Goal: Answer question/provide support: Share knowledge or assist other users

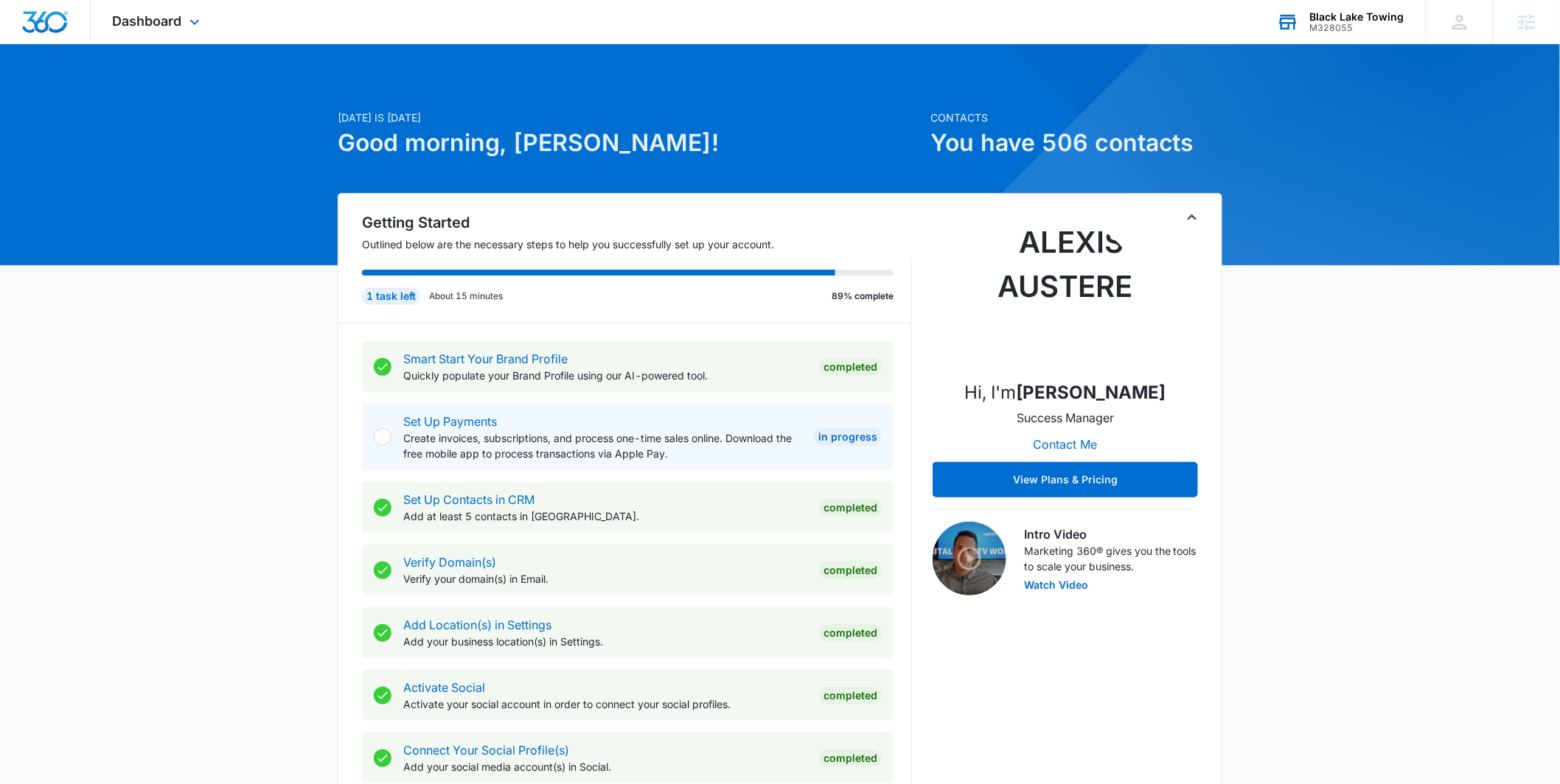
click at [1322, 26] on div "M328055" at bounding box center [1357, 29] width 94 height 11
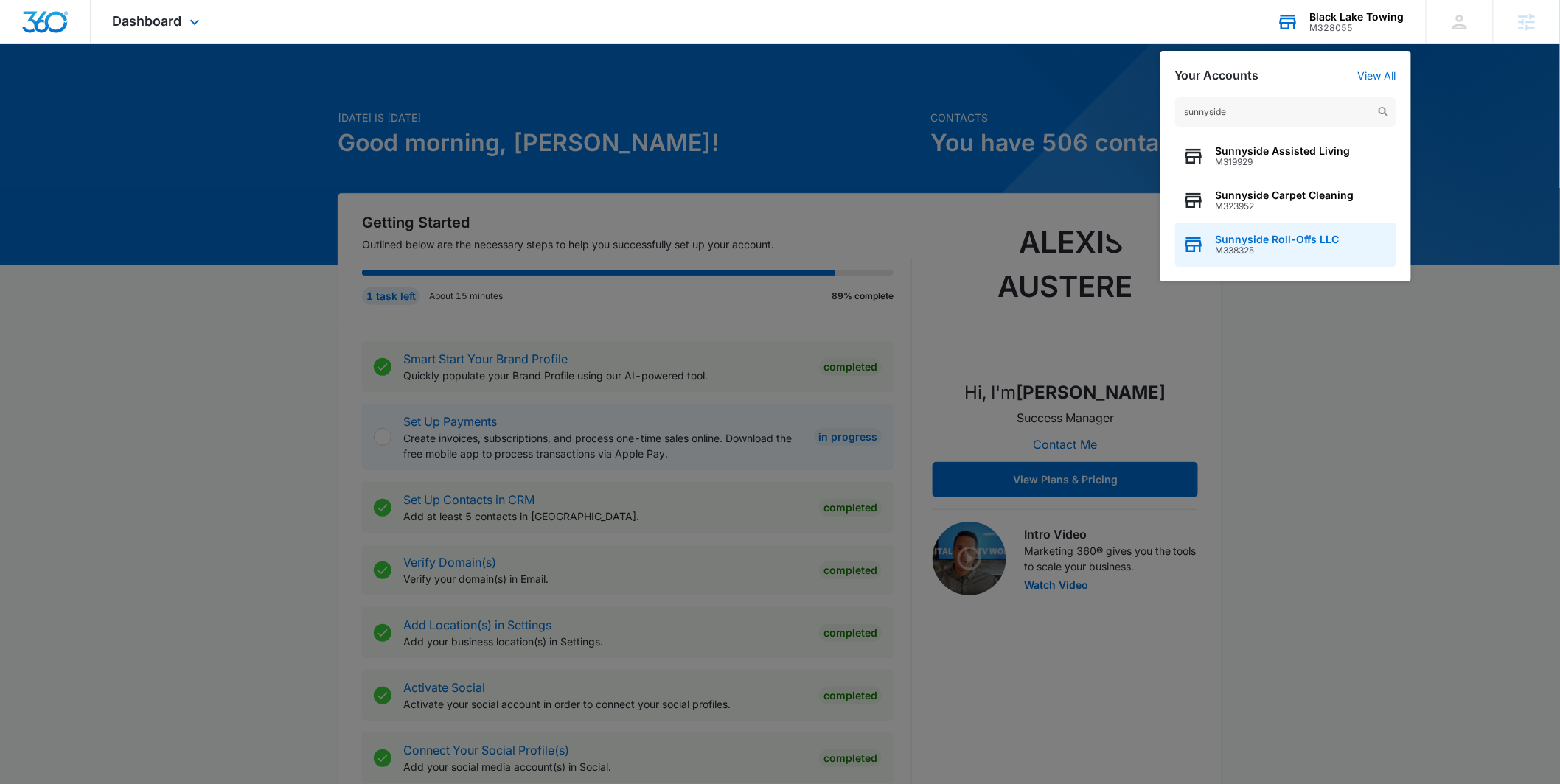
type input "sunnyside"
click at [1269, 243] on span "Sunnyside Roll-Offs LLC" at bounding box center [1278, 239] width 124 height 12
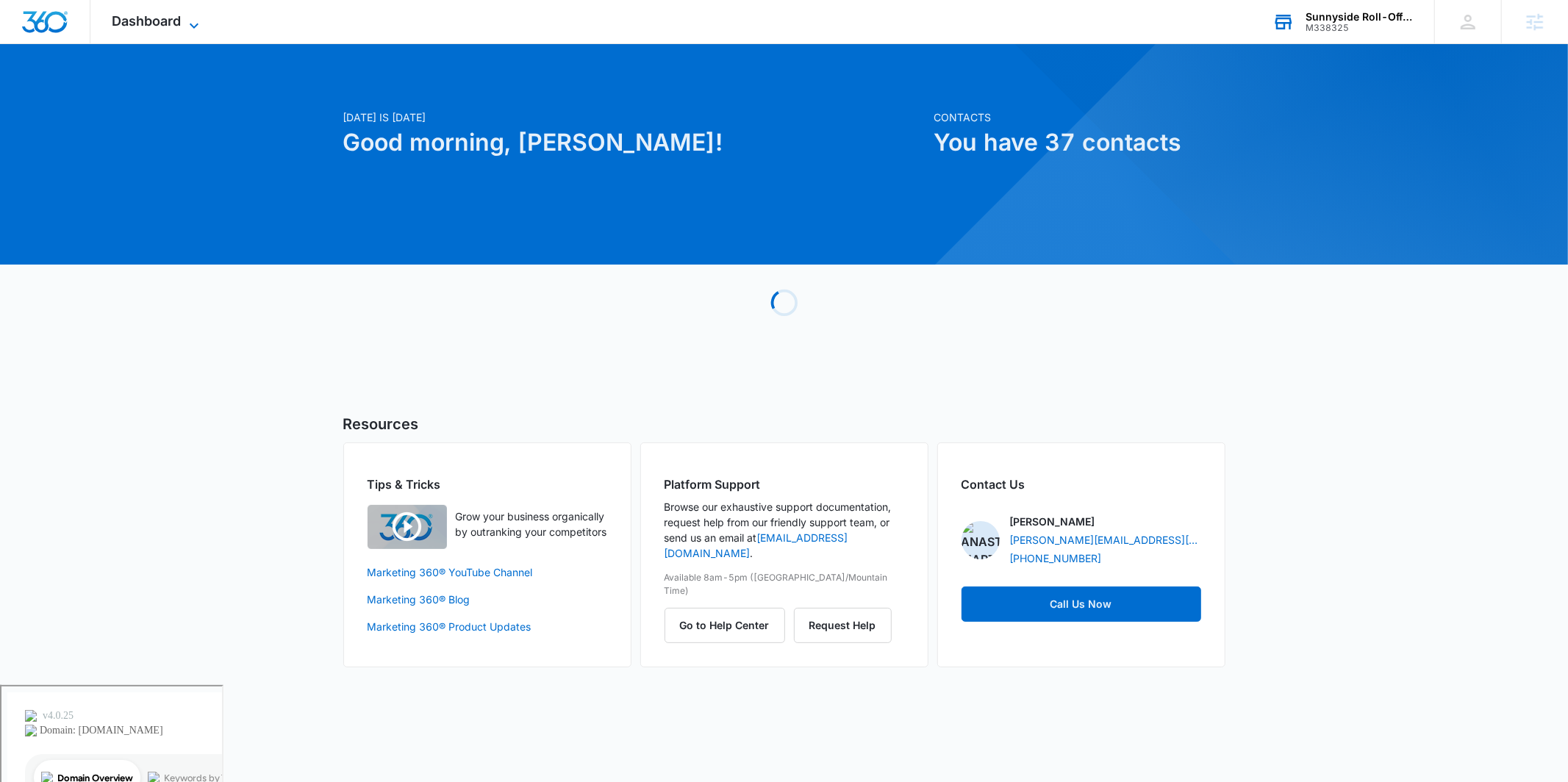
click at [120, 25] on span "Dashboard" at bounding box center [146, 21] width 69 height 15
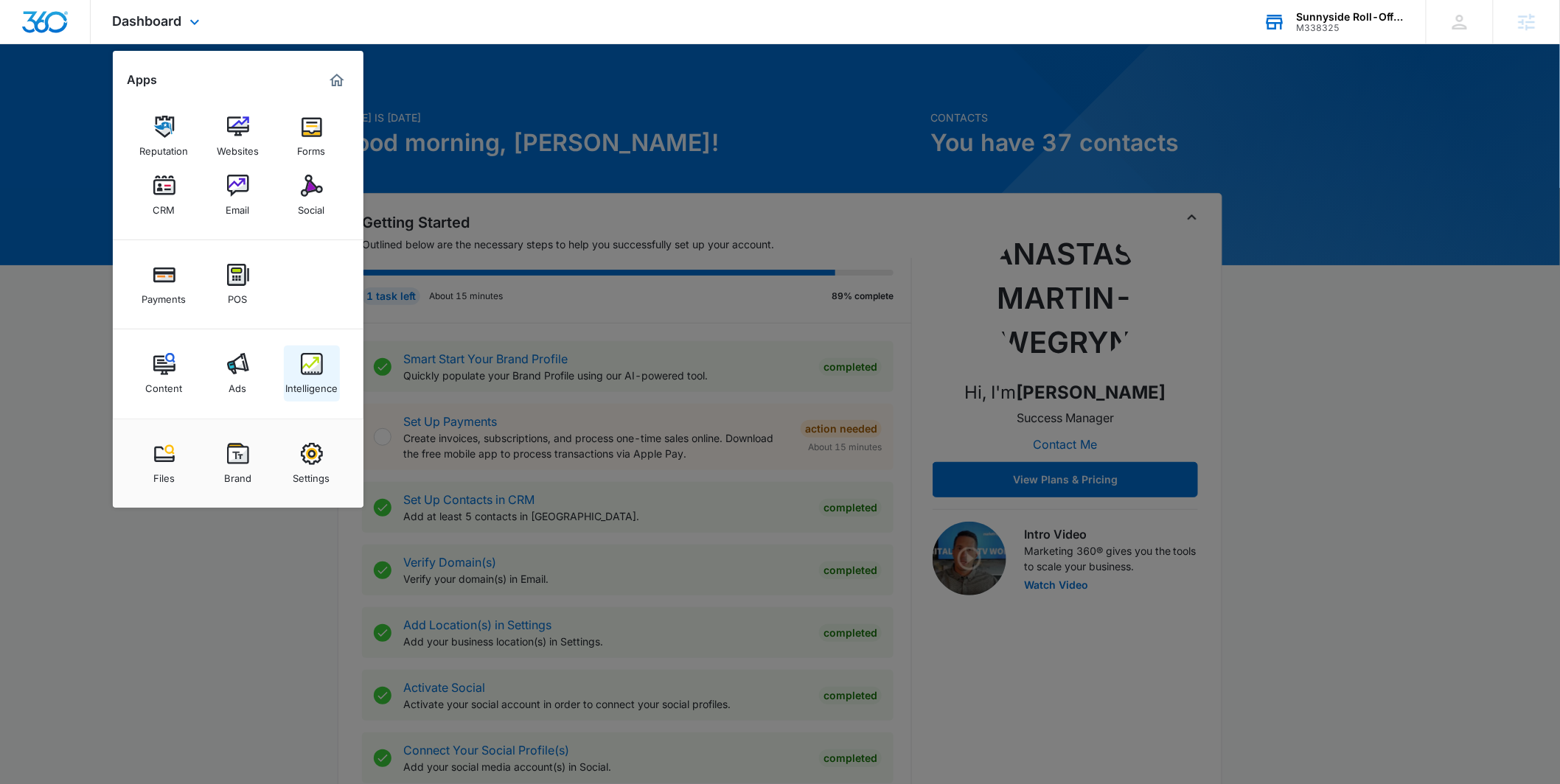
click at [303, 369] on img at bounding box center [312, 363] width 22 height 22
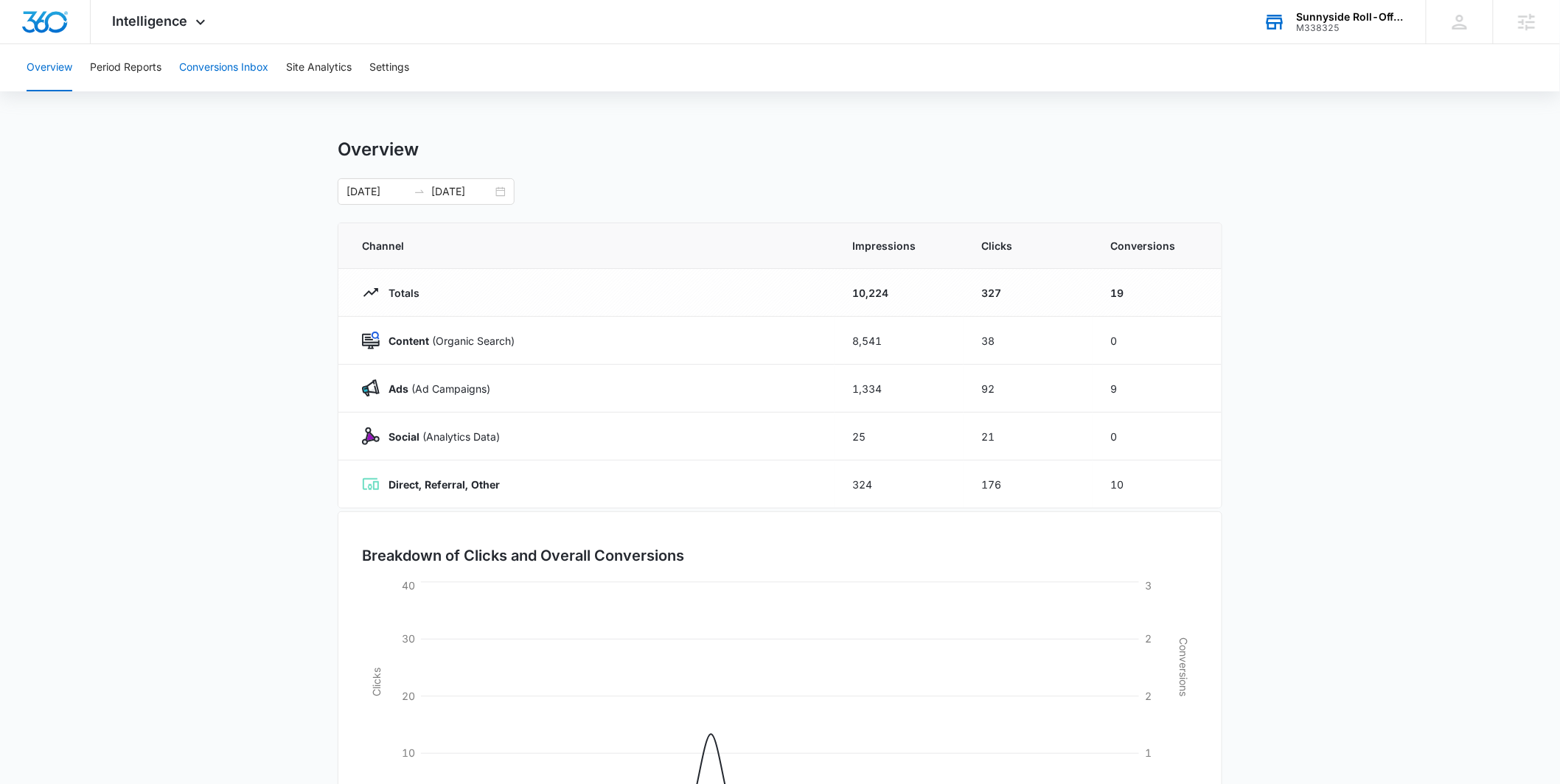
click at [272, 62] on div "Overview Period Reports Conversions Inbox Site Analytics Settings" at bounding box center [780, 67] width 1525 height 47
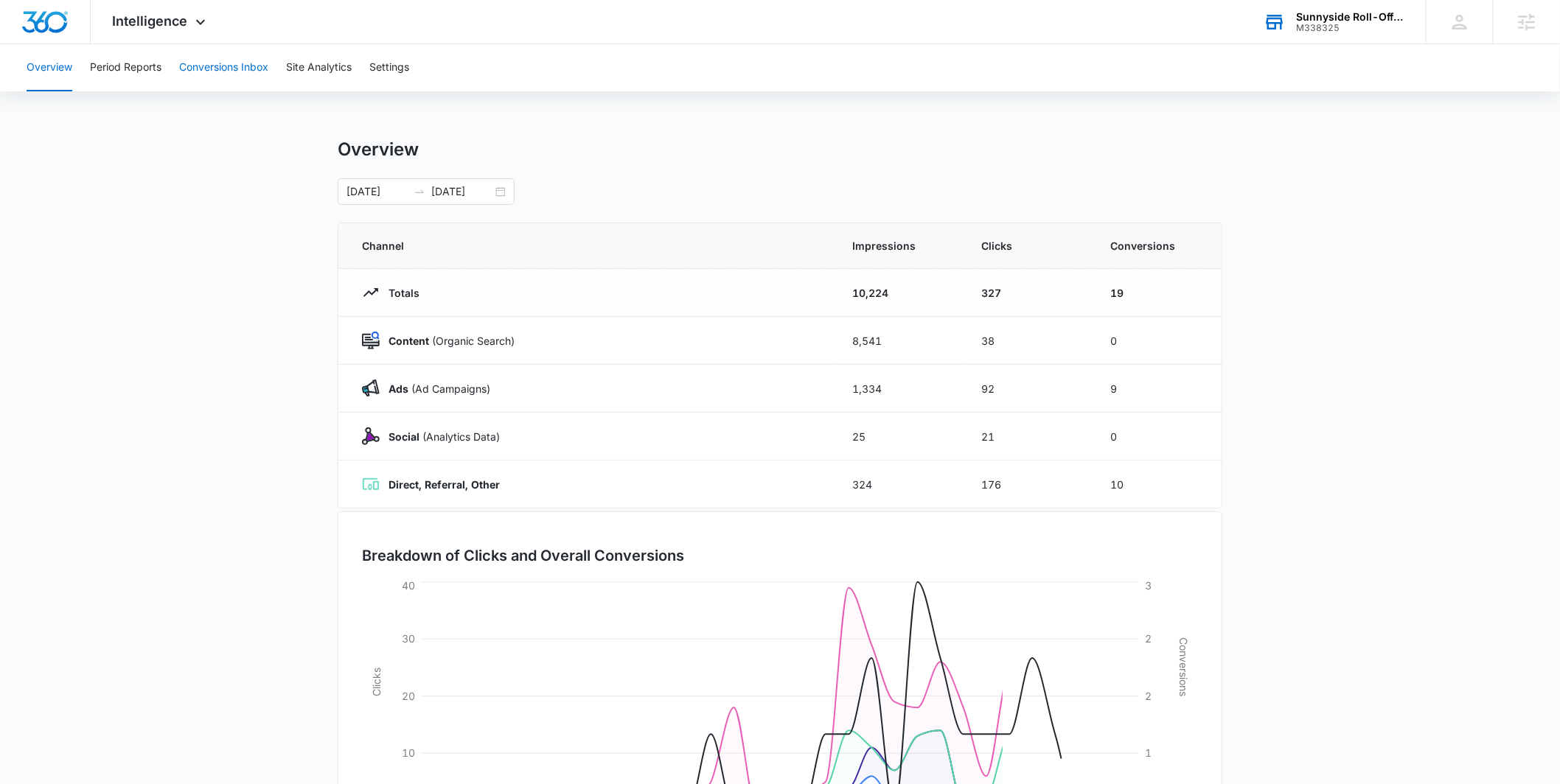
click at [235, 56] on button "Conversions Inbox" at bounding box center [224, 67] width 90 height 47
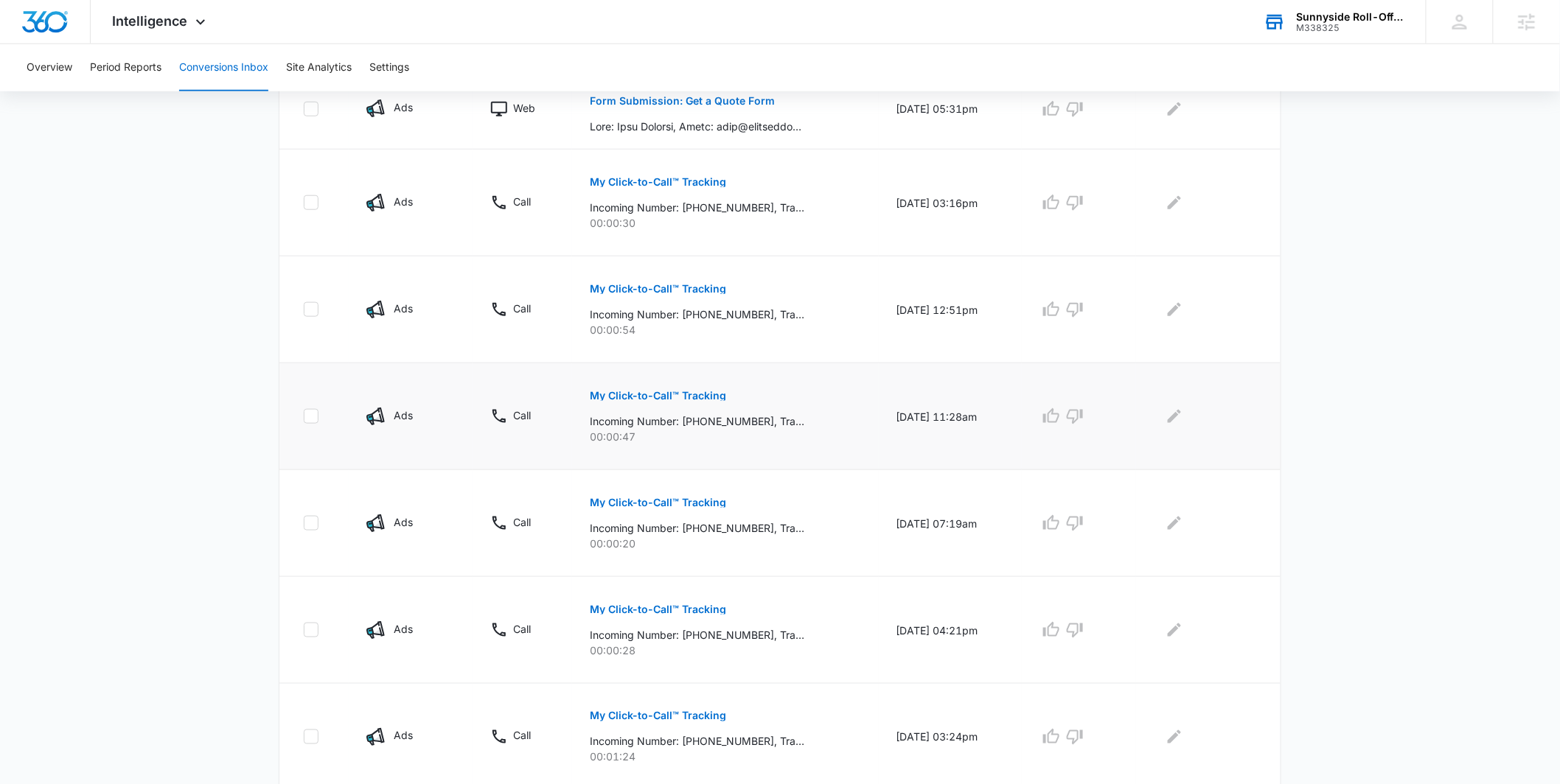
scroll to position [472, 0]
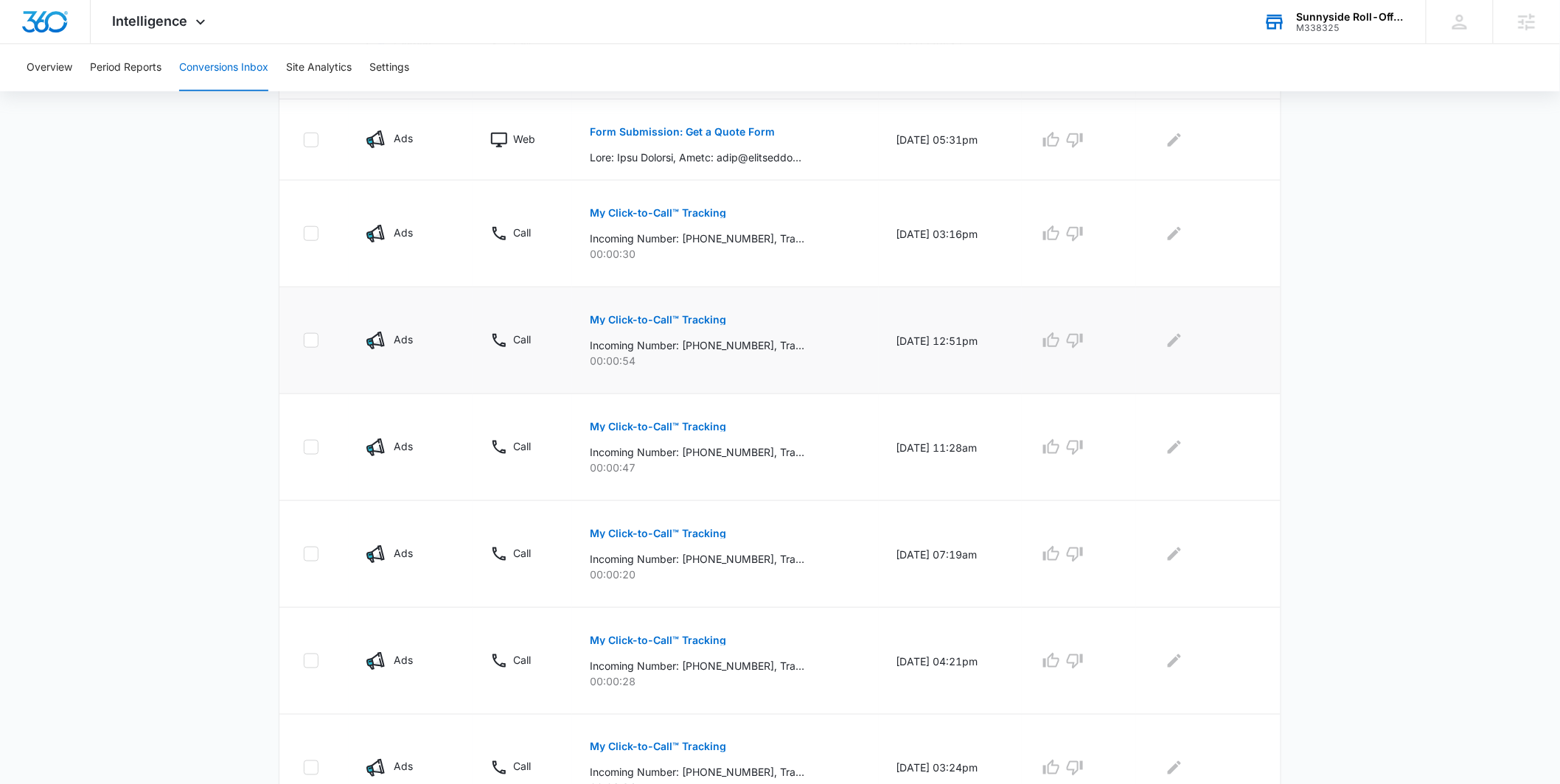
click at [661, 321] on p "My Click-to-Call™ Tracking" at bounding box center [658, 320] width 136 height 11
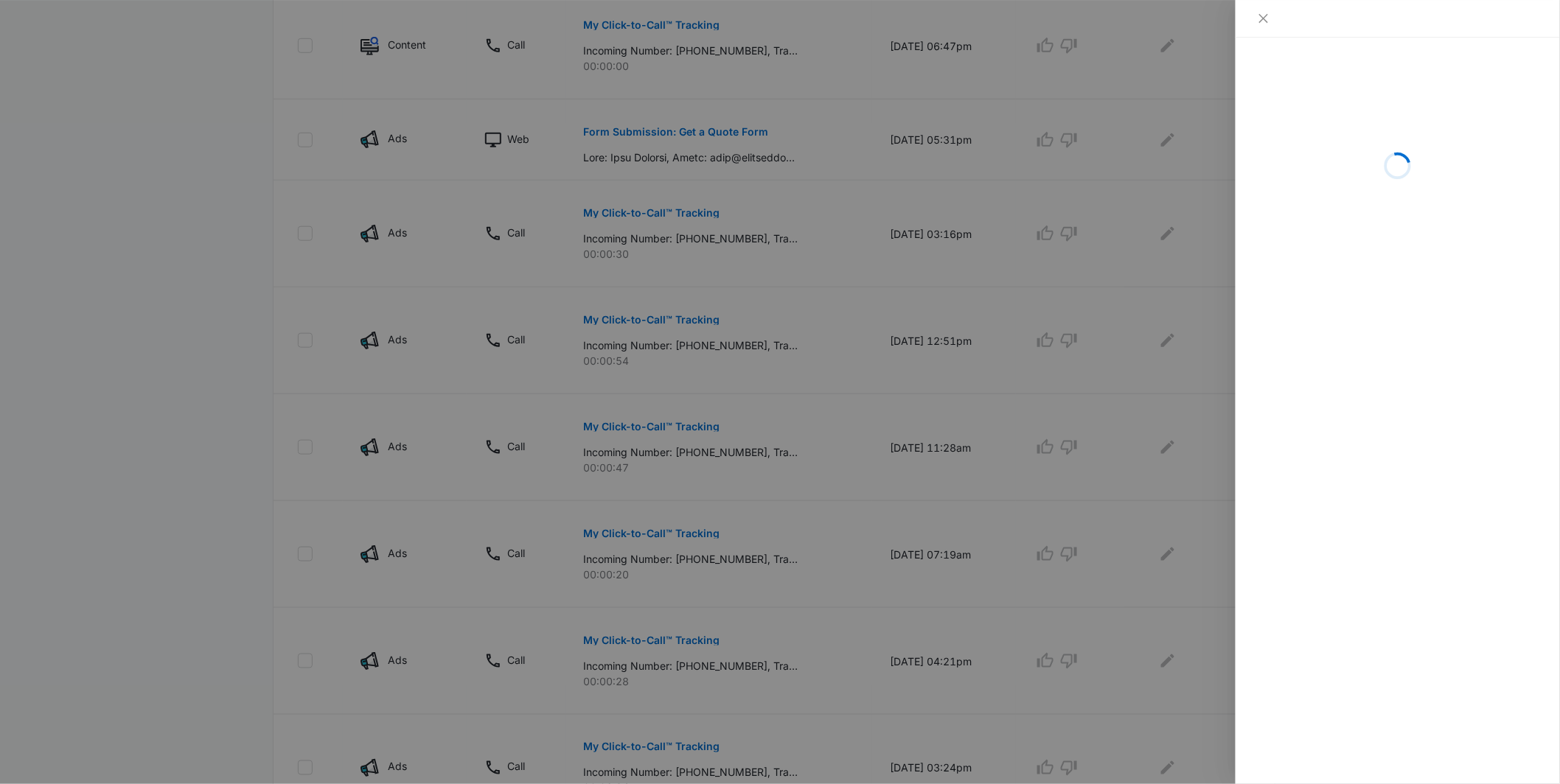
click at [267, 317] on div at bounding box center [780, 392] width 1560 height 784
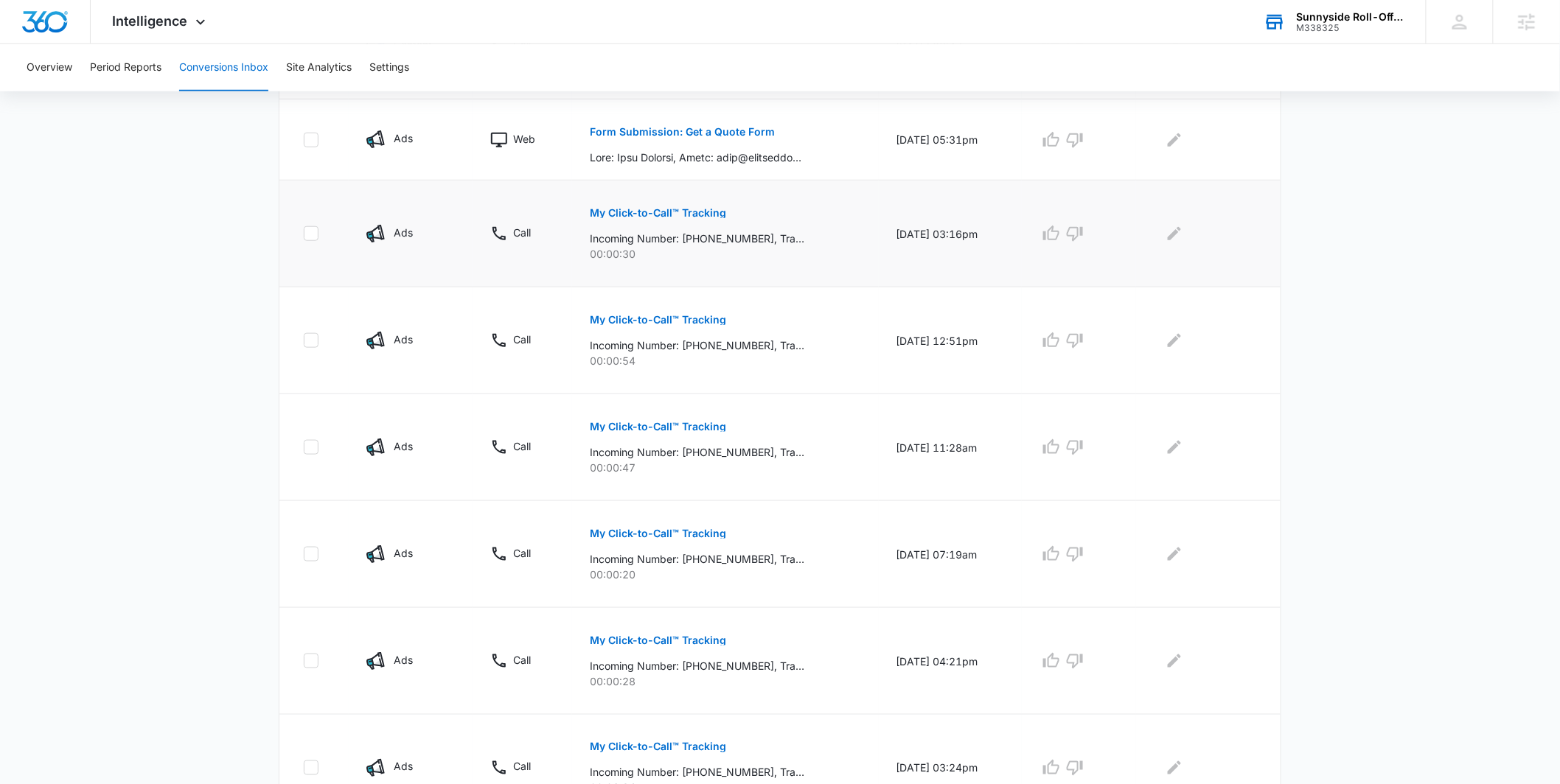
click at [613, 222] on button "My Click-to-Call™ Tracking" at bounding box center [658, 213] width 136 height 36
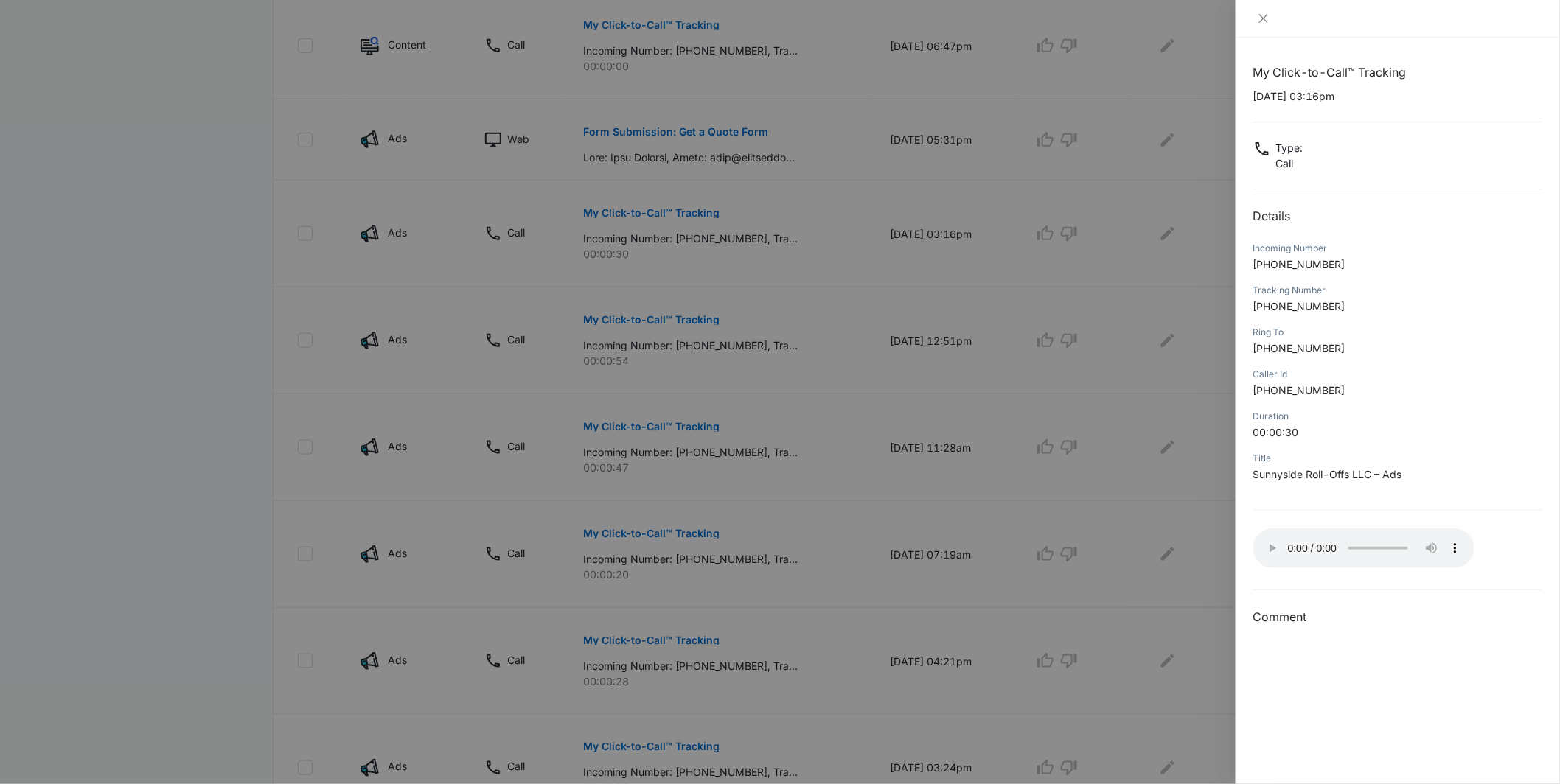
click at [1055, 461] on div at bounding box center [780, 392] width 1560 height 784
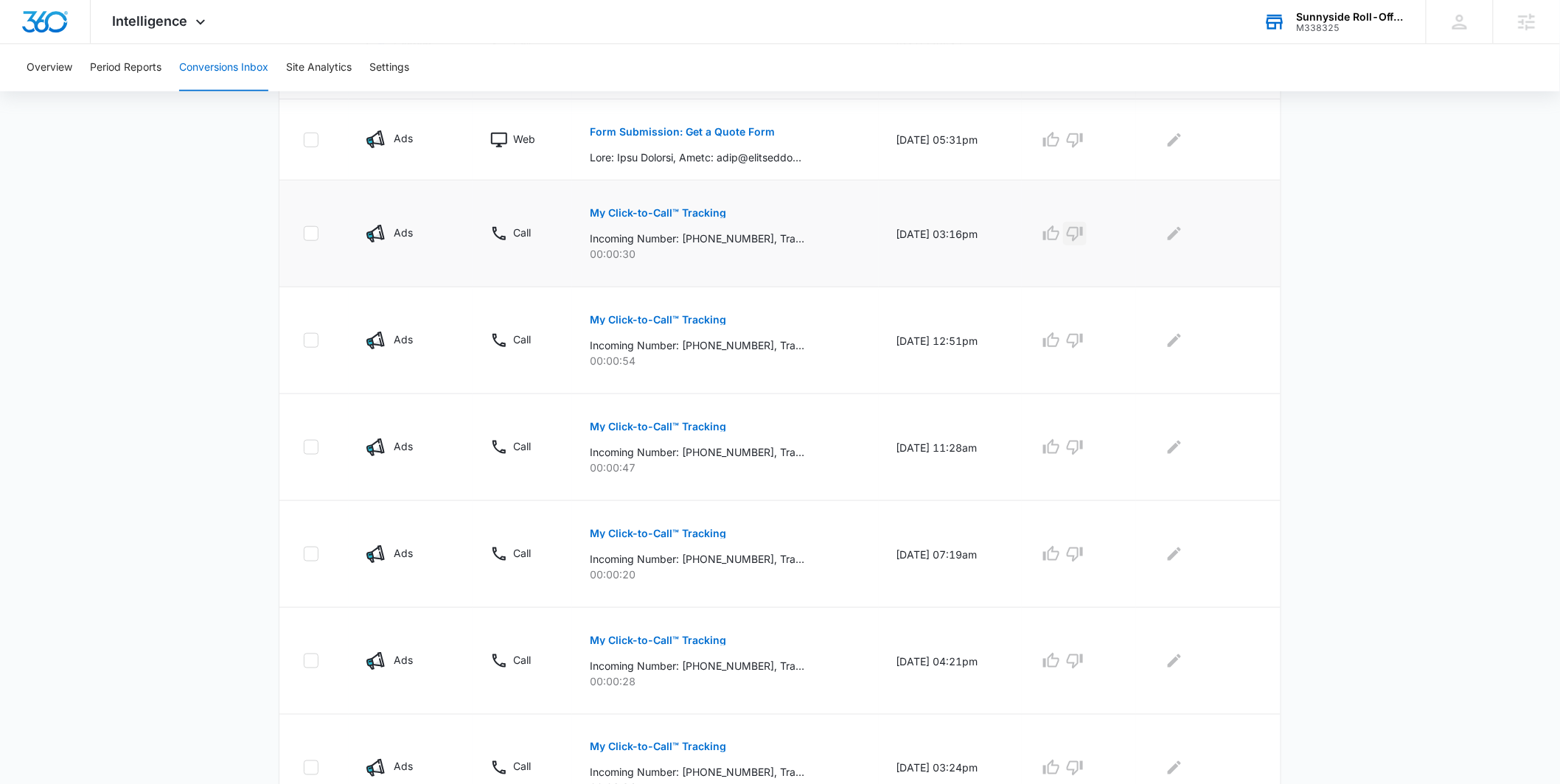
click at [1080, 237] on icon "button" at bounding box center [1076, 234] width 18 height 18
click at [1165, 236] on div at bounding box center [1205, 234] width 103 height 23
click at [1179, 235] on icon "Edit Comments" at bounding box center [1174, 234] width 13 height 13
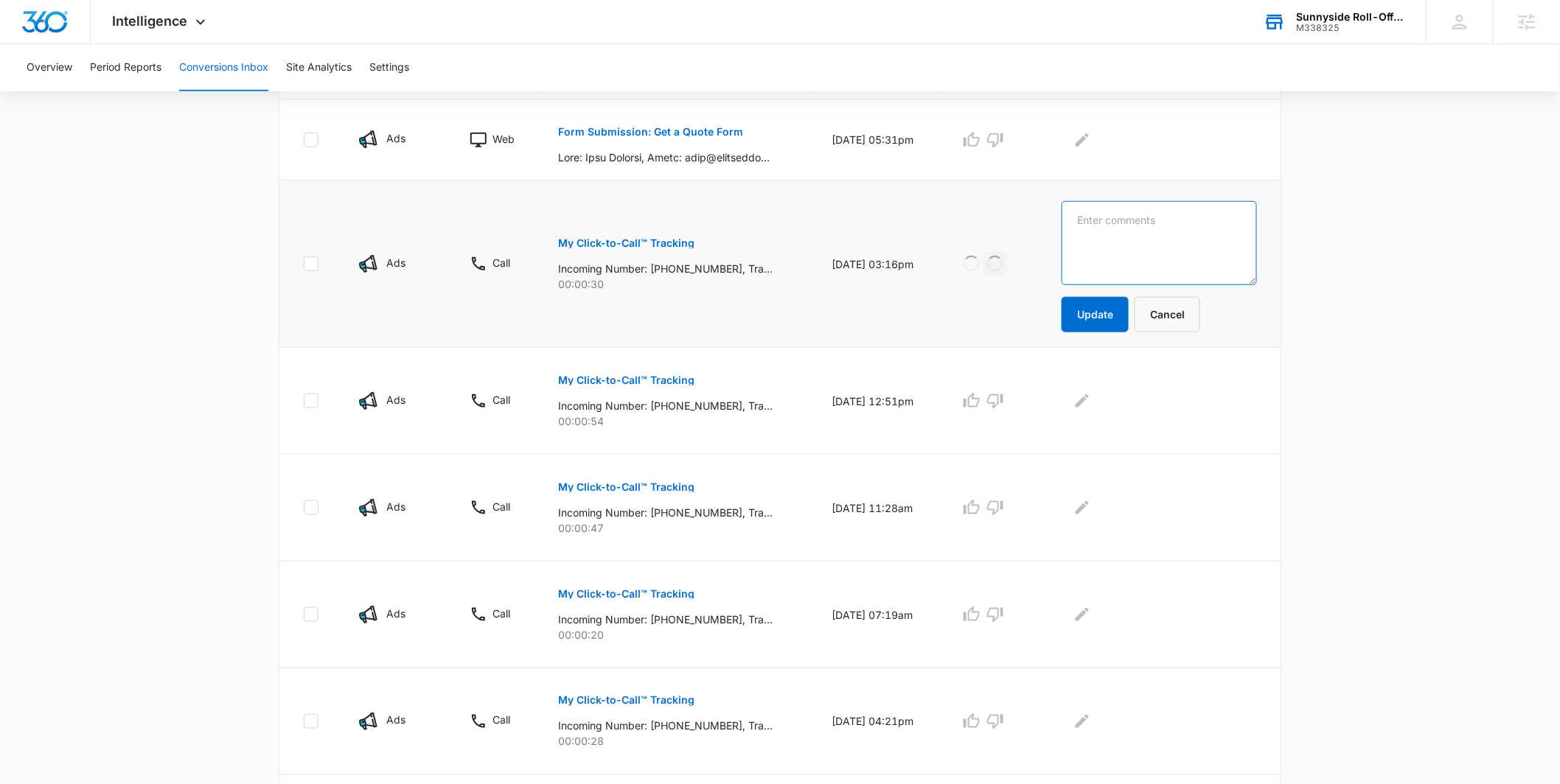
click at [1150, 241] on textarea at bounding box center [1160, 243] width 195 height 84
type textarea "Calling waste connections wrong number"
click at [1115, 324] on button "Update" at bounding box center [1095, 315] width 67 height 36
click at [655, 386] on button "My Click-to-Call™ Tracking" at bounding box center [627, 380] width 136 height 36
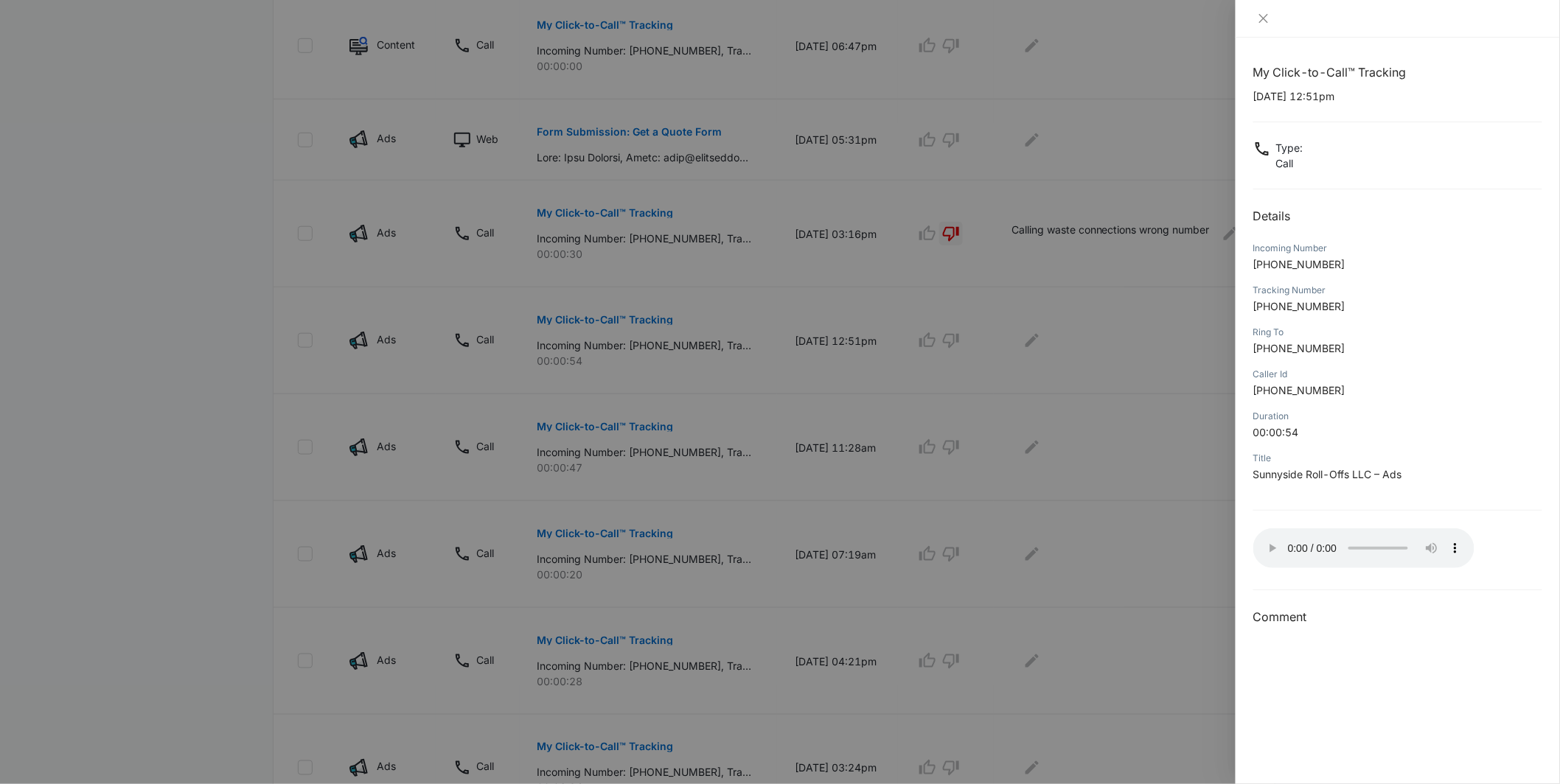
click at [1096, 451] on div at bounding box center [780, 392] width 1560 height 784
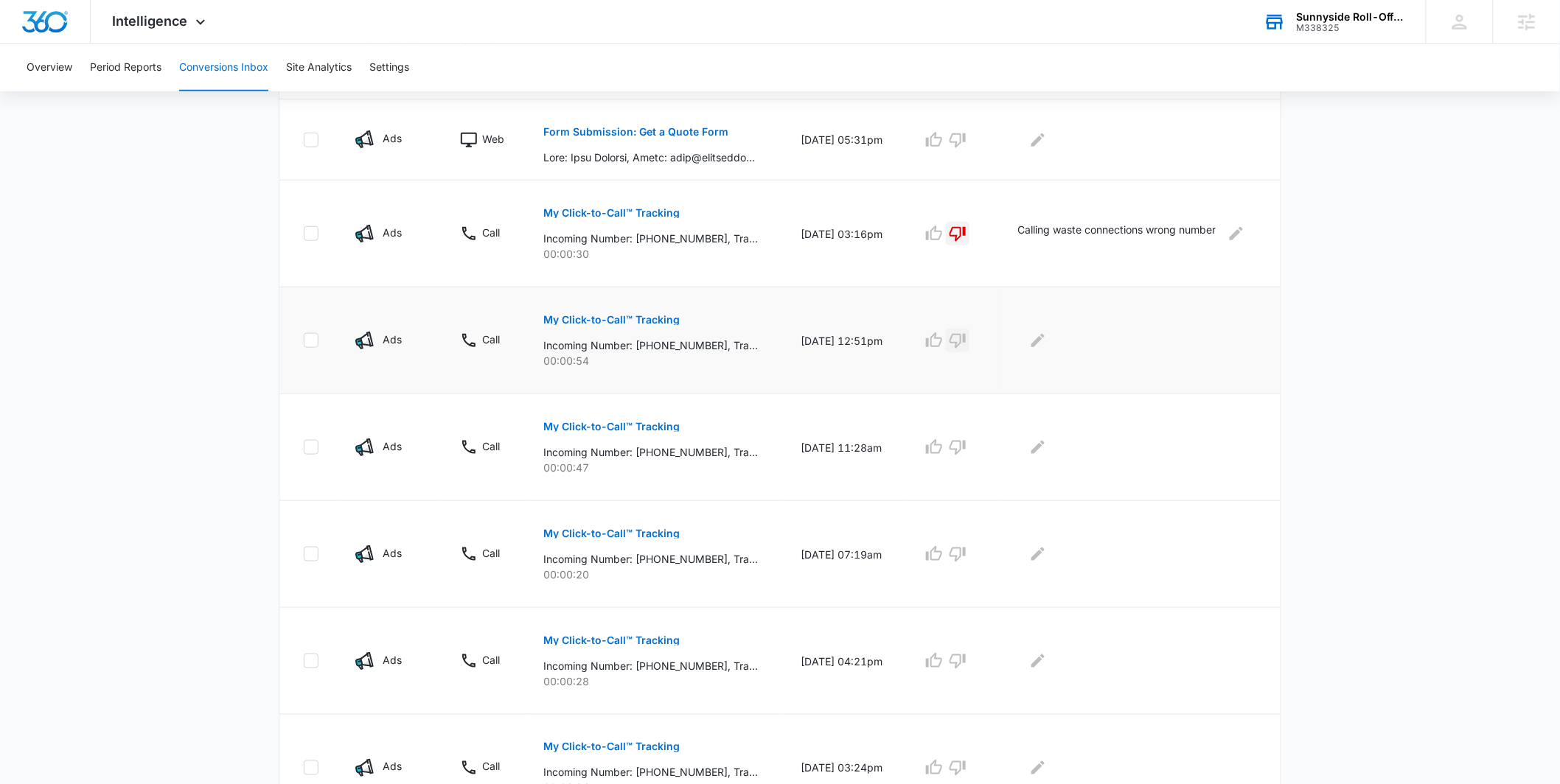
click at [970, 337] on button "button" at bounding box center [957, 340] width 23 height 23
click at [1059, 341] on div at bounding box center [1137, 340] width 240 height 23
click at [1047, 344] on icon "Edit Comments" at bounding box center [1039, 341] width 18 height 18
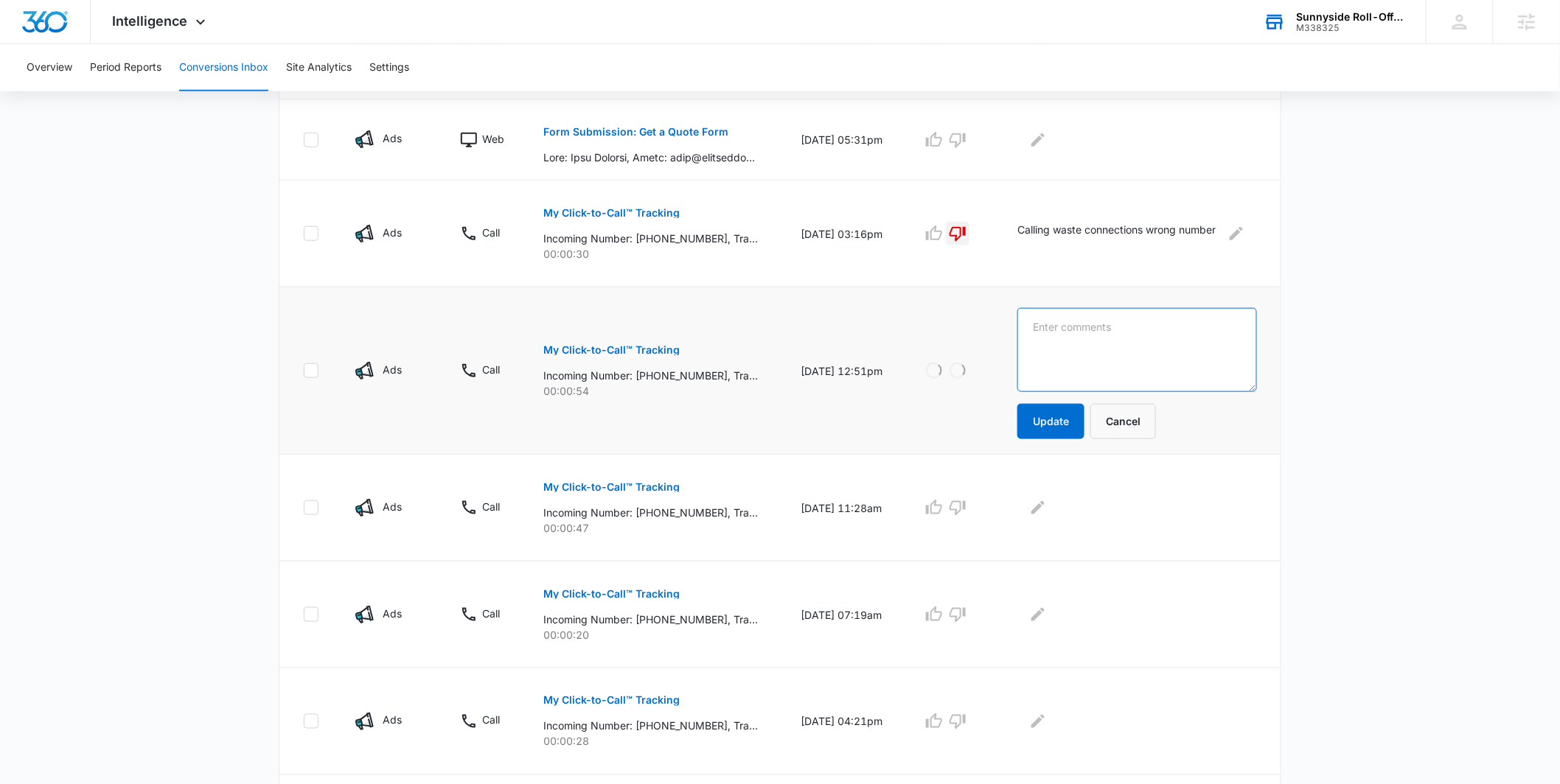
click at [1059, 341] on textarea at bounding box center [1137, 350] width 240 height 84
type textarea "Calling waste connections wrong number"
click at [1046, 416] on button "Update" at bounding box center [1050, 422] width 67 height 36
click at [1060, 407] on button "Update" at bounding box center [1050, 422] width 67 height 36
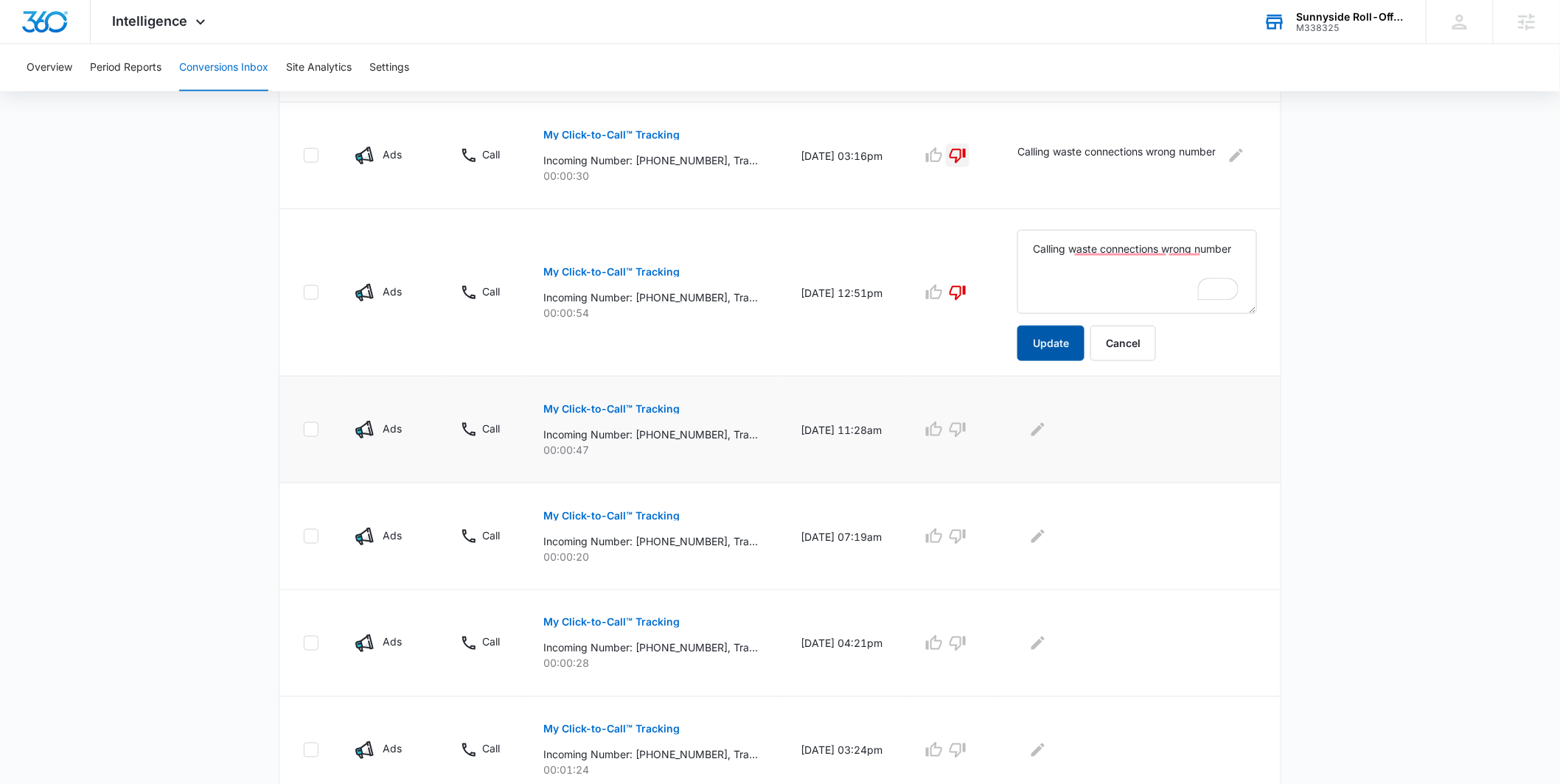
scroll to position [571, 0]
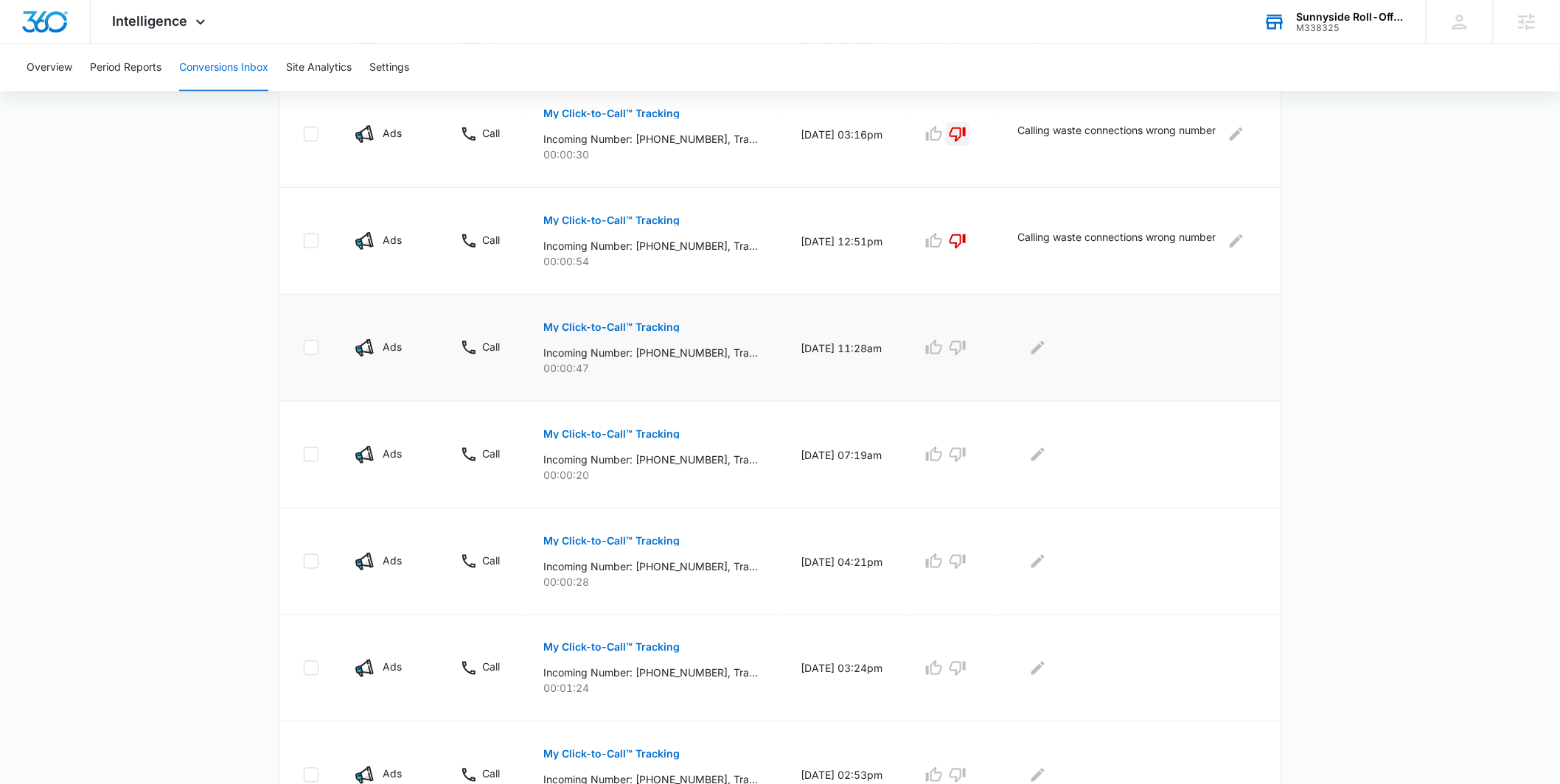
click at [664, 323] on p "My Click-to-Call™ Tracking" at bounding box center [612, 328] width 136 height 11
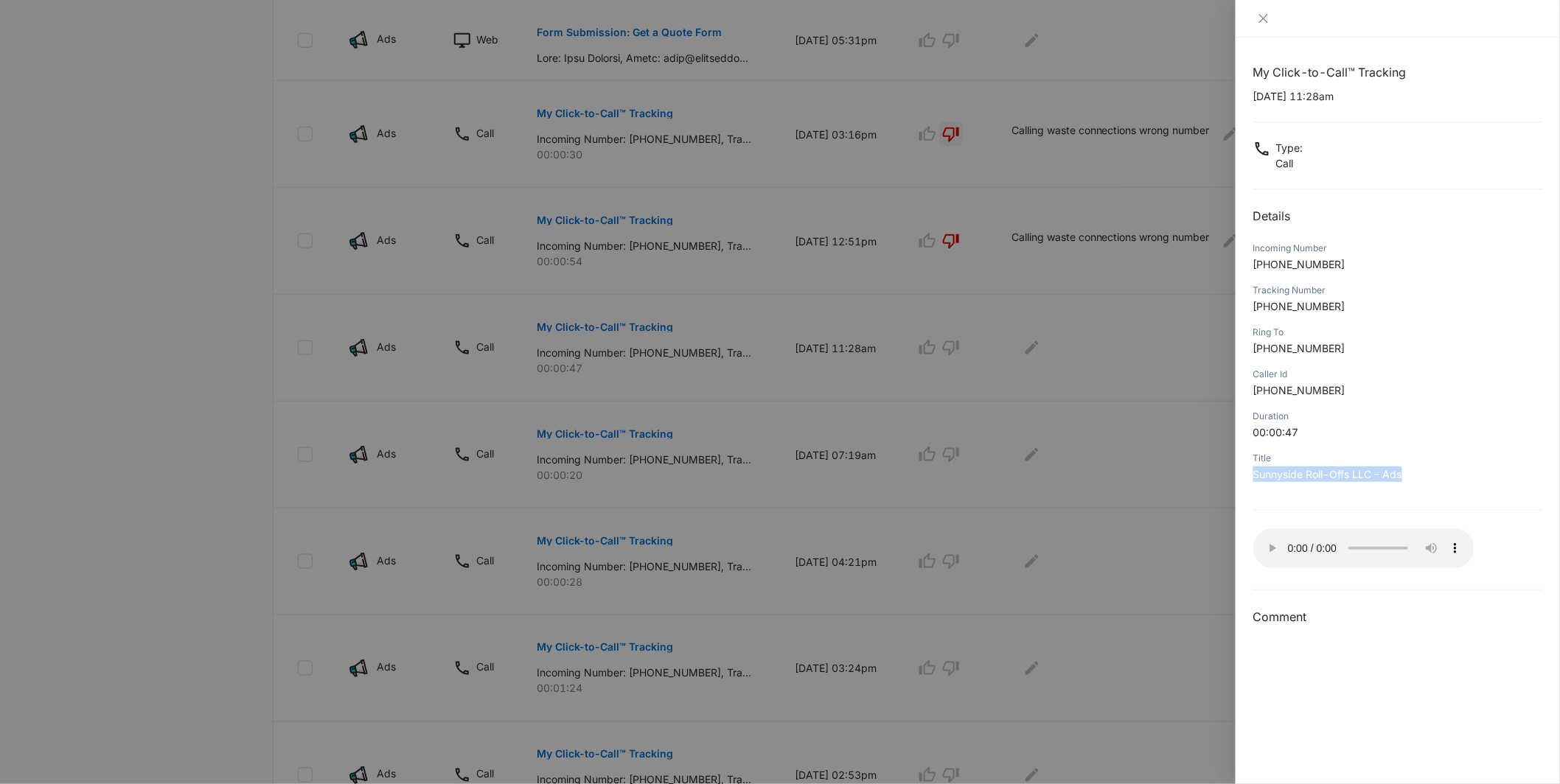
drag, startPoint x: 1427, startPoint y: 473, endPoint x: 1249, endPoint y: 477, distance: 178.0
click at [1249, 477] on div "My Click-to-Call™ Tracking [DATE] 11:28am Type : Call Details Incoming Number […" at bounding box center [1398, 411] width 324 height 746
click at [1317, 449] on div "My Click-to-Call™ Tracking [DATE] 11:28am Type : Call Details Incoming Number […" at bounding box center [1398, 345] width 289 height 563
click at [1396, 474] on span "Sunnyside Roll-Offs LLC – Ads" at bounding box center [1328, 474] width 149 height 13
drag, startPoint x: 1408, startPoint y: 474, endPoint x: 1243, endPoint y: 480, distance: 165.1
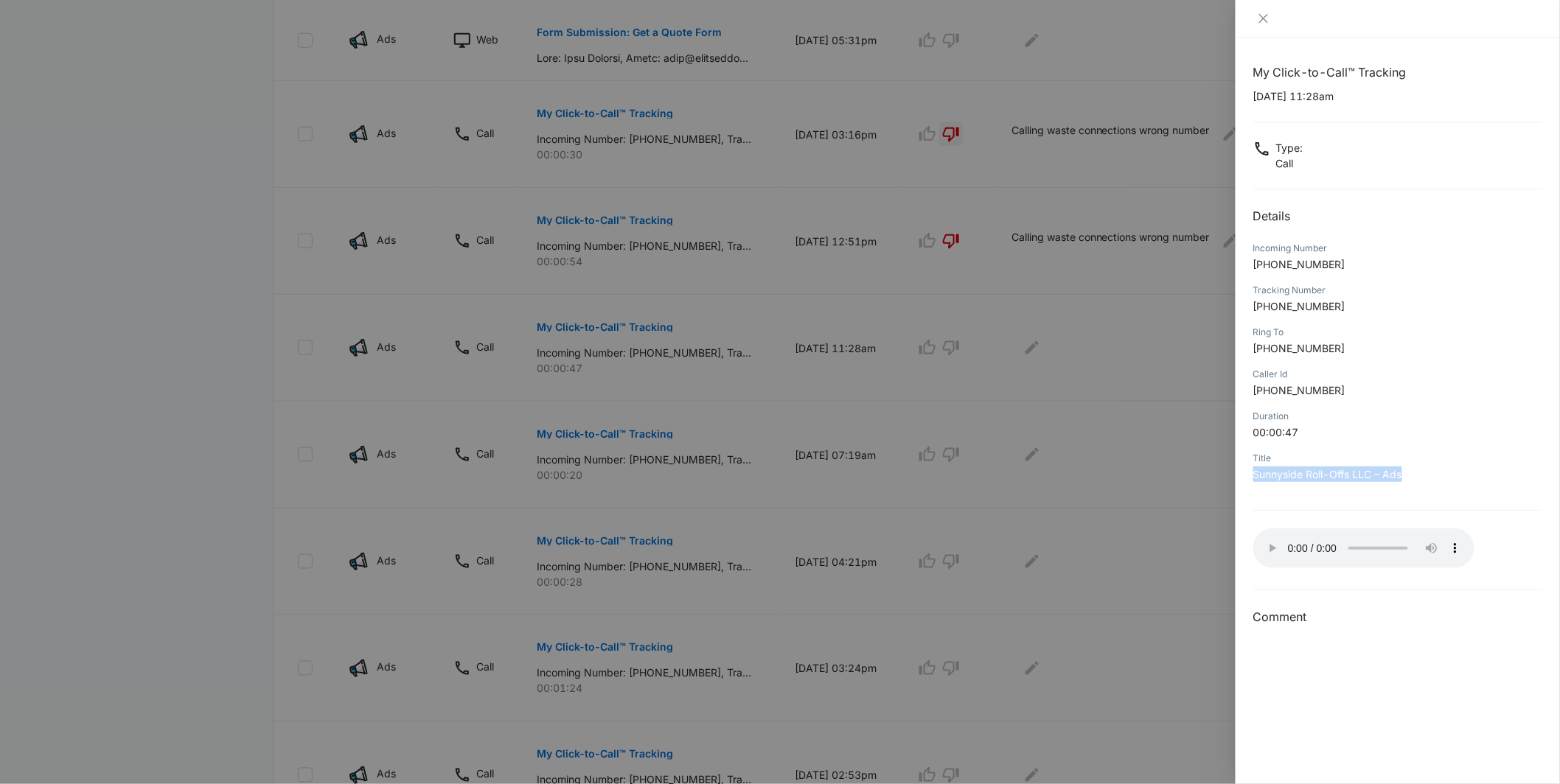
click at [1243, 481] on div "My Click-to-Call™ Tracking [DATE] 11:28am Type : Call Details Incoming Number […" at bounding box center [1398, 411] width 324 height 746
click at [1290, 464] on div "Title" at bounding box center [1398, 458] width 289 height 13
drag, startPoint x: 1417, startPoint y: 473, endPoint x: 1256, endPoint y: 473, distance: 161.0
click at [1255, 473] on p "Sunnyside Roll-Offs LLC – Ads" at bounding box center [1398, 473] width 289 height 15
click at [1283, 462] on div "Title" at bounding box center [1398, 458] width 289 height 13
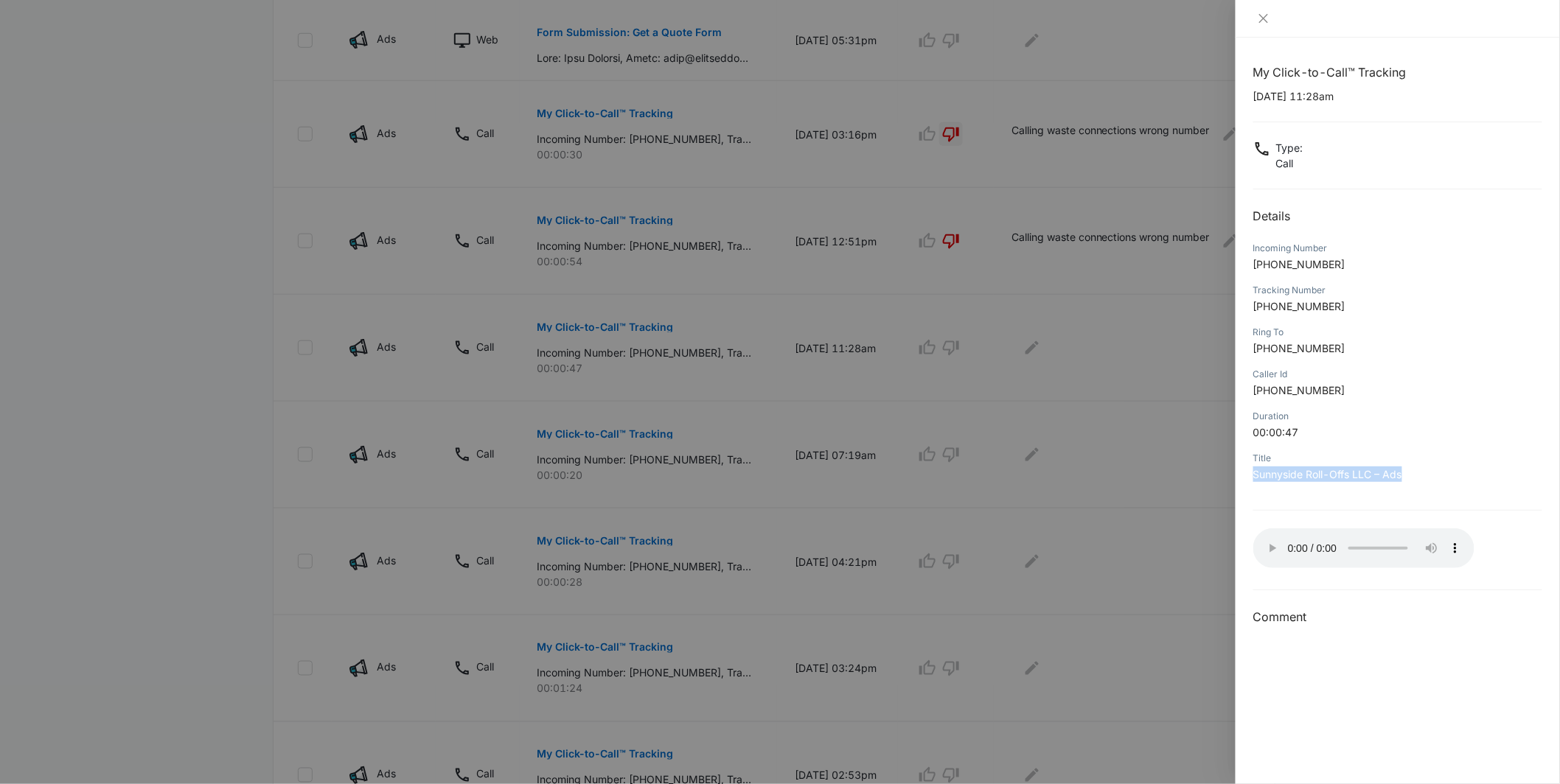
drag, startPoint x: 1435, startPoint y: 481, endPoint x: 1273, endPoint y: 461, distance: 163.2
click at [1273, 461] on div "Title Sunnyside Roll-Offs LLC – Ads" at bounding box center [1398, 471] width 289 height 42
click at [1307, 461] on div "Title" at bounding box center [1398, 458] width 289 height 13
drag, startPoint x: 1188, startPoint y: 499, endPoint x: 1180, endPoint y: 489, distance: 12.8
click at [1187, 499] on div at bounding box center [780, 392] width 1560 height 784
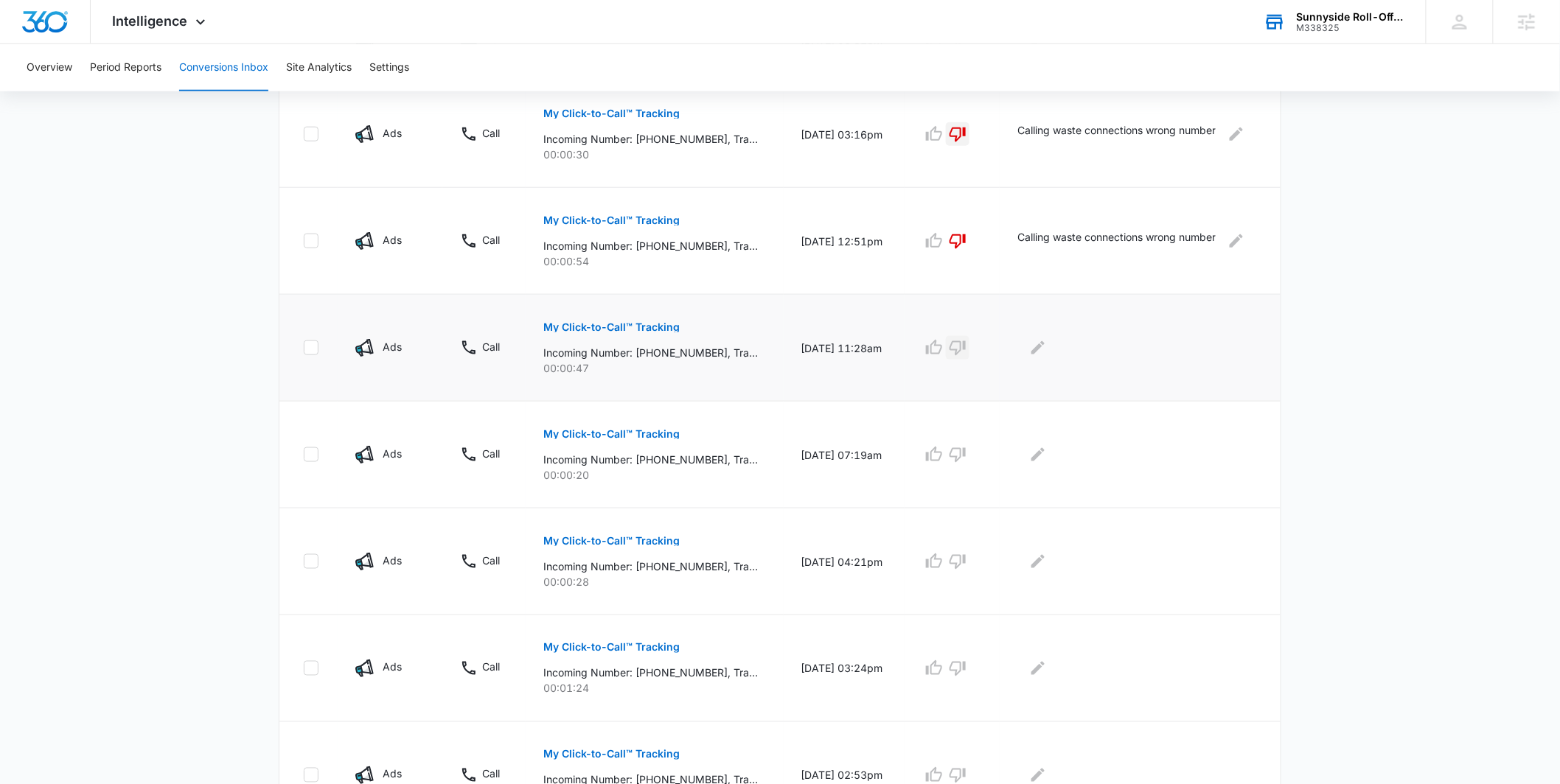
click at [958, 345] on icon "button" at bounding box center [958, 348] width 18 height 18
click at [1050, 345] on button "Edit Comments" at bounding box center [1038, 347] width 23 height 23
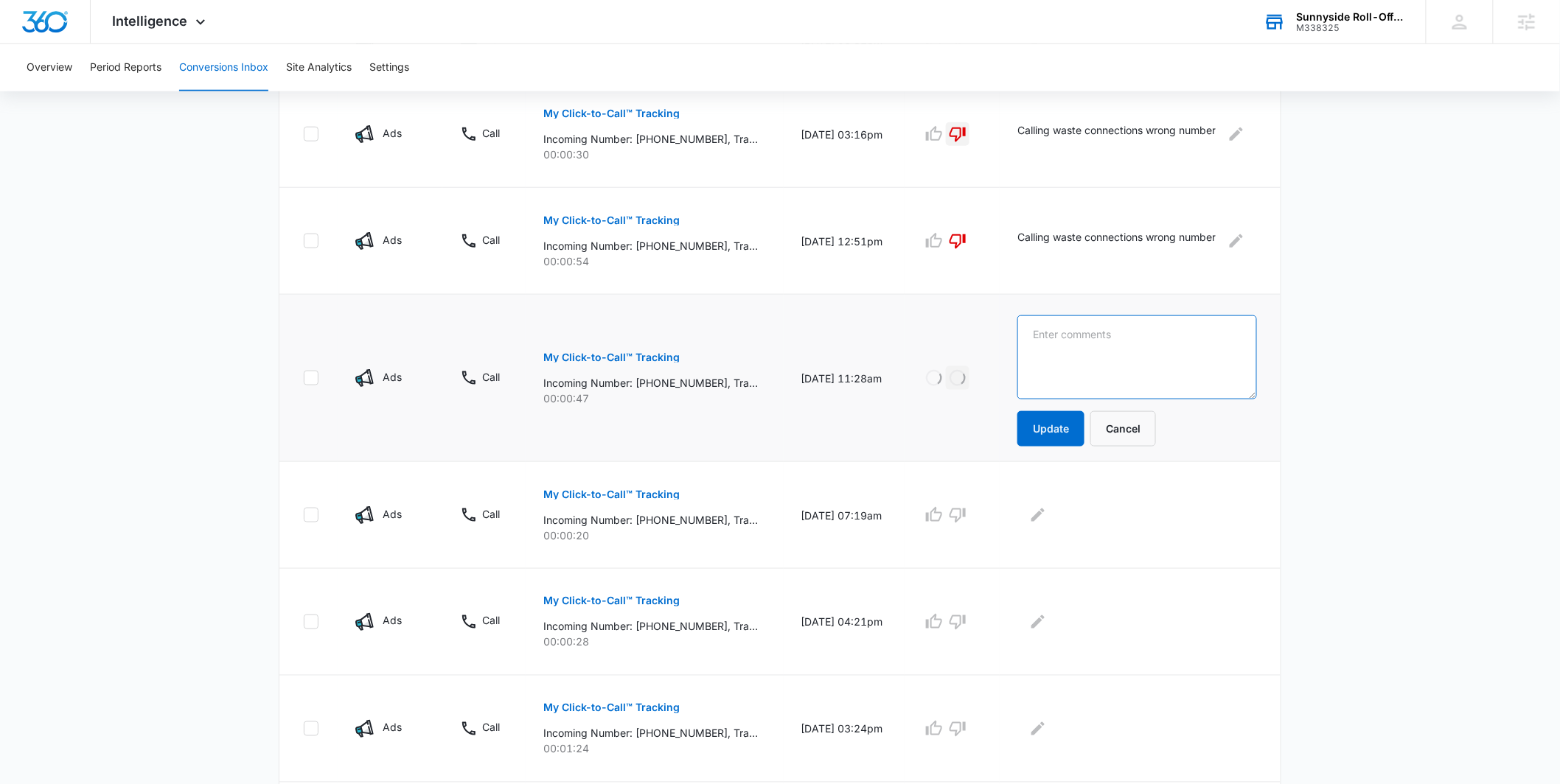
click at [1053, 345] on textarea at bounding box center [1137, 357] width 240 height 84
type textarea "Wrong number asking for a trash company"
click at [1056, 436] on button "Update" at bounding box center [1050, 429] width 67 height 36
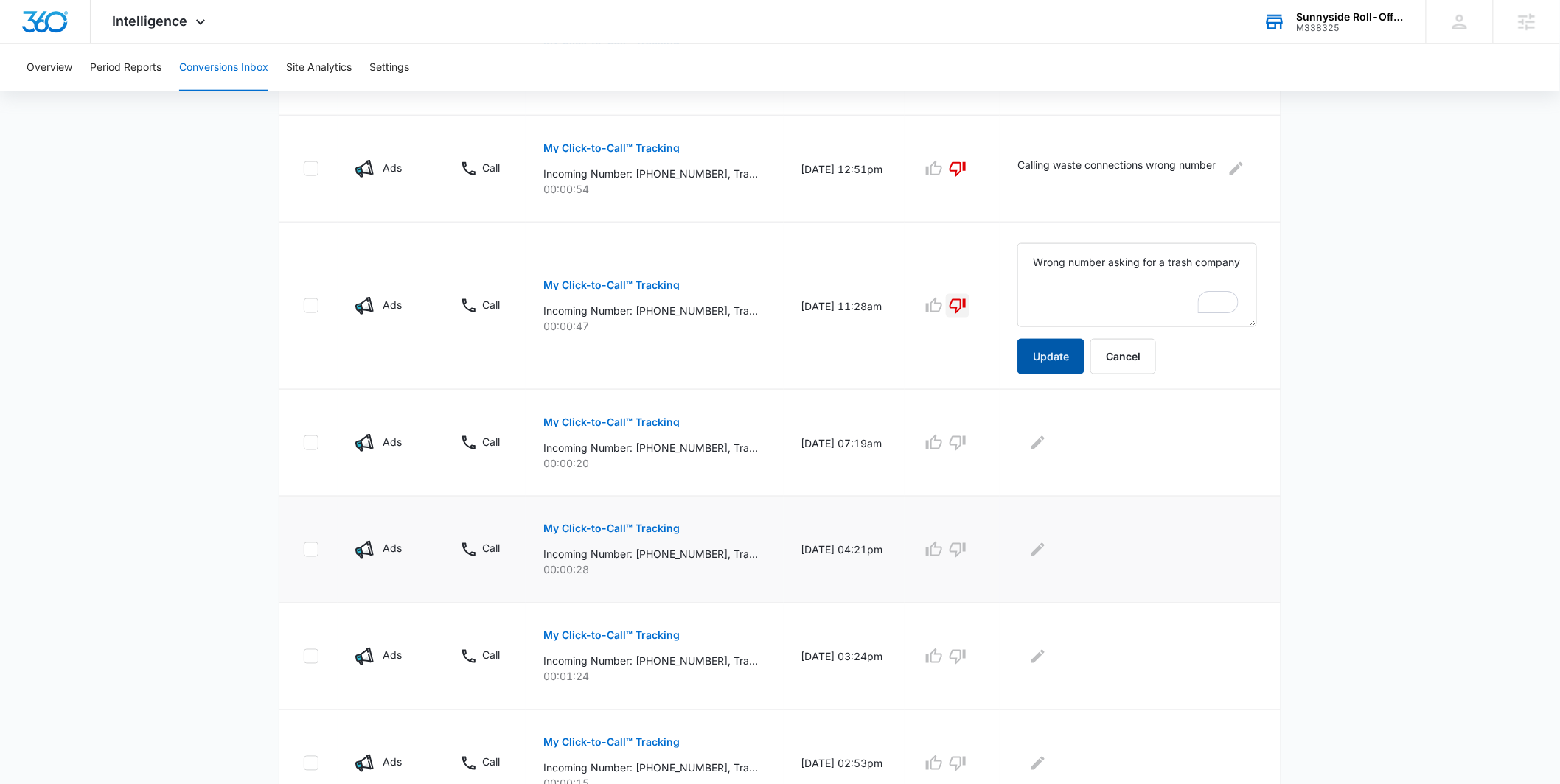
scroll to position [719, 0]
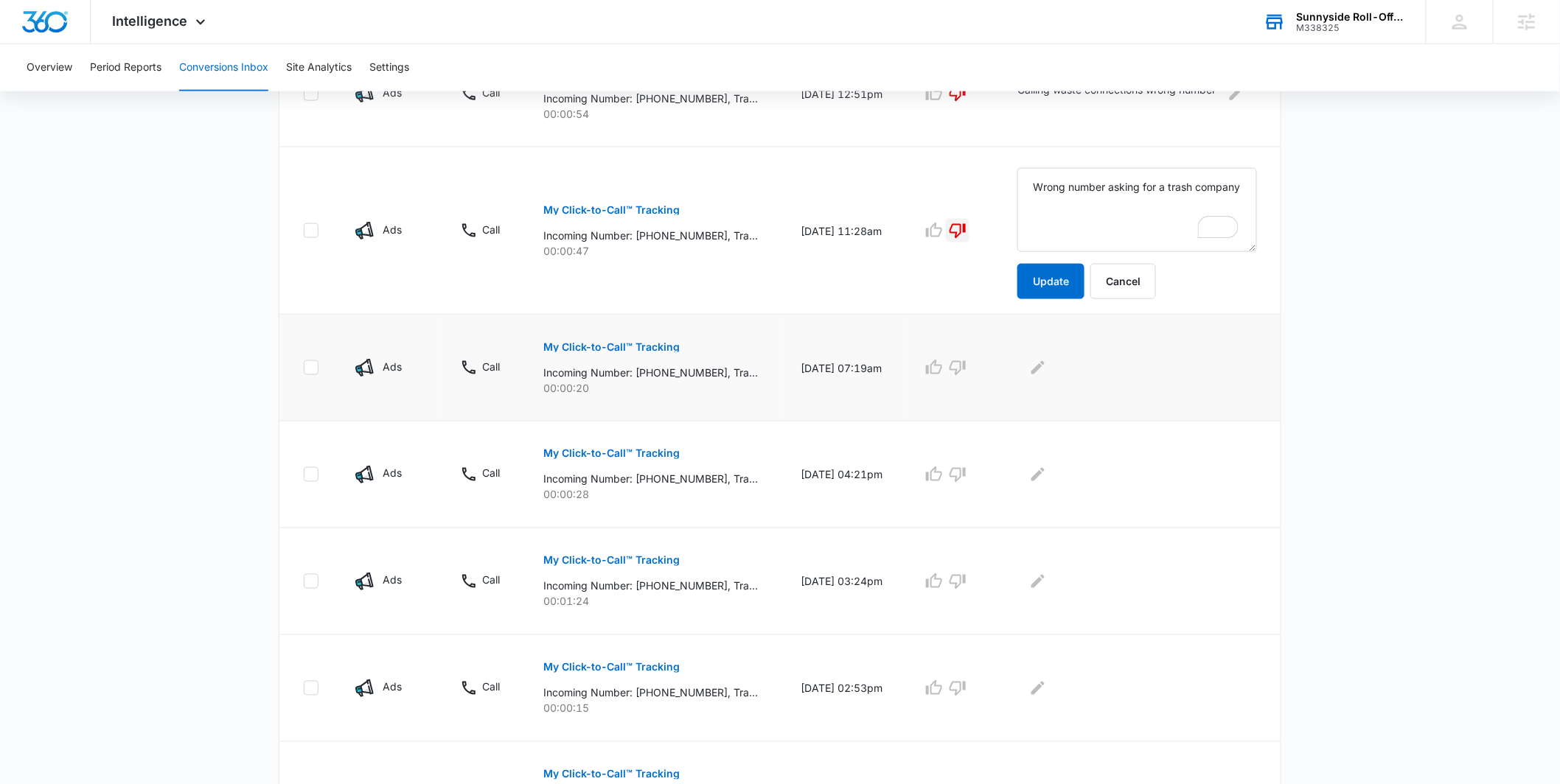
click at [577, 344] on p "My Click-to-Call™ Tracking" at bounding box center [612, 347] width 136 height 11
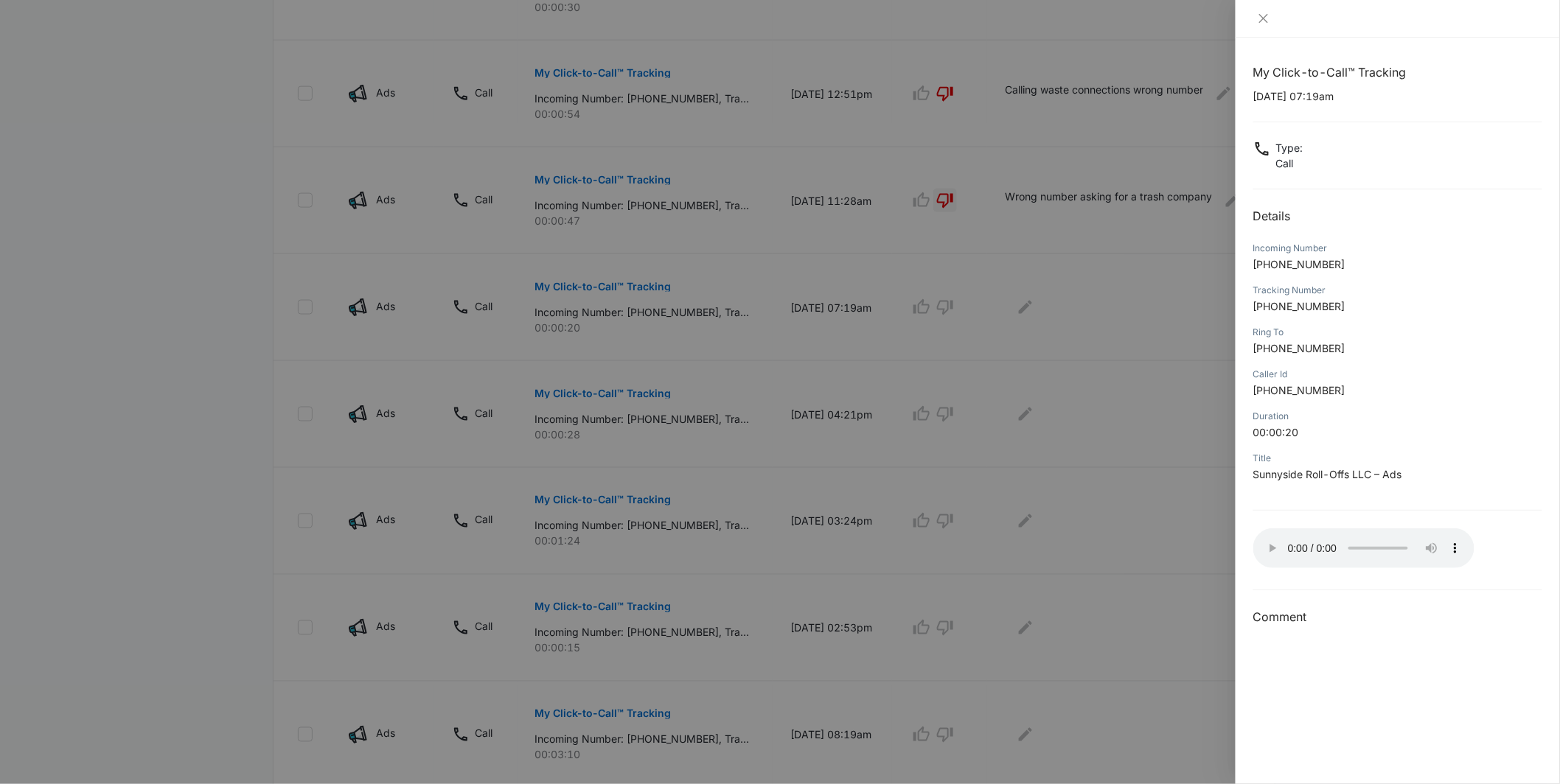
click at [1209, 502] on div at bounding box center [780, 392] width 1560 height 784
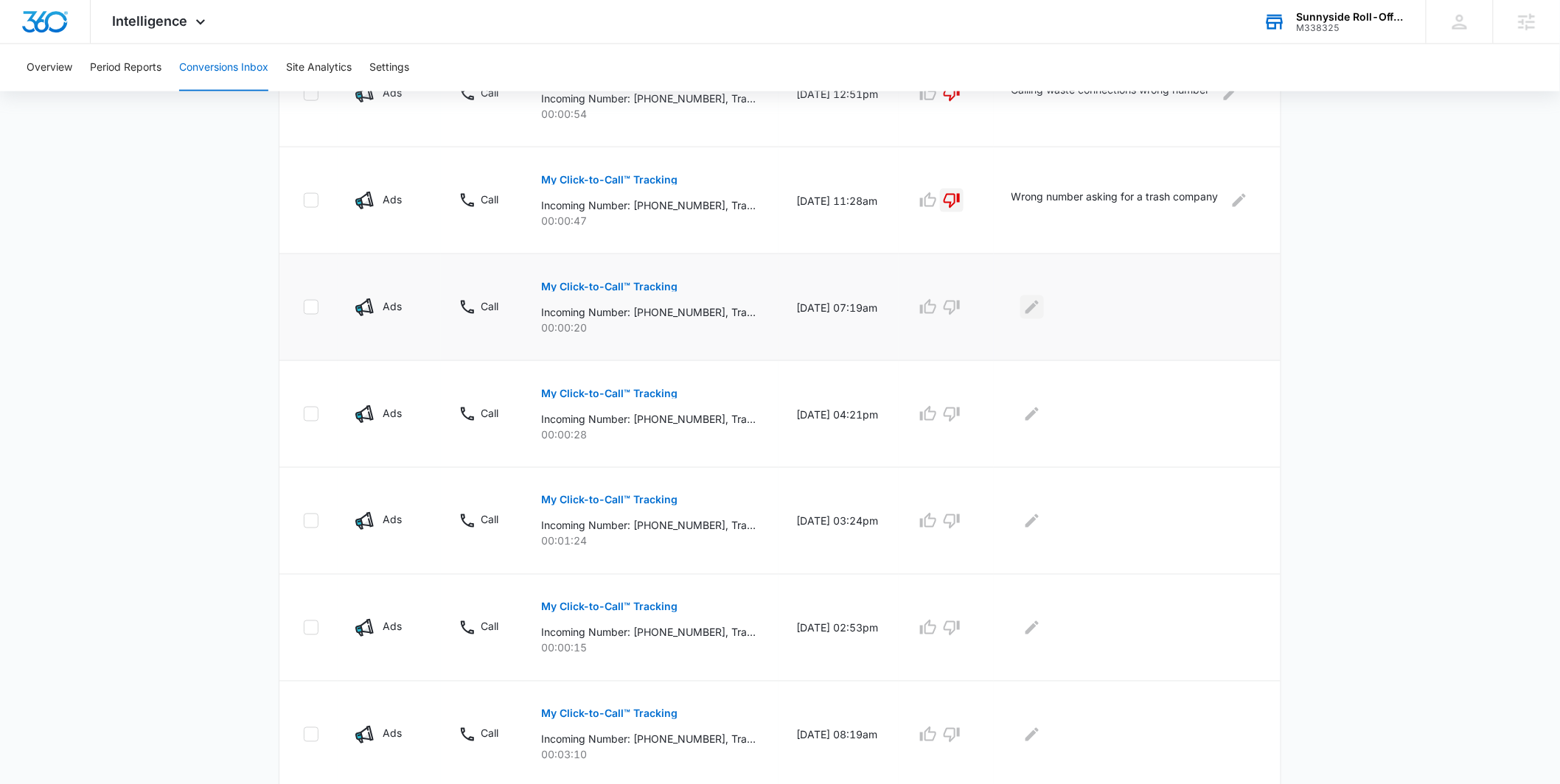
click at [1044, 311] on button "Edit Comments" at bounding box center [1033, 307] width 23 height 23
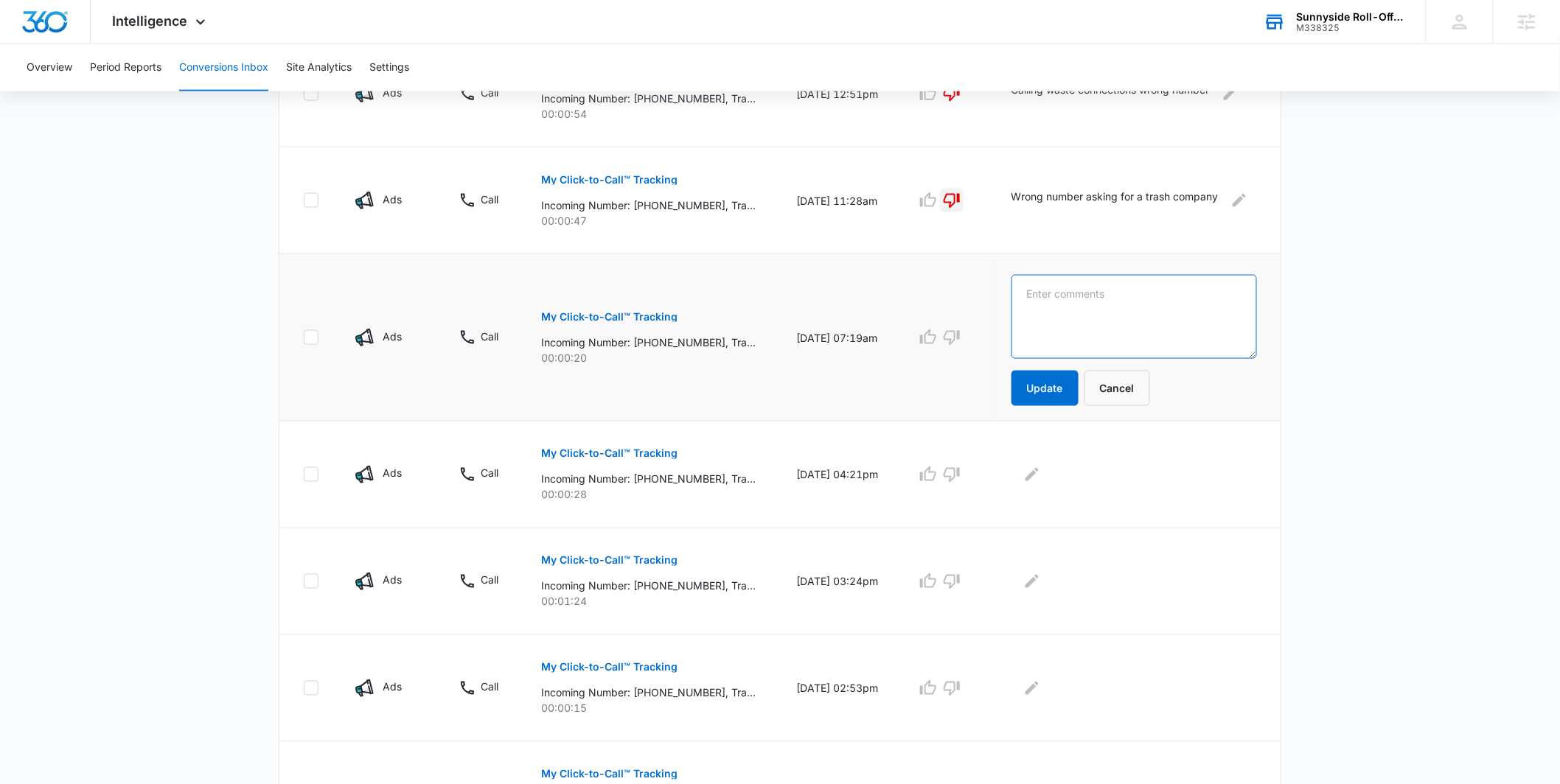
click at [1054, 311] on textarea at bounding box center [1135, 317] width 245 height 84
type textarea "wrong number - asking for republic services"
click at [1067, 399] on button "Update" at bounding box center [1045, 388] width 67 height 36
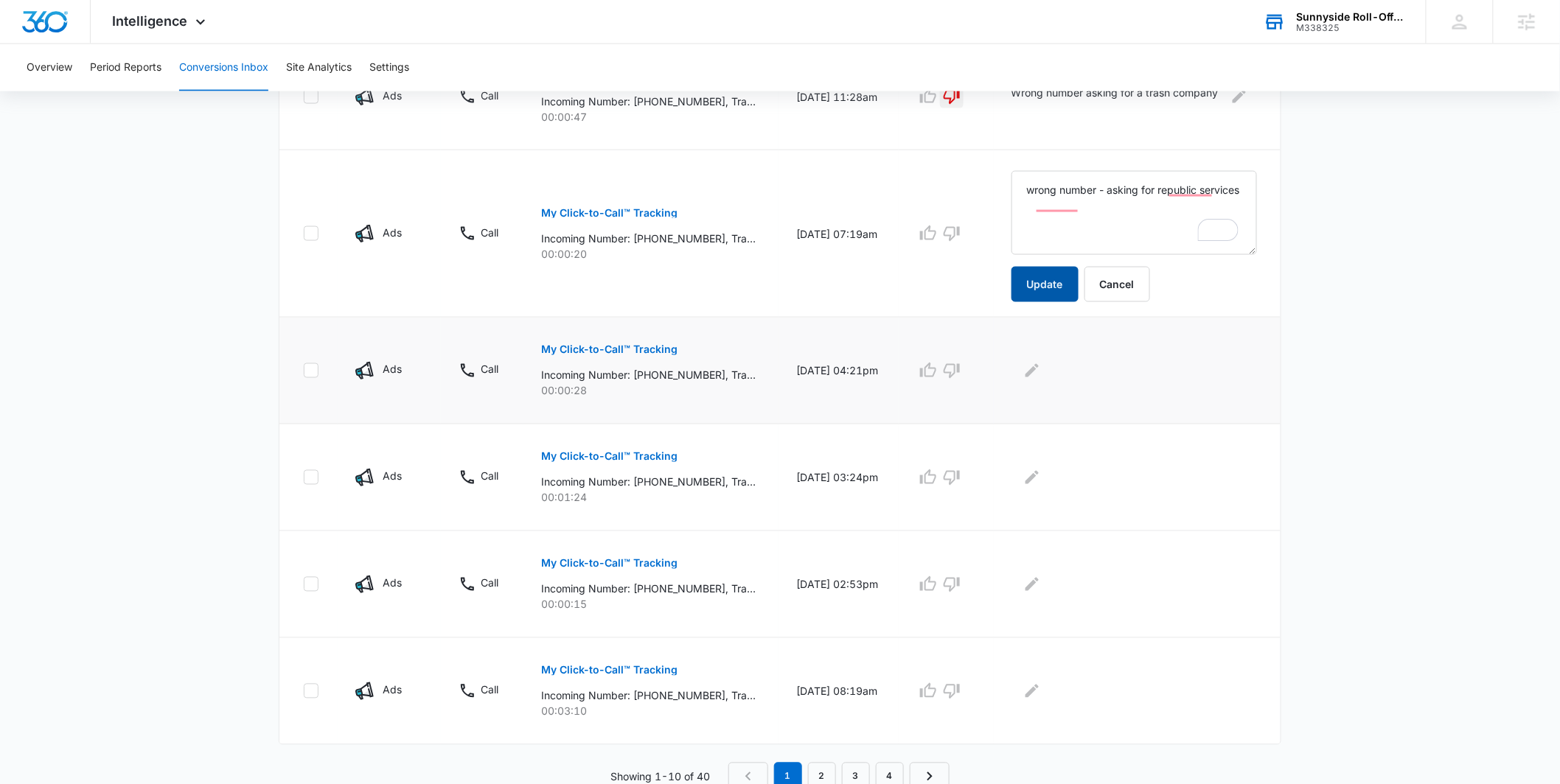
scroll to position [829, 0]
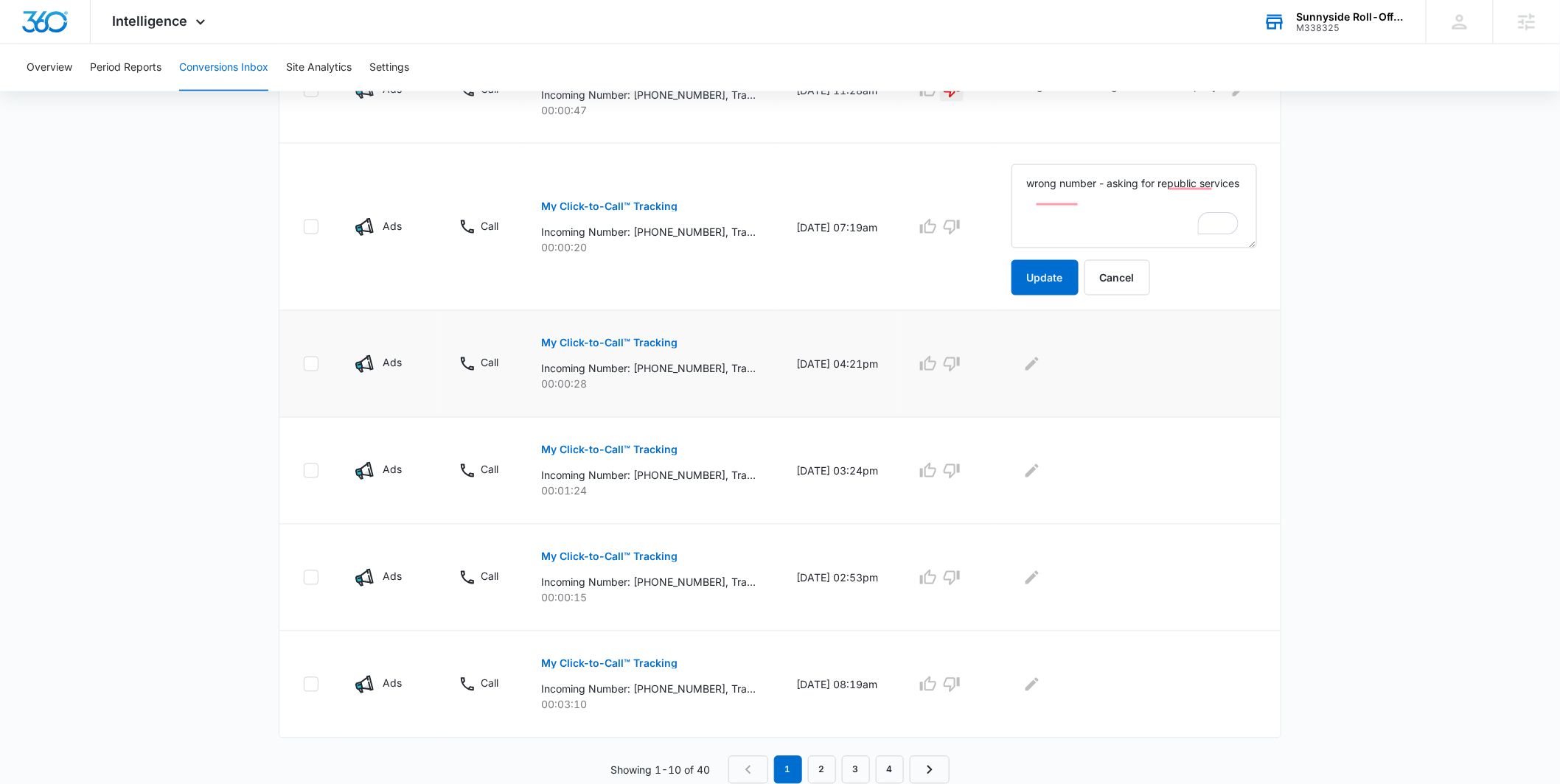
click at [616, 347] on p "My Click-to-Call™ Tracking" at bounding box center [609, 344] width 136 height 11
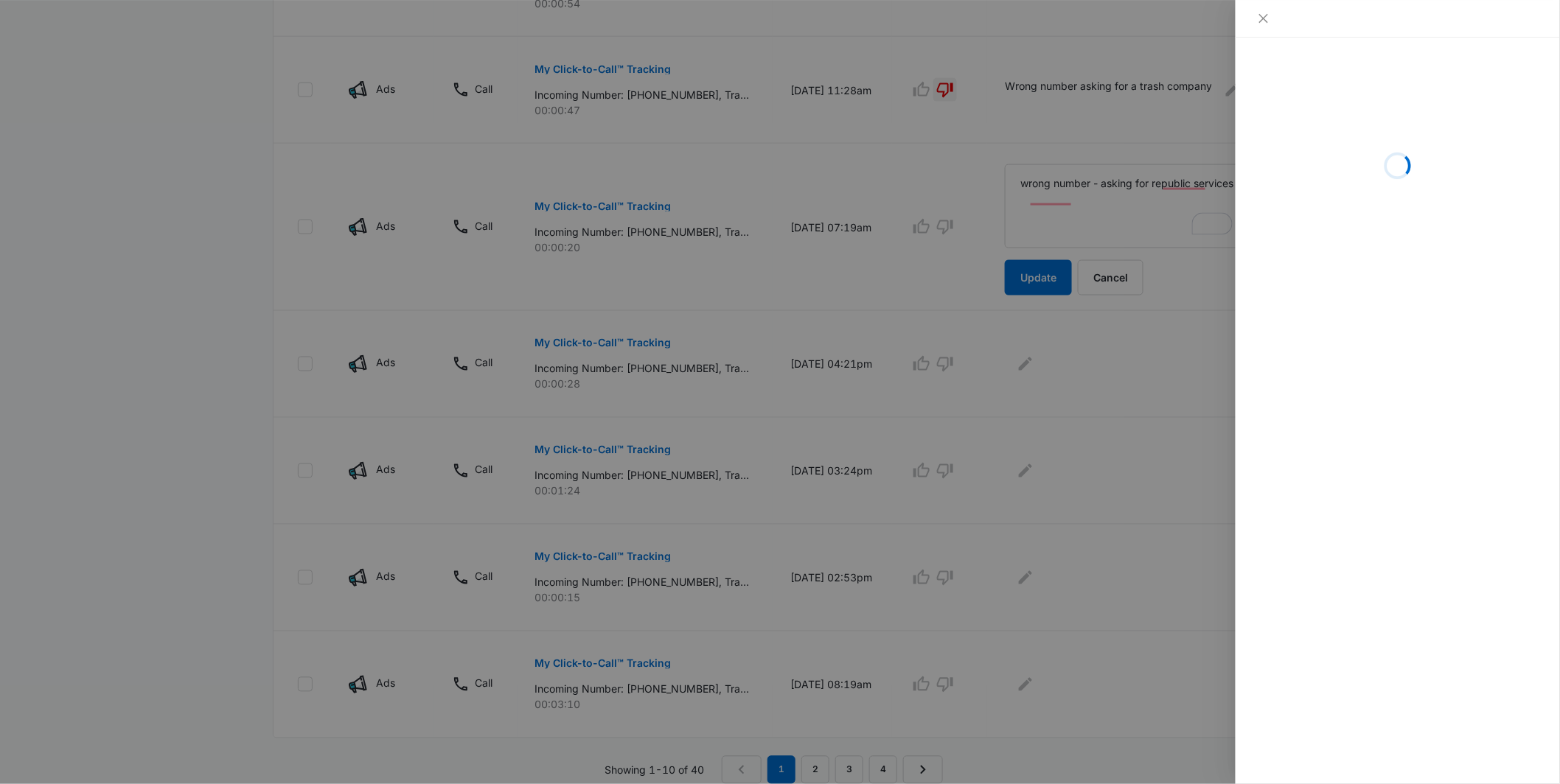
scroll to position [825, 0]
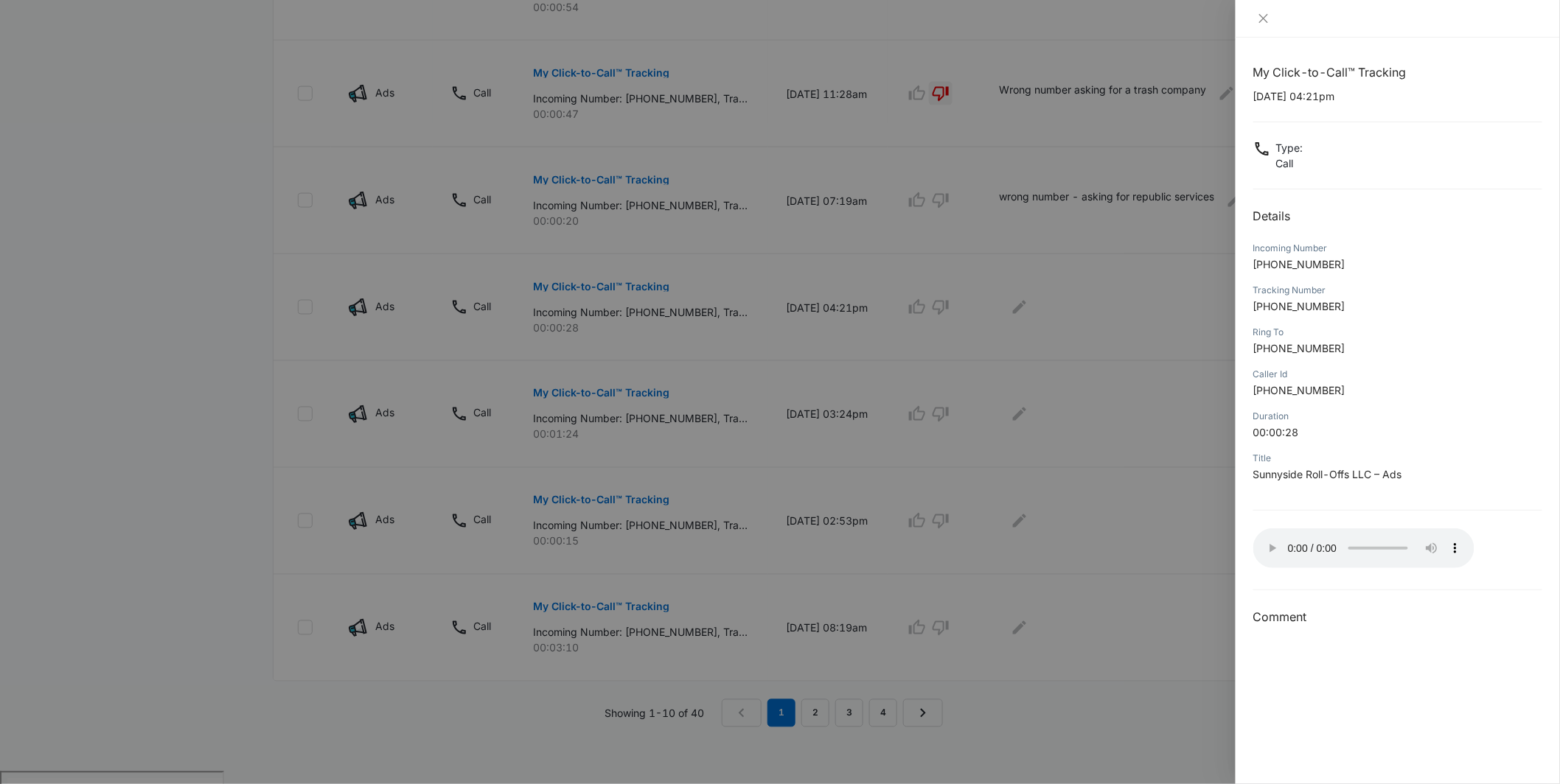
click at [1168, 561] on div at bounding box center [780, 392] width 1560 height 784
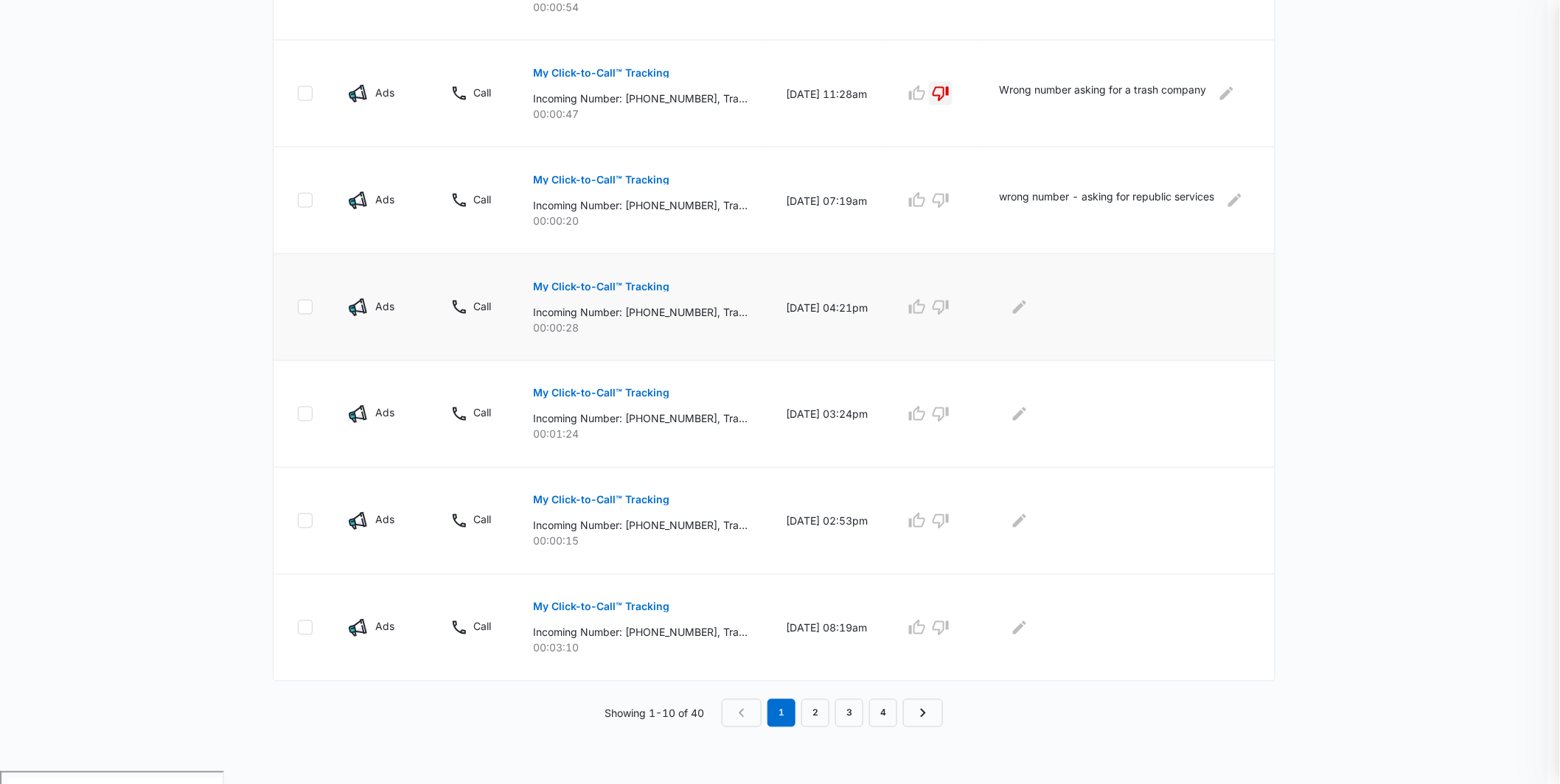
scroll to position [769, 0]
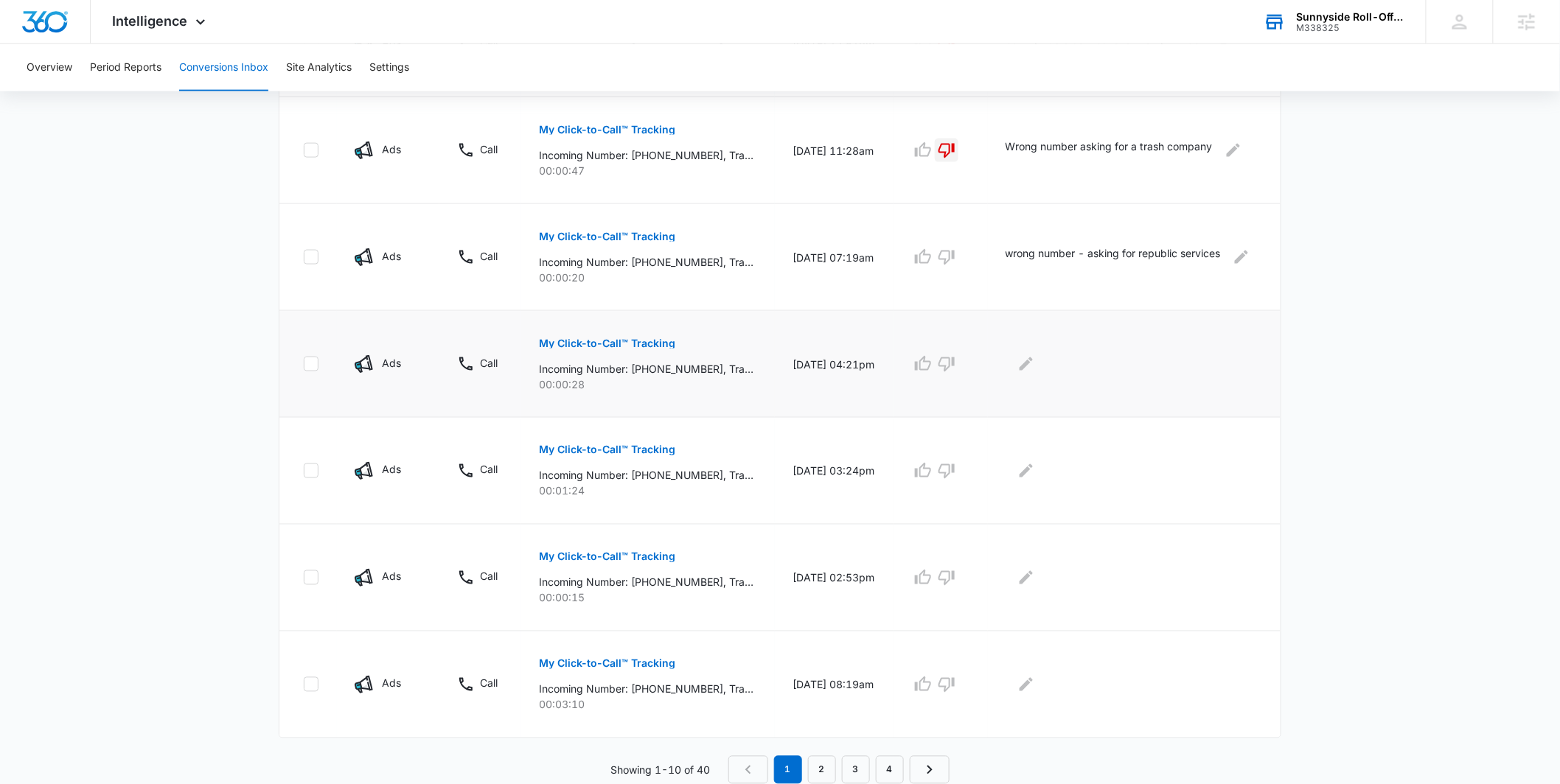
click at [1036, 351] on td at bounding box center [1134, 363] width 293 height 107
click at [1033, 364] on icon "Edit Comments" at bounding box center [1026, 363] width 13 height 13
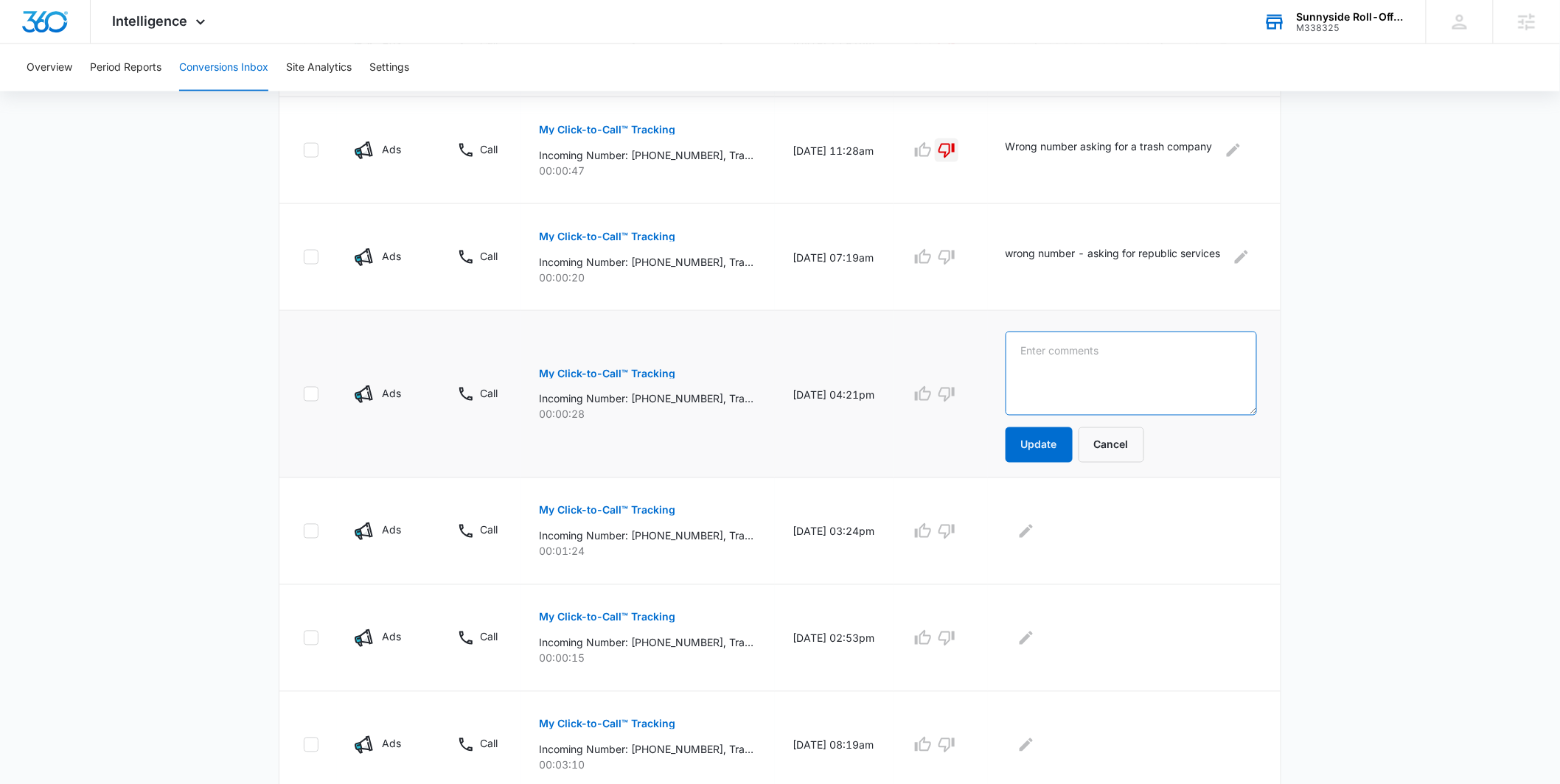
click at [1057, 357] on textarea at bounding box center [1131, 374] width 252 height 84
type textarea "wrong number"
click at [1067, 461] on button "Update" at bounding box center [1039, 446] width 67 height 36
click at [955, 397] on icon "button" at bounding box center [947, 395] width 16 height 14
click at [956, 253] on icon "button" at bounding box center [947, 258] width 18 height 18
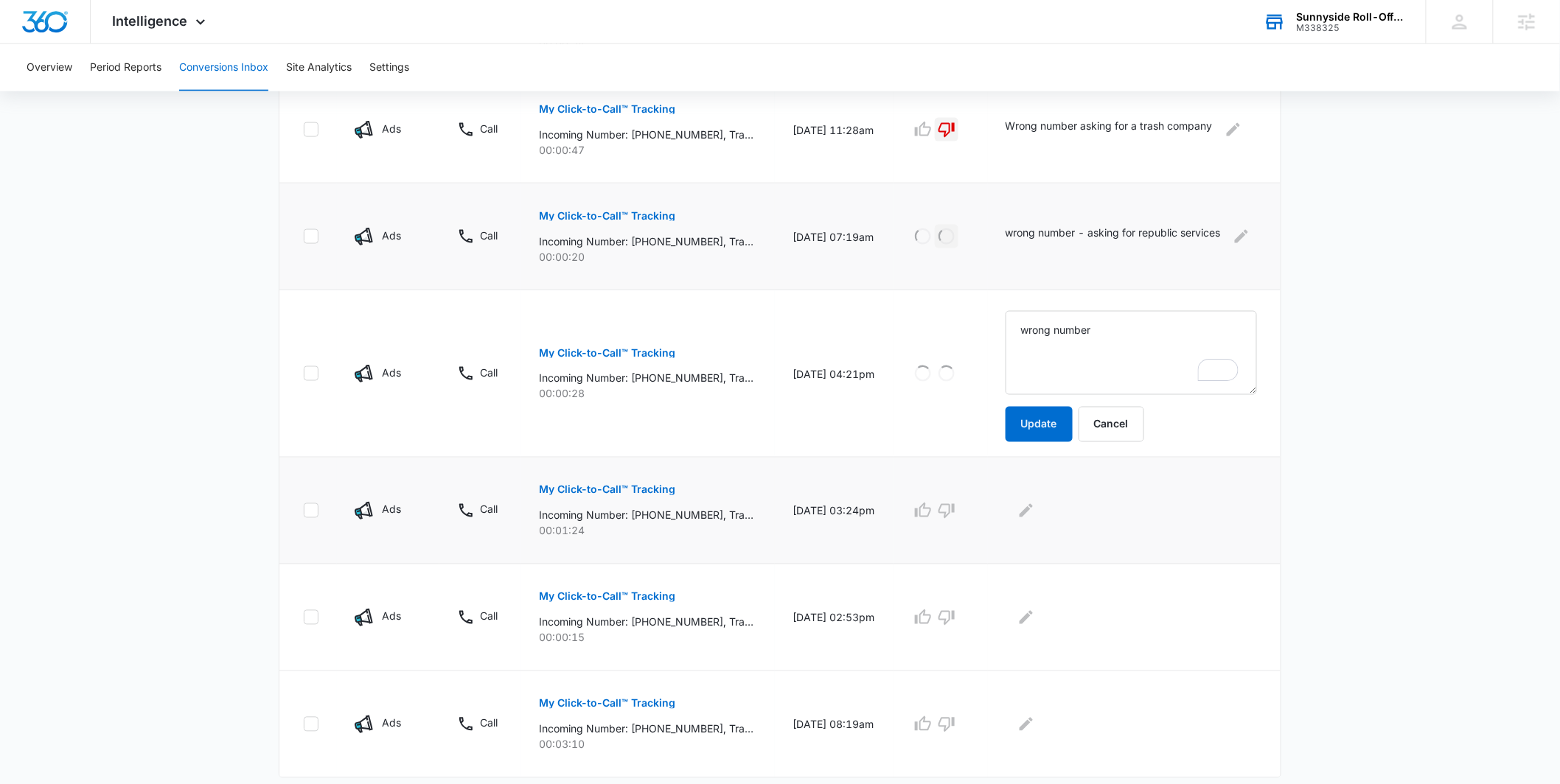
scroll to position [829, 0]
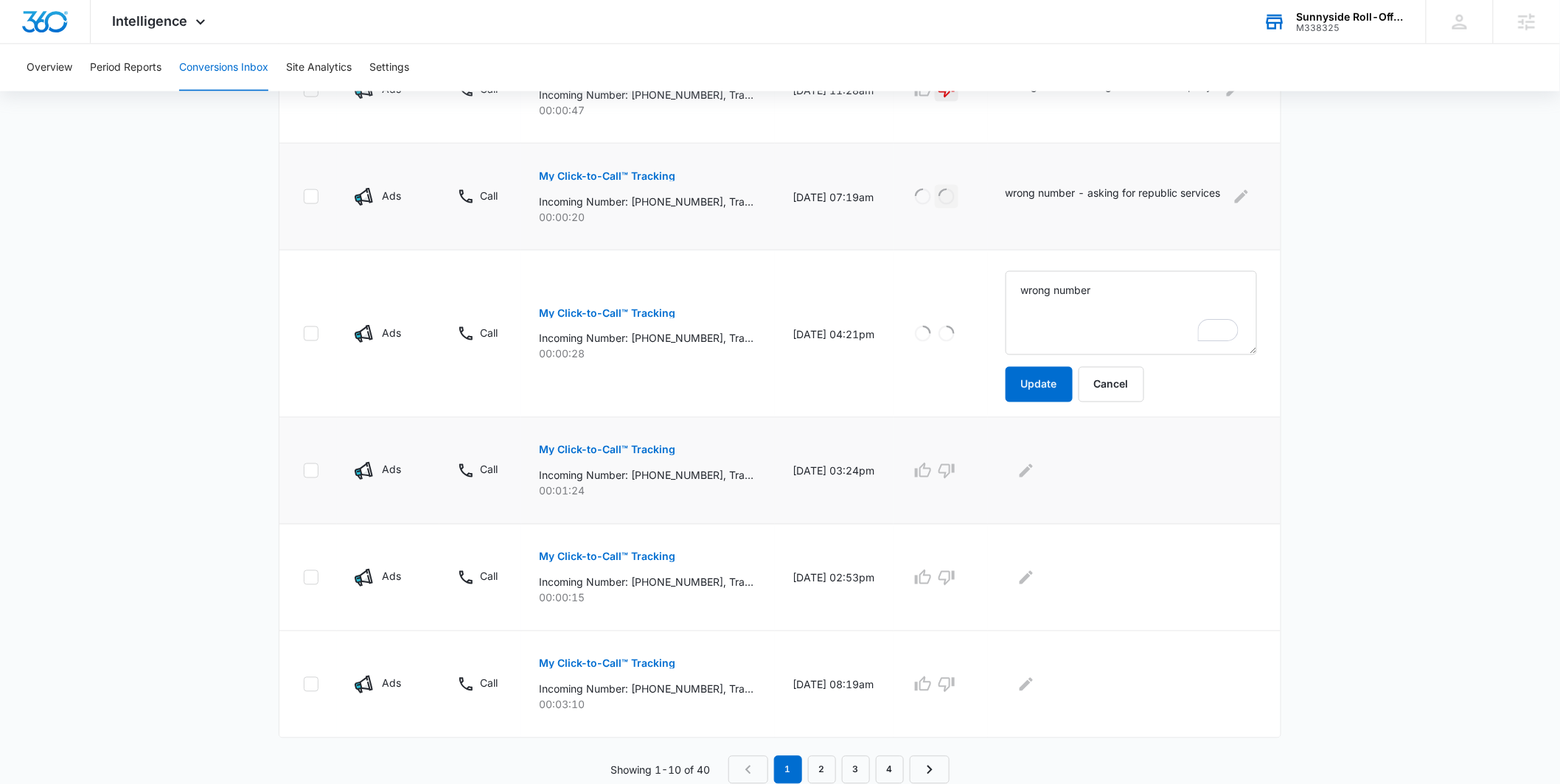
click at [659, 451] on p "My Click-to-Call™ Tracking" at bounding box center [607, 450] width 136 height 11
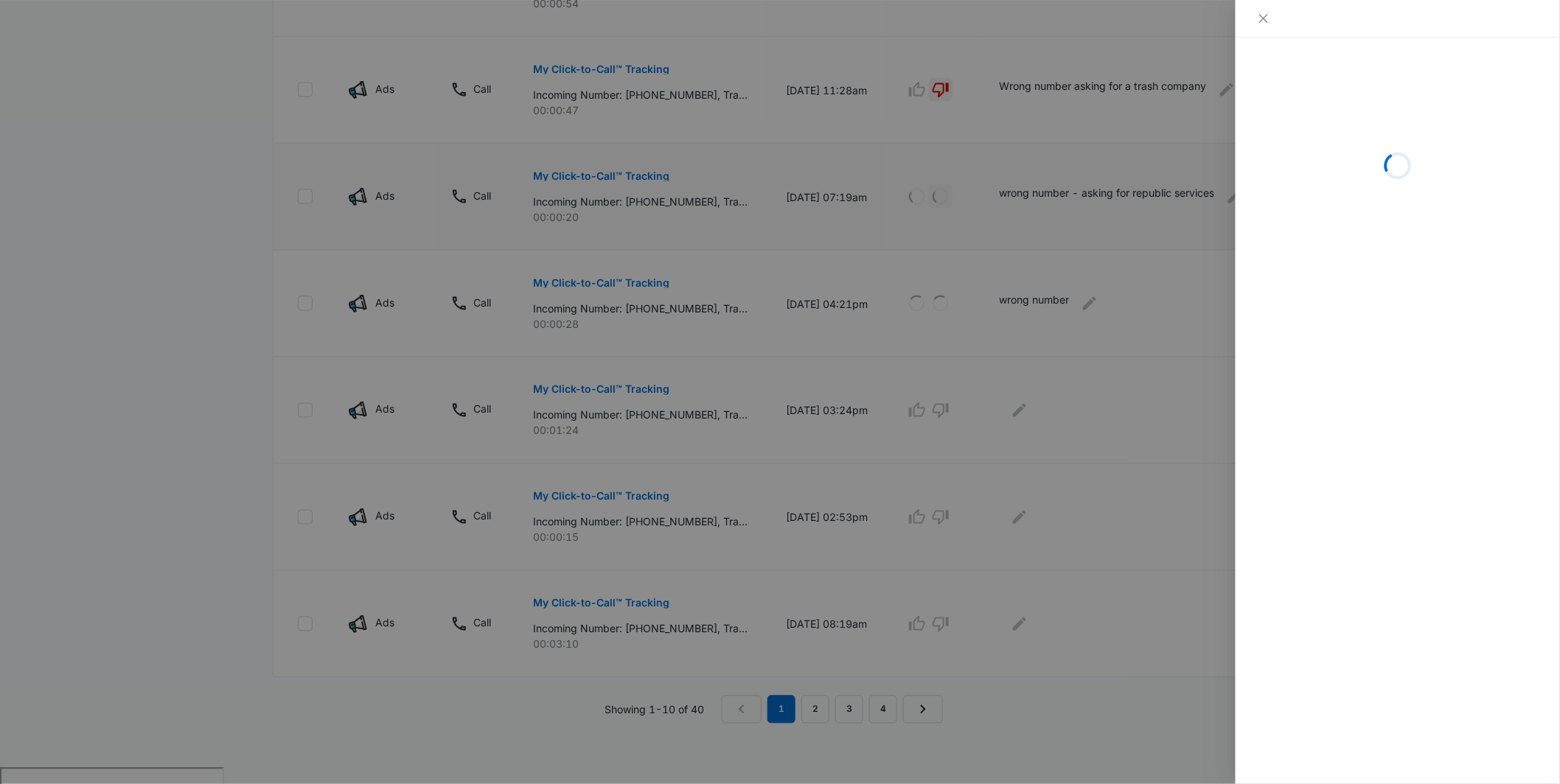
scroll to position [825, 0]
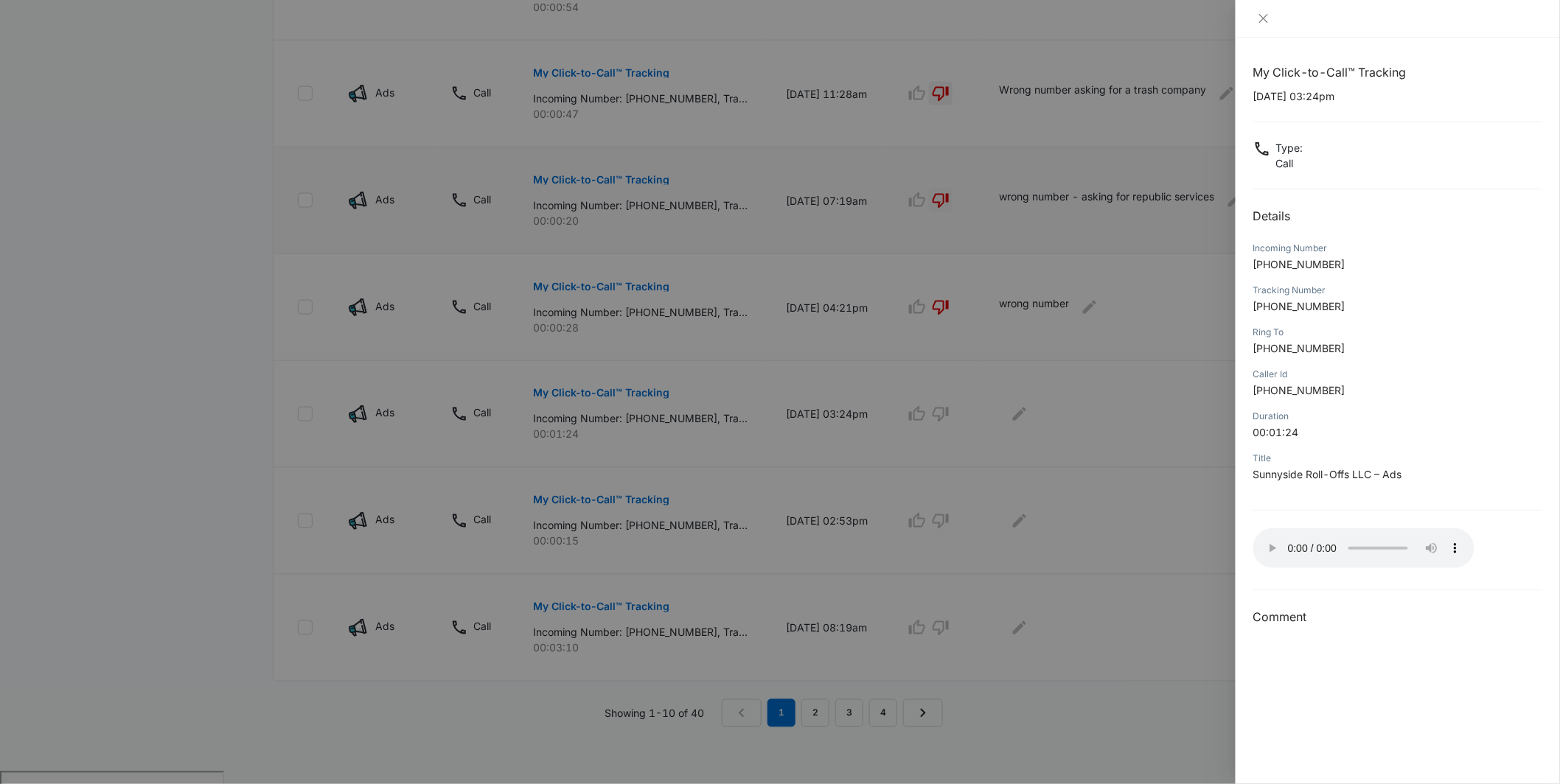
click at [1221, 549] on div at bounding box center [780, 392] width 1560 height 784
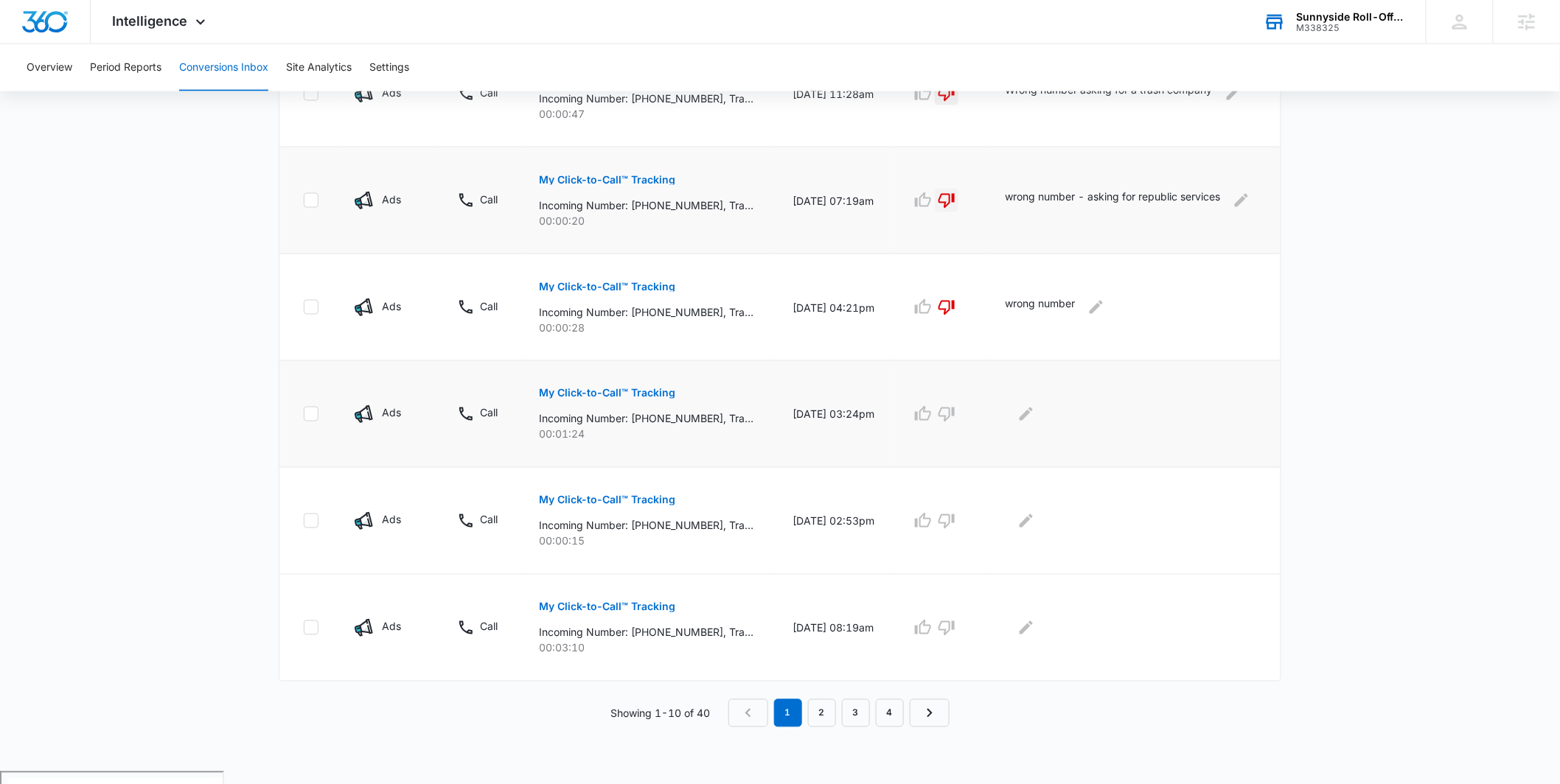
scroll to position [769, 0]
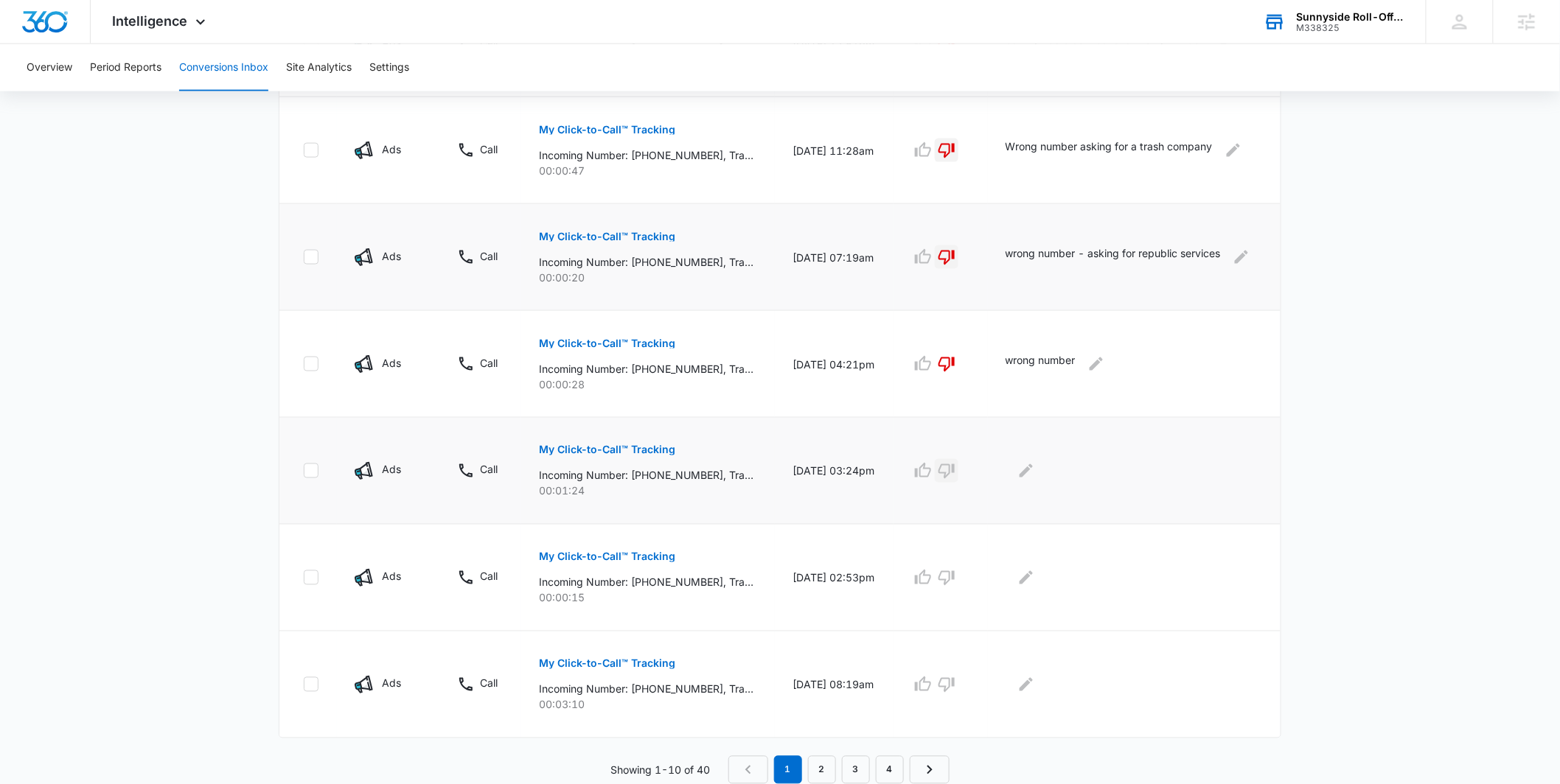
drag, startPoint x: 964, startPoint y: 466, endPoint x: 986, endPoint y: 468, distance: 22.1
click at [956, 466] on icon "button" at bounding box center [947, 471] width 18 height 18
click at [1035, 473] on icon "Edit Comments" at bounding box center [1026, 471] width 18 height 18
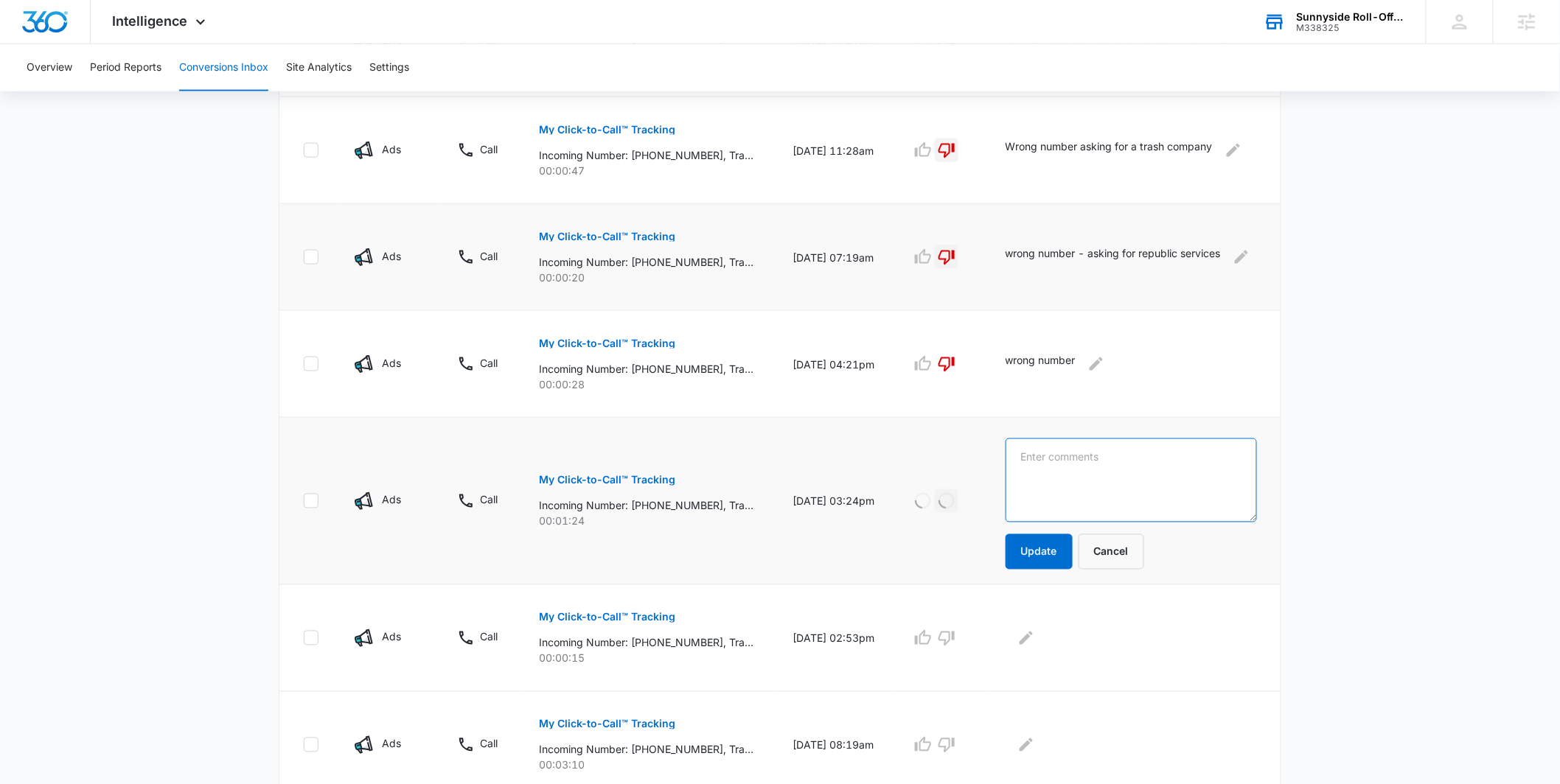
click at [1047, 473] on textarea at bounding box center [1131, 481] width 252 height 84
type textarea "hung up was looking for roll offs"
click at [1073, 566] on button "Update" at bounding box center [1039, 552] width 67 height 36
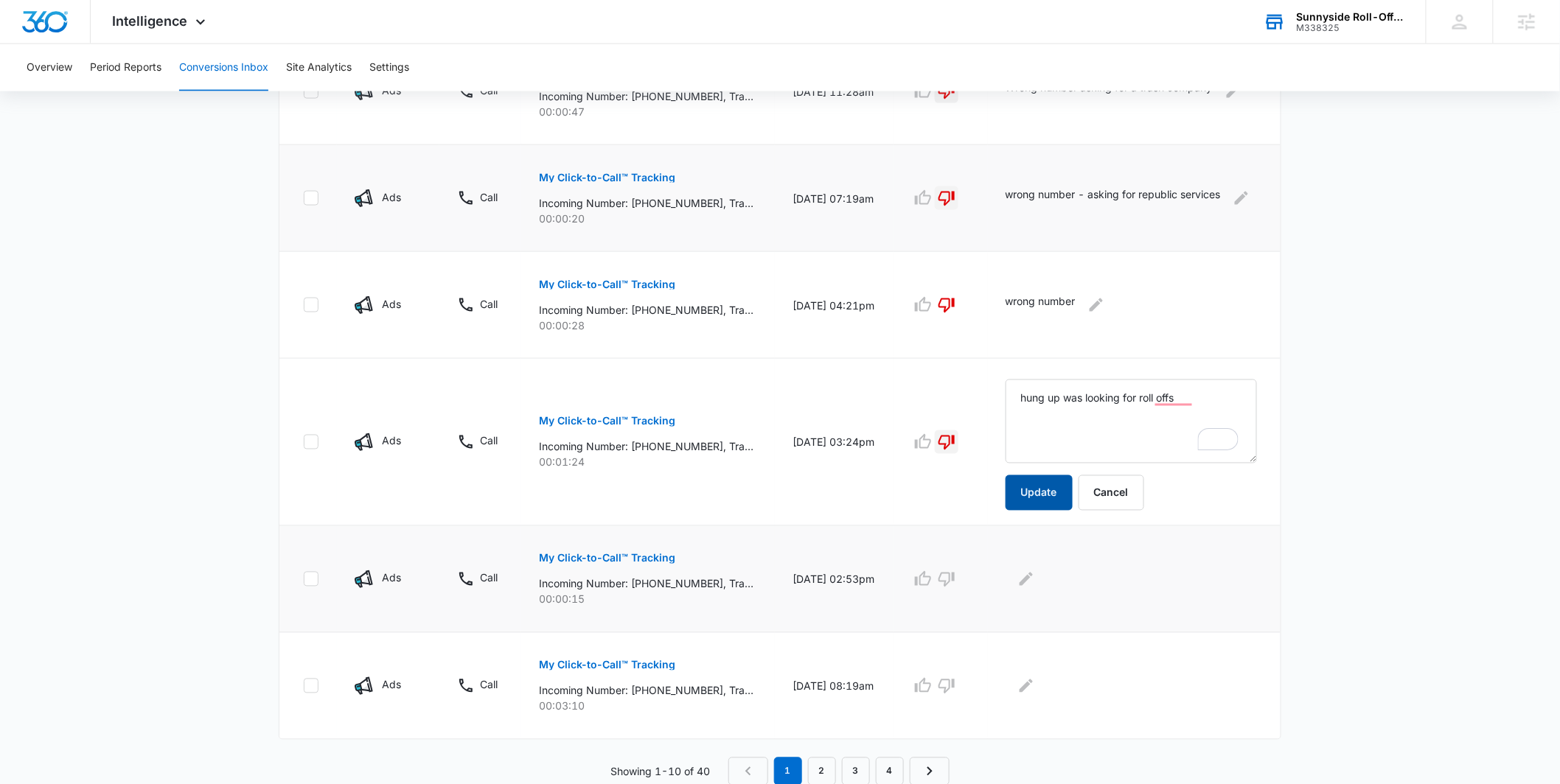
scroll to position [829, 0]
click at [642, 563] on button "My Click-to-Call™ Tracking" at bounding box center [607, 558] width 136 height 36
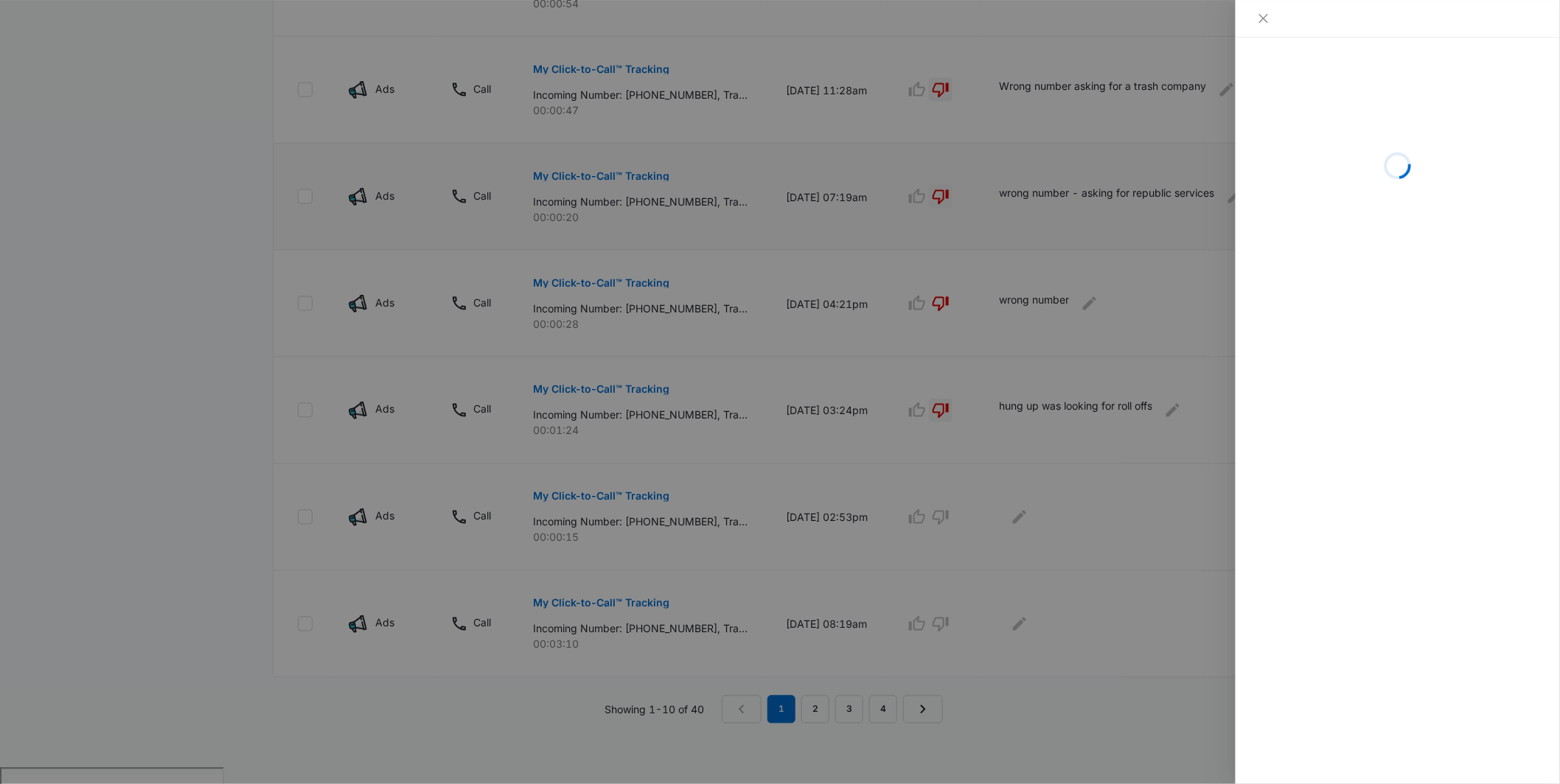
scroll to position [825, 0]
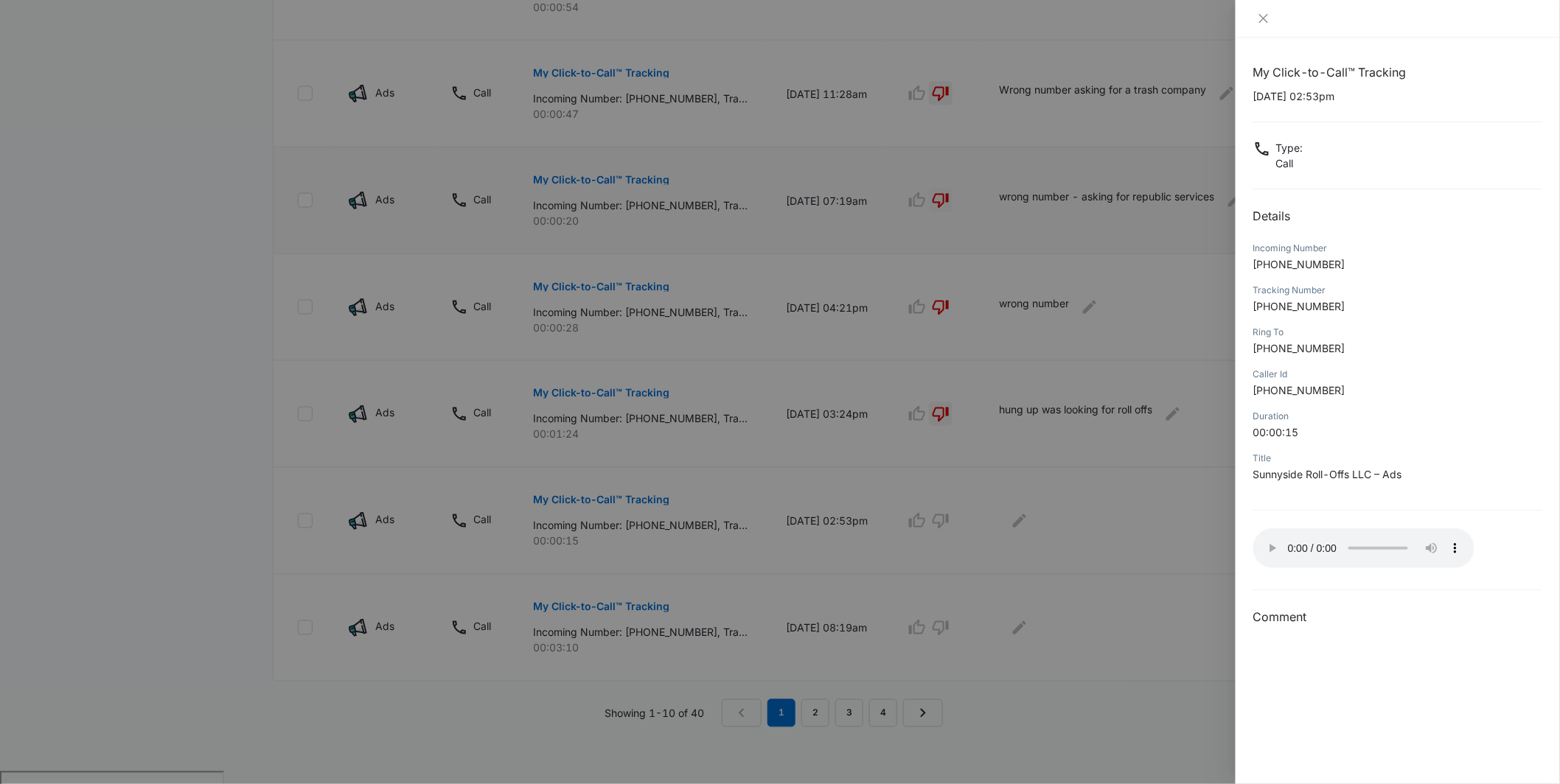
click at [1247, 561] on div "My Click-to-Call™ Tracking [DATE] 02:53pm Type : Call Details Incoming Number […" at bounding box center [1398, 411] width 324 height 746
click at [1079, 559] on div at bounding box center [780, 392] width 1560 height 784
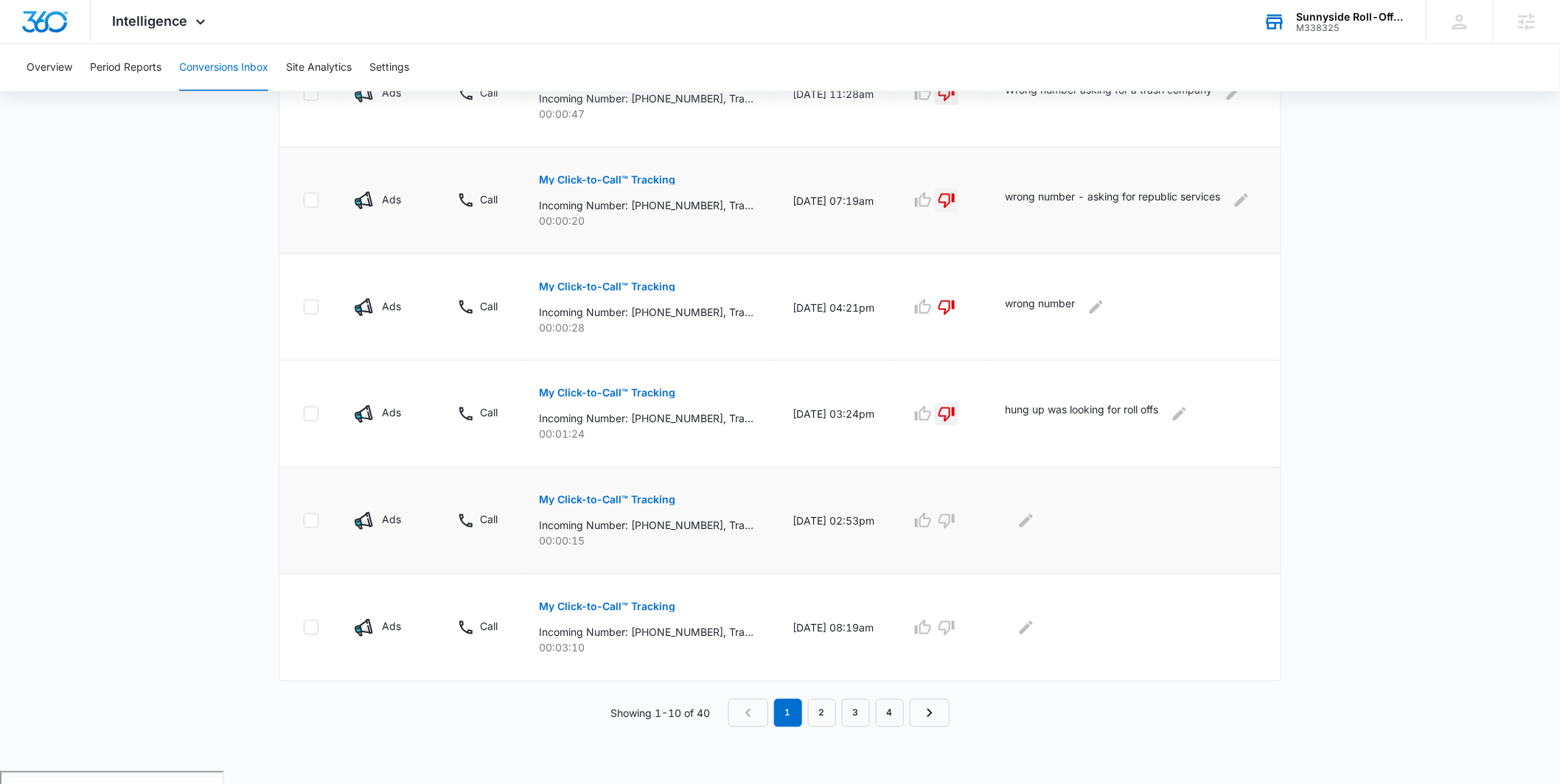
scroll to position [769, 0]
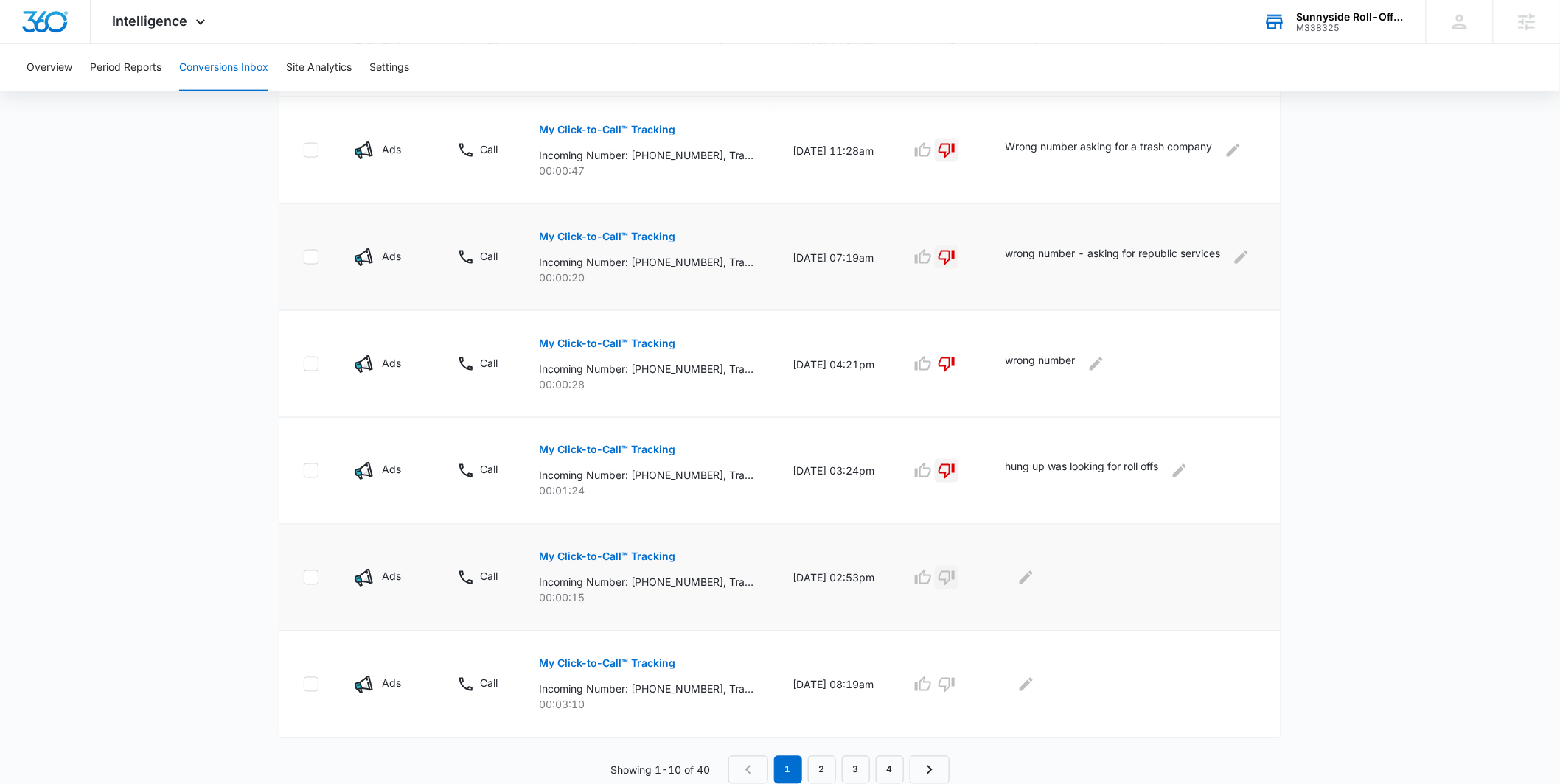
drag, startPoint x: 967, startPoint y: 582, endPoint x: 965, endPoint y: 574, distance: 8.2
click at [956, 580] on icon "button" at bounding box center [947, 578] width 18 height 18
click at [1038, 584] on button "Edit Comments" at bounding box center [1026, 577] width 23 height 23
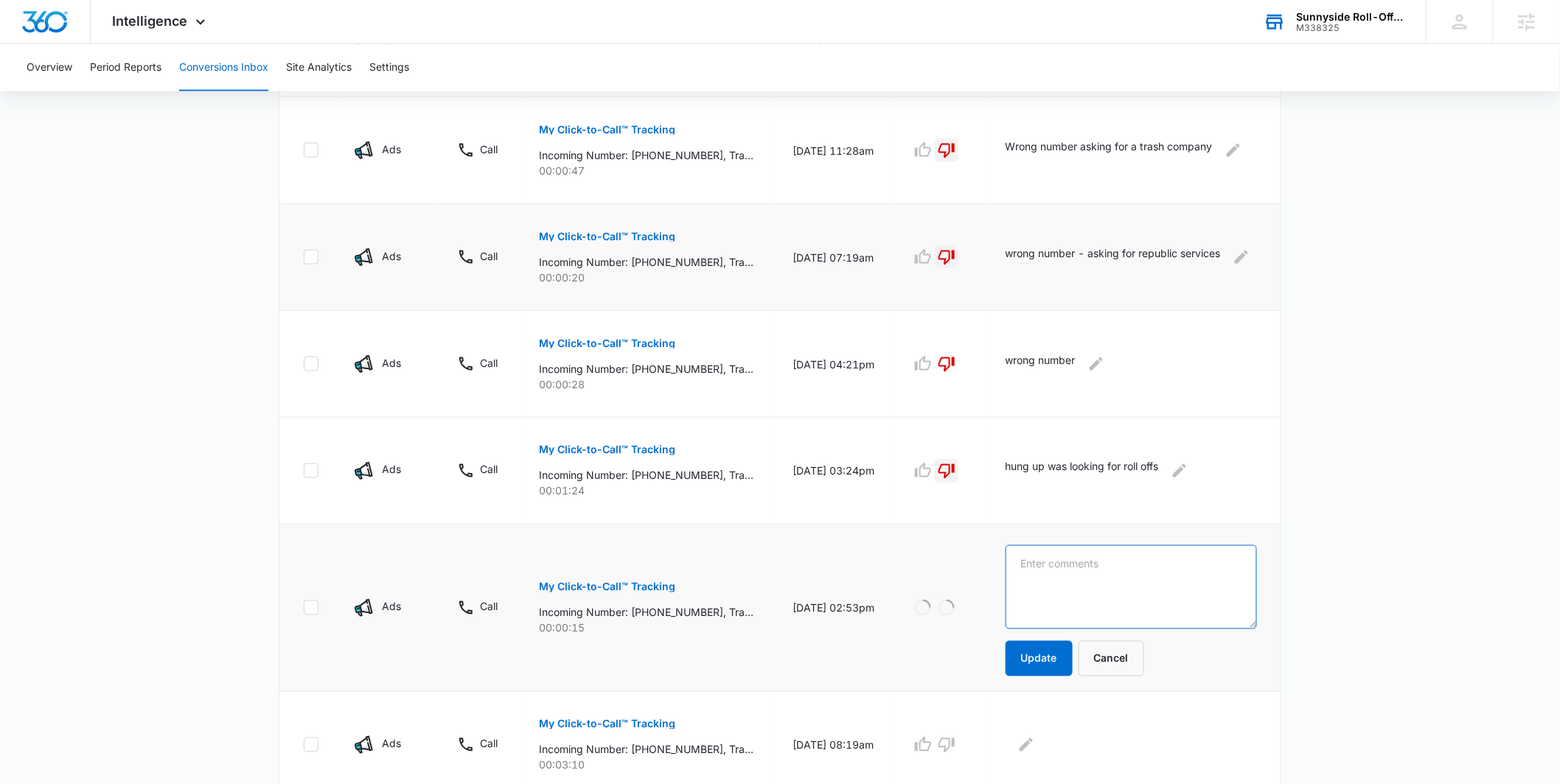
click at [1052, 583] on textarea at bounding box center [1131, 587] width 252 height 84
type textarea "Looking for republic"
click at [1063, 657] on button "Update" at bounding box center [1039, 659] width 67 height 36
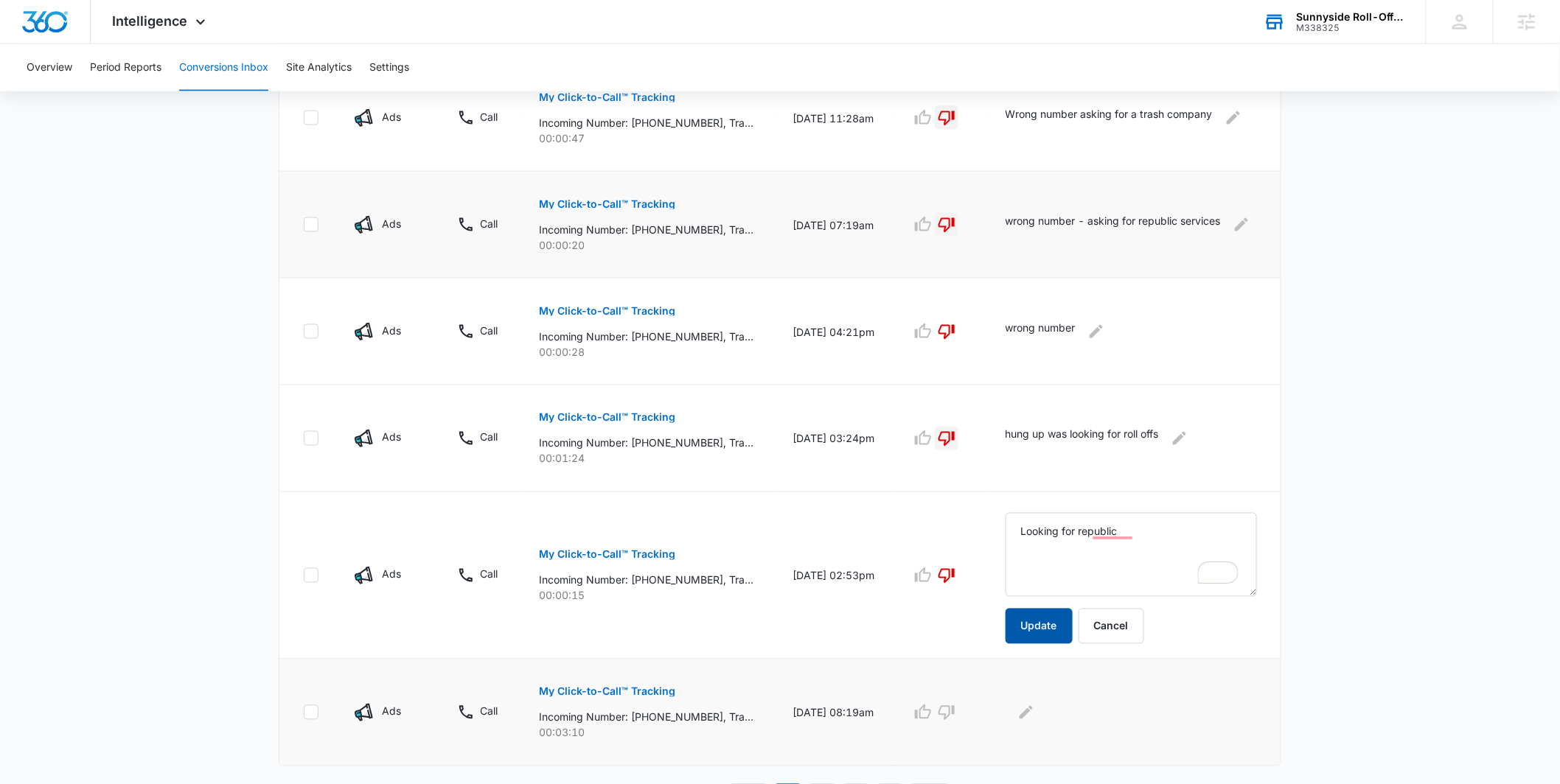
scroll to position [829, 0]
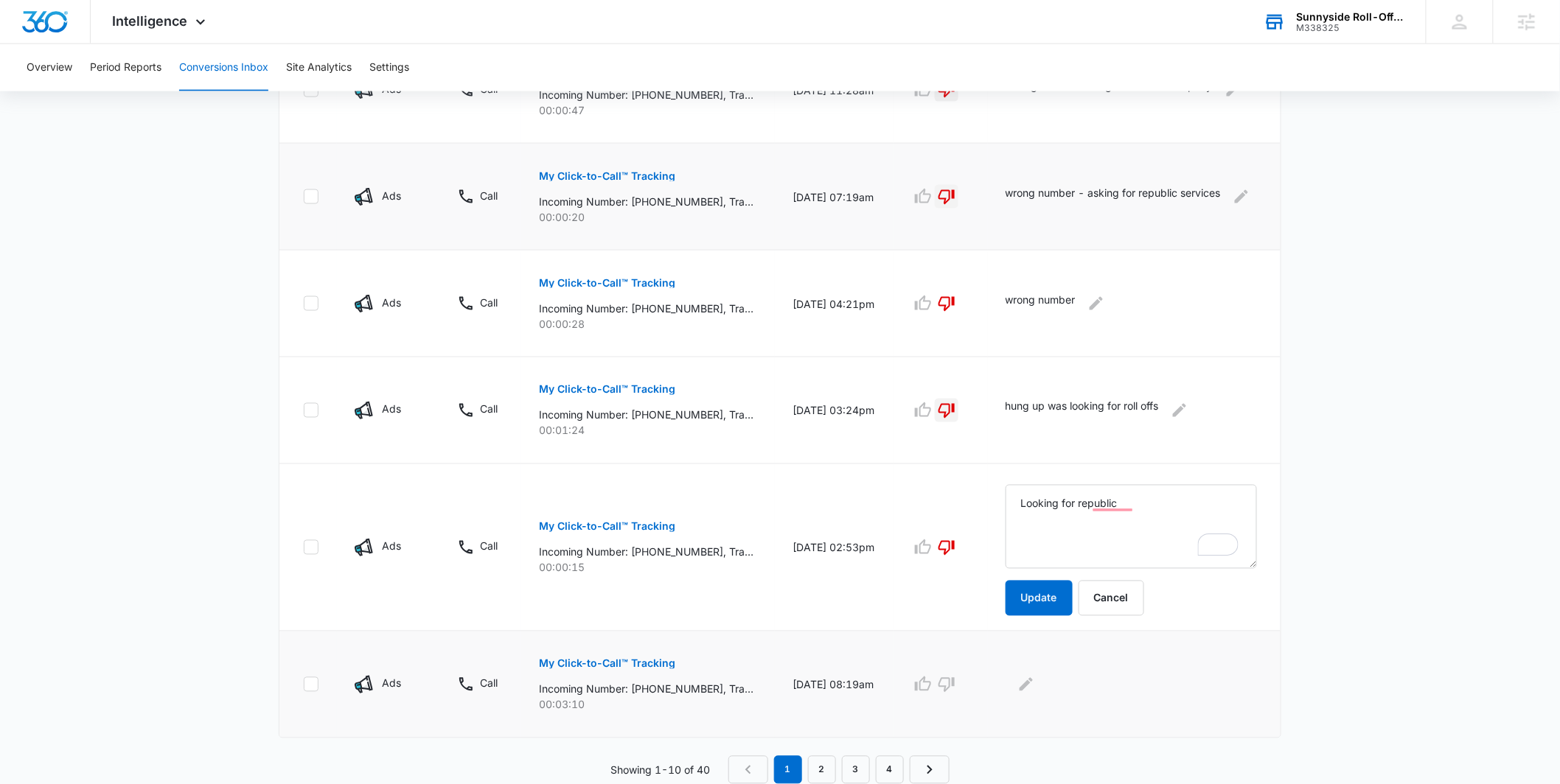
click at [673, 666] on div "My Click-to-Call™ Tracking Incoming Number: [PHONE_NUMBER], Tracking Number: [P…" at bounding box center [648, 679] width 219 height 66
click at [658, 666] on p "My Click-to-Call™ Tracking" at bounding box center [607, 664] width 136 height 11
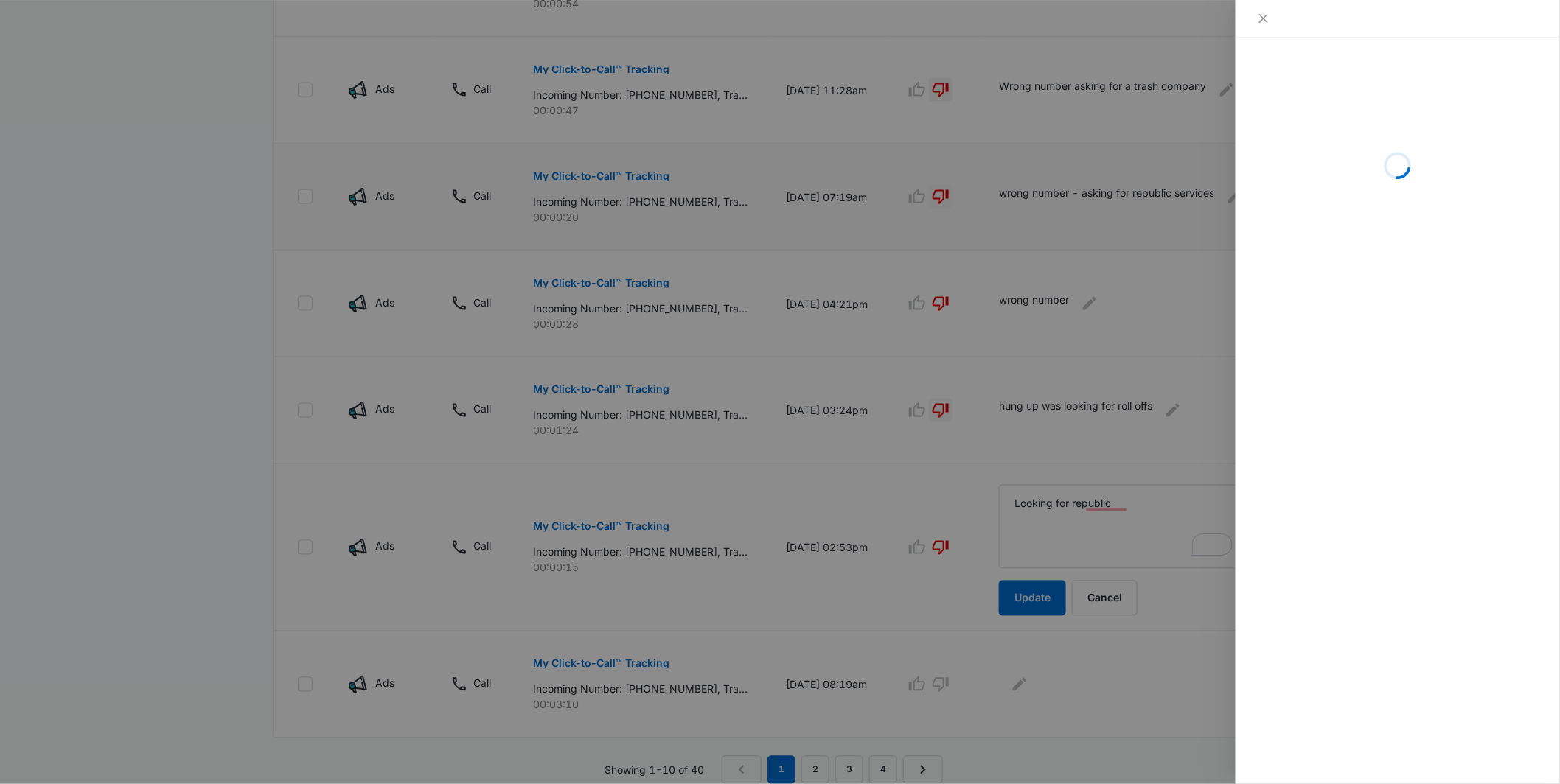
scroll to position [825, 0]
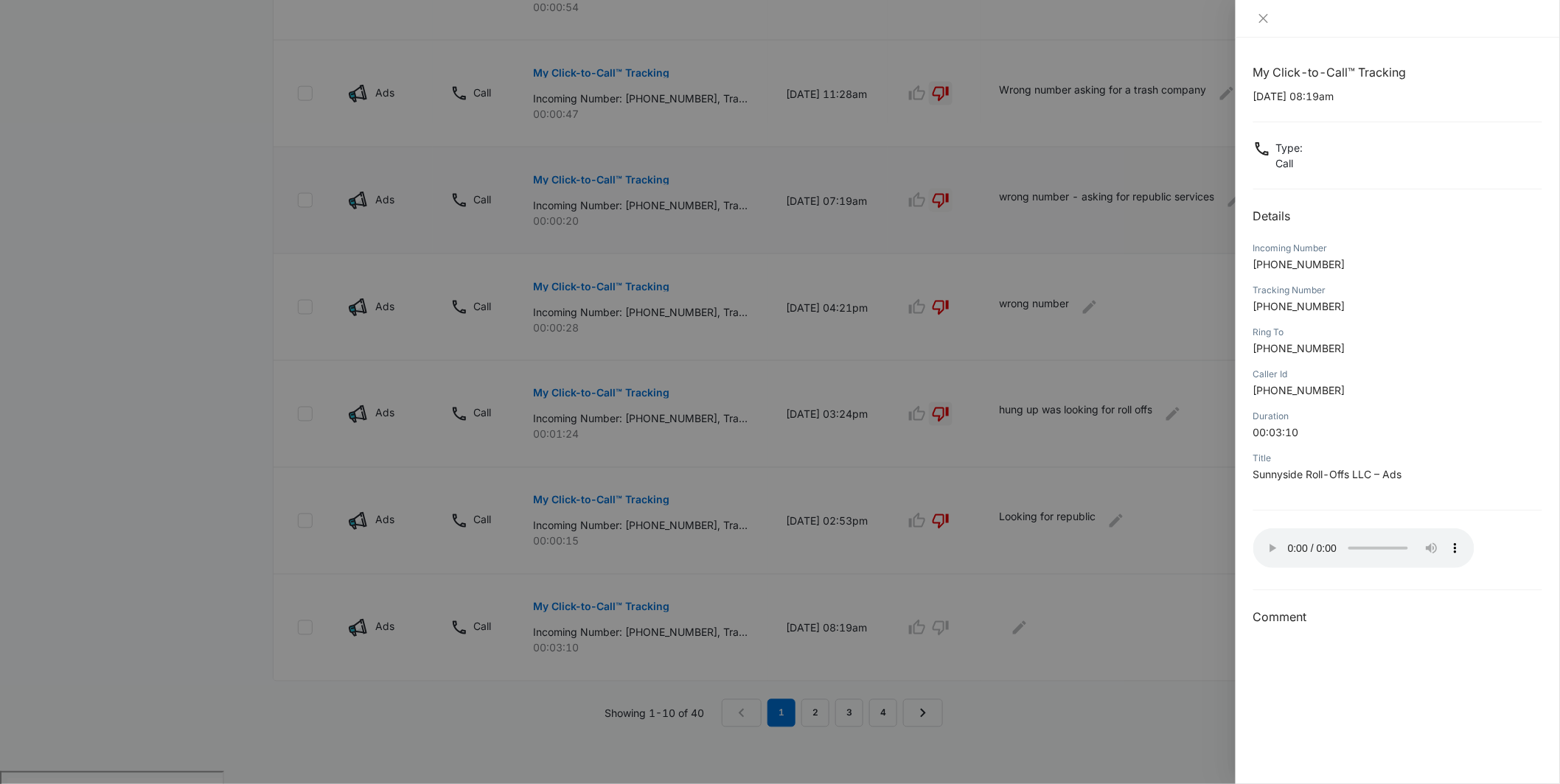
click at [1127, 622] on div at bounding box center [780, 392] width 1560 height 784
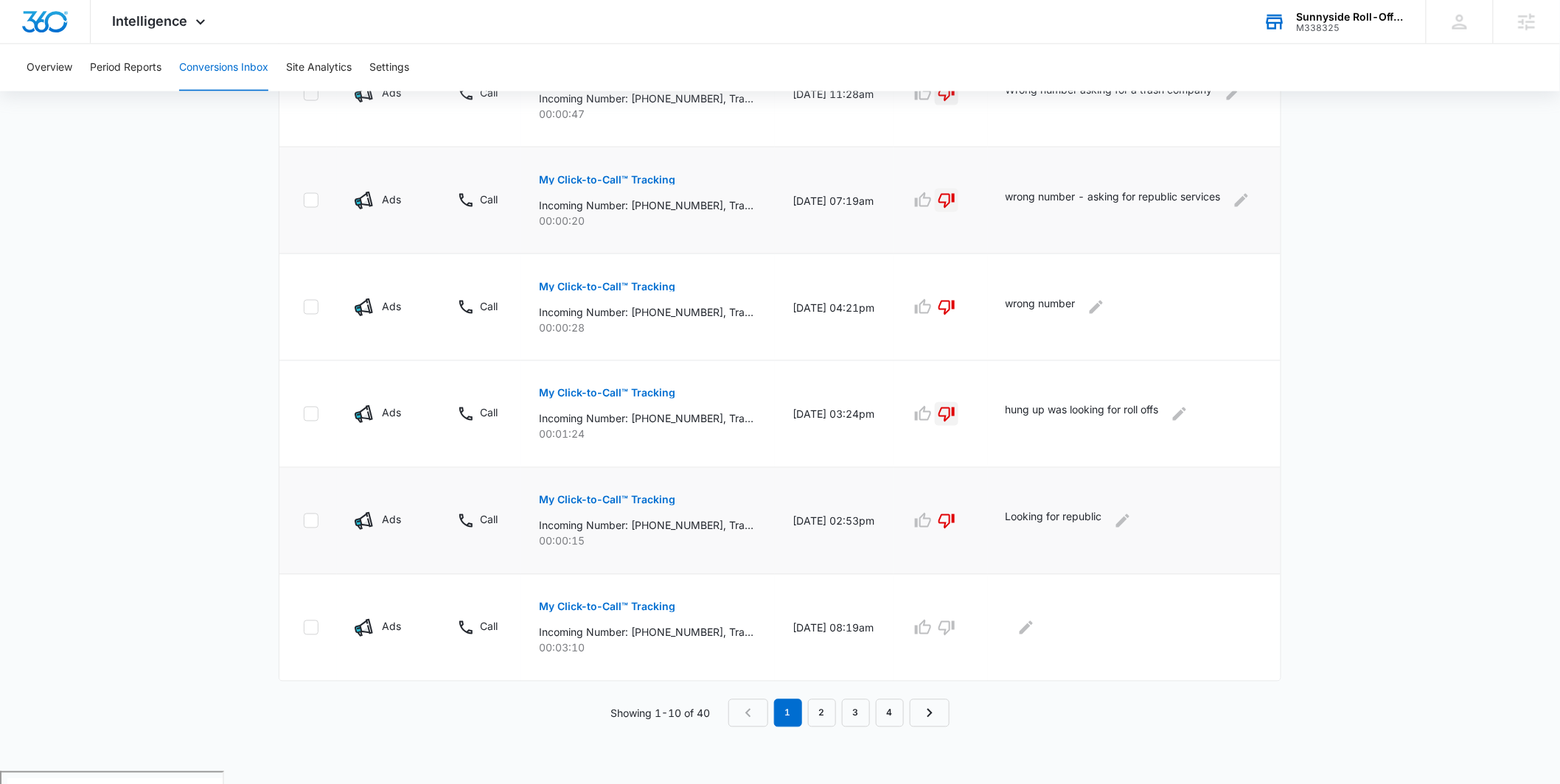
scroll to position [769, 0]
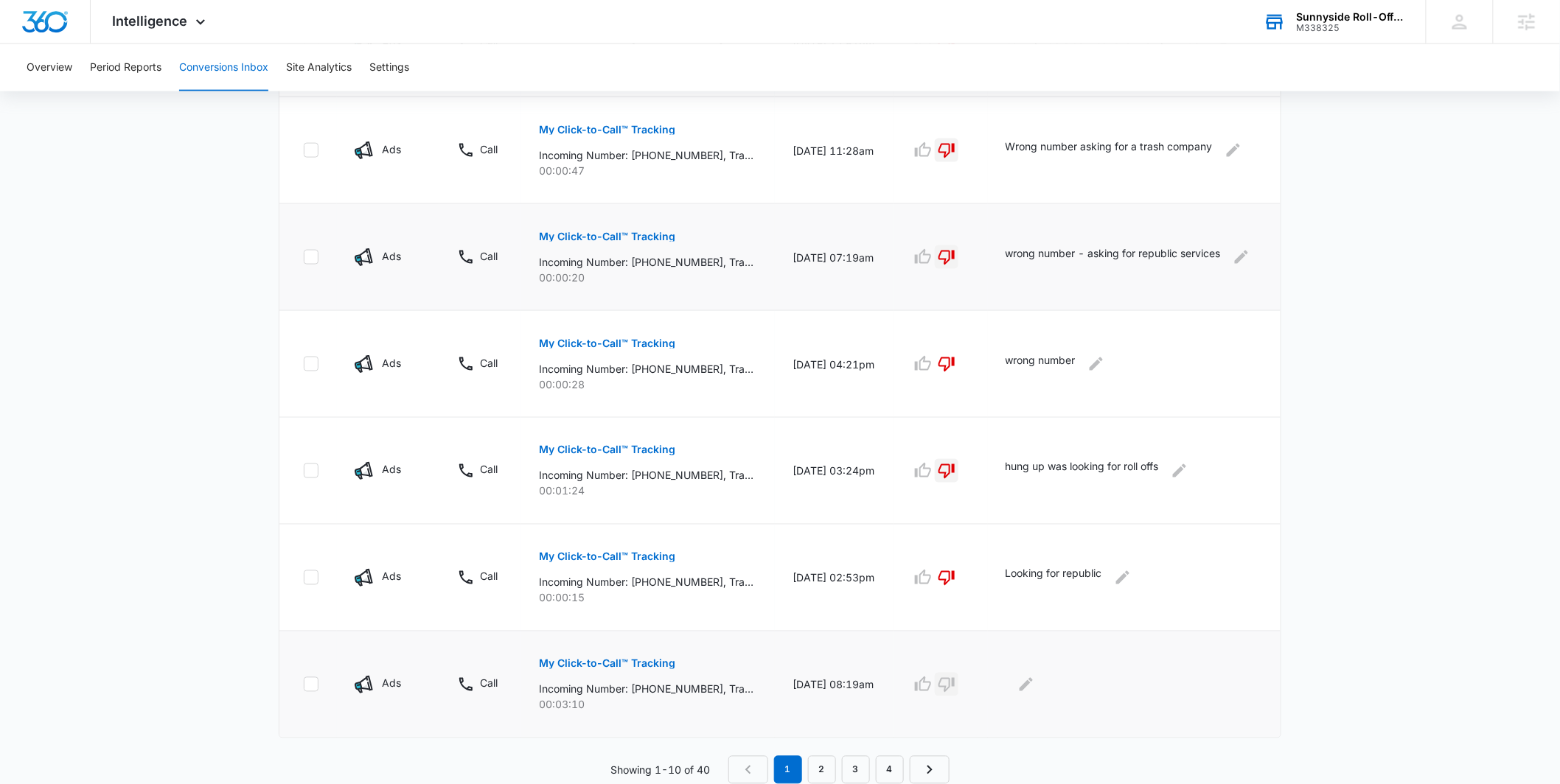
click at [956, 686] on icon "button" at bounding box center [947, 685] width 18 height 18
click at [817, 774] on link "2" at bounding box center [822, 770] width 28 height 28
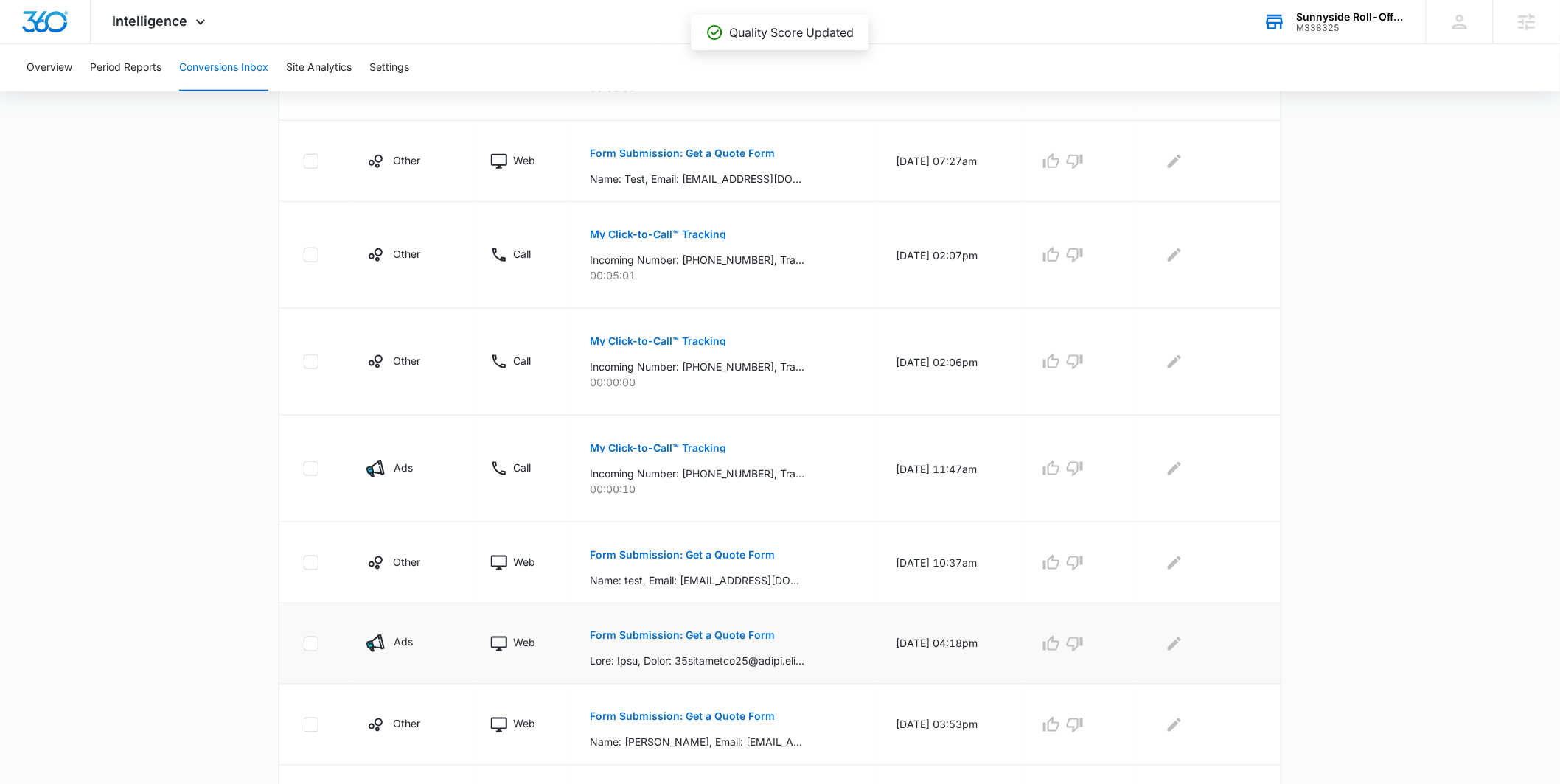
scroll to position [666, 0]
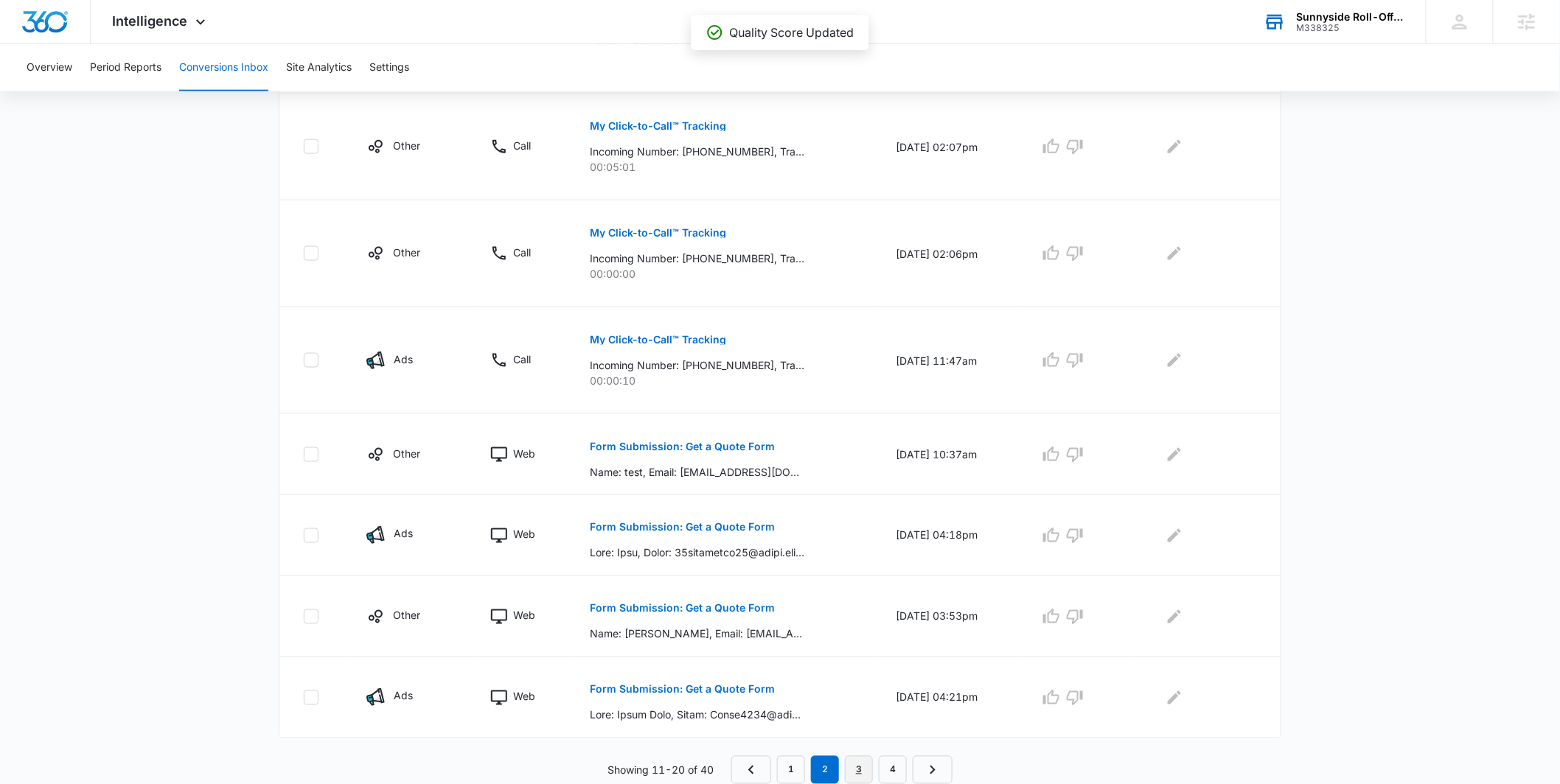
click at [869, 765] on link "3" at bounding box center [859, 770] width 28 height 28
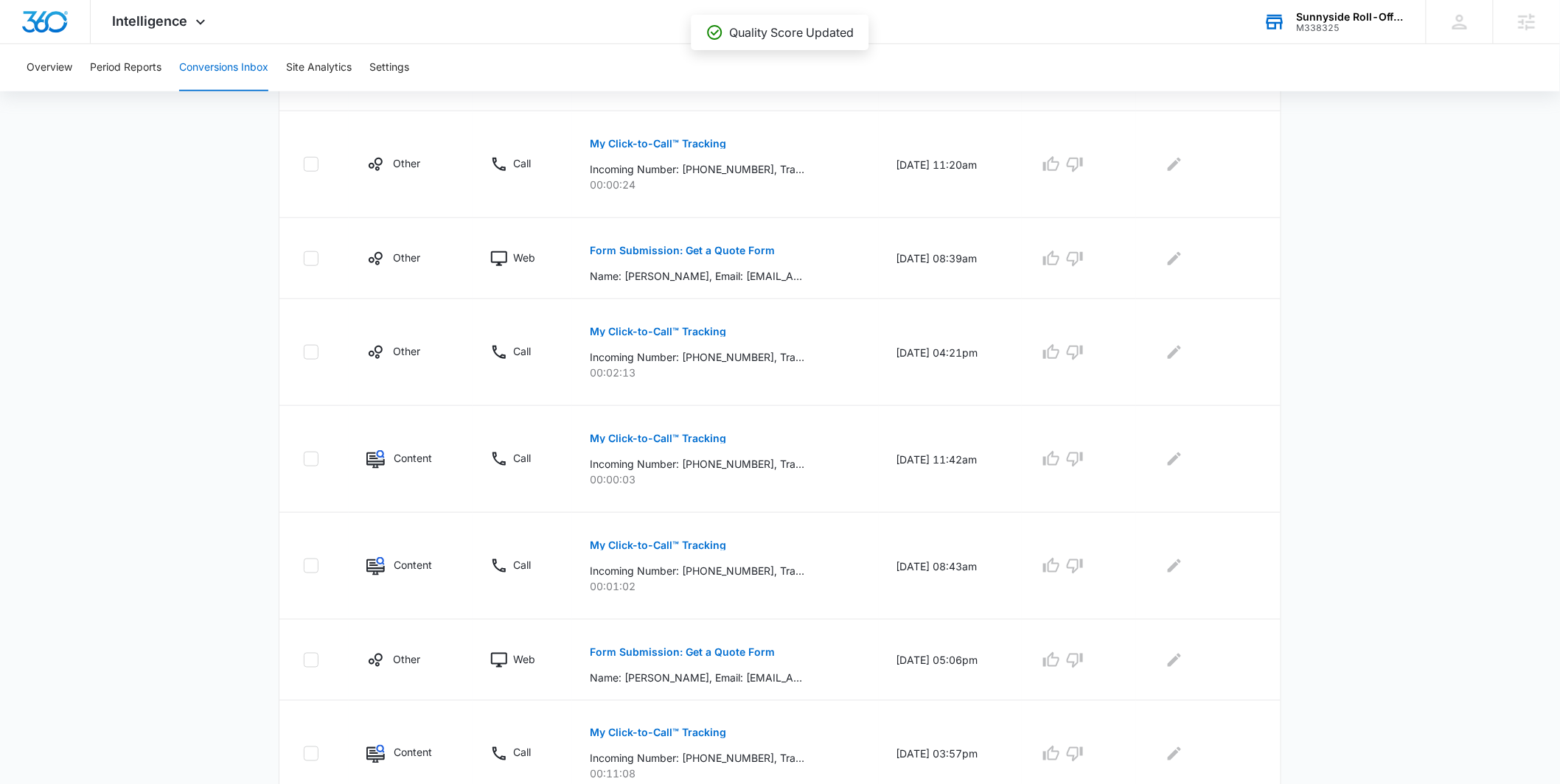
scroll to position [743, 0]
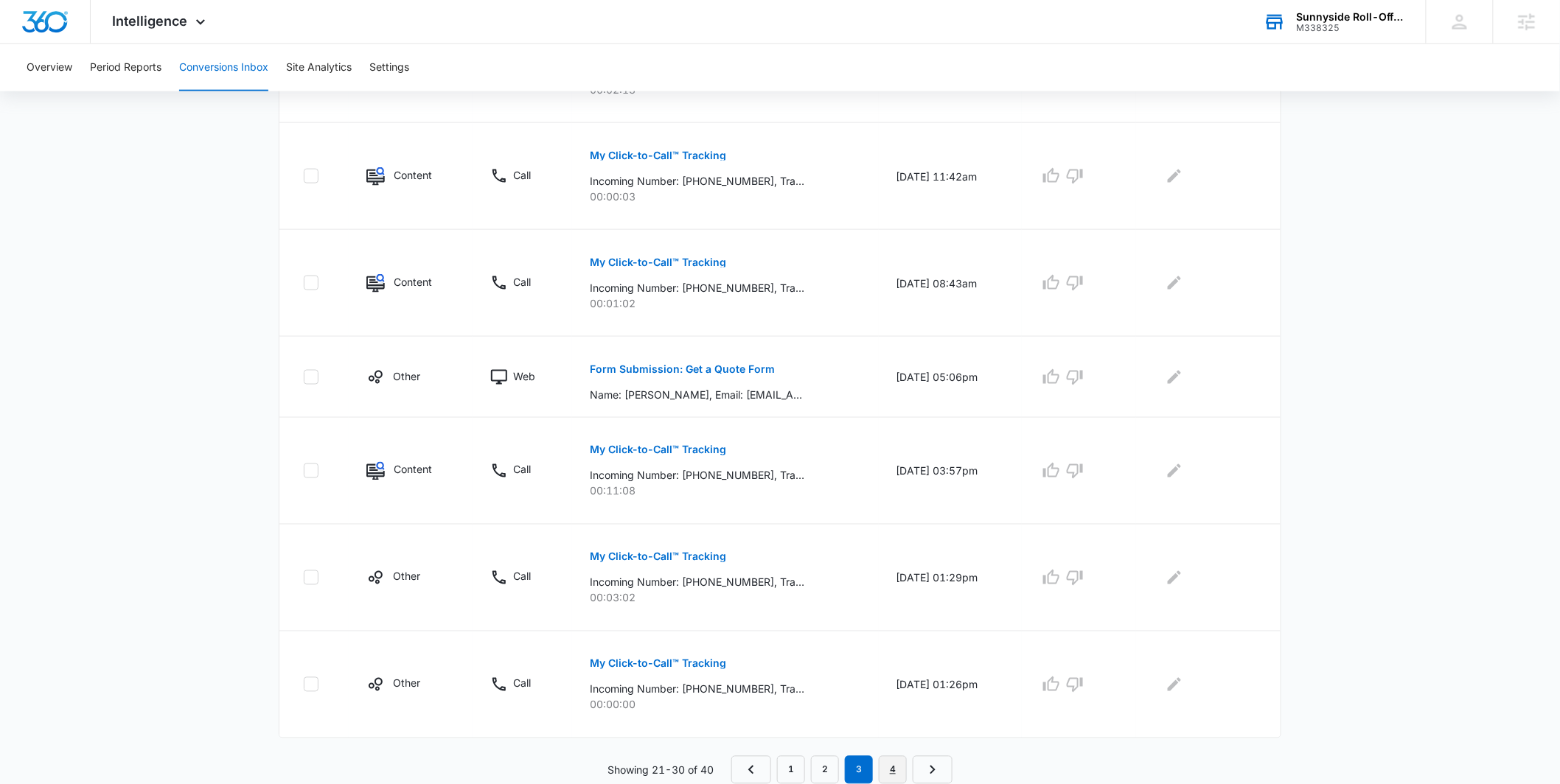
click at [900, 768] on link "4" at bounding box center [893, 770] width 28 height 28
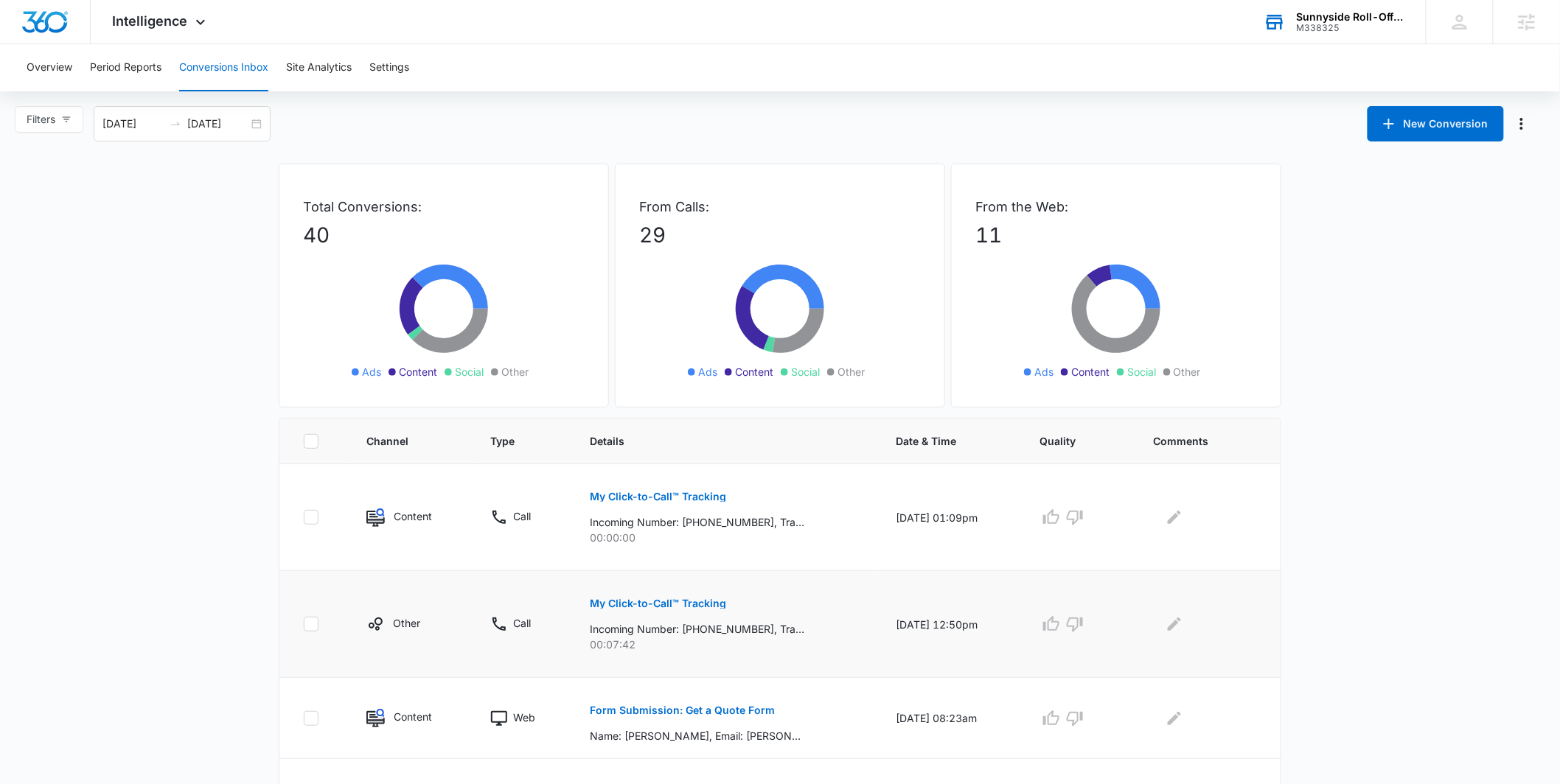
scroll to position [717, 0]
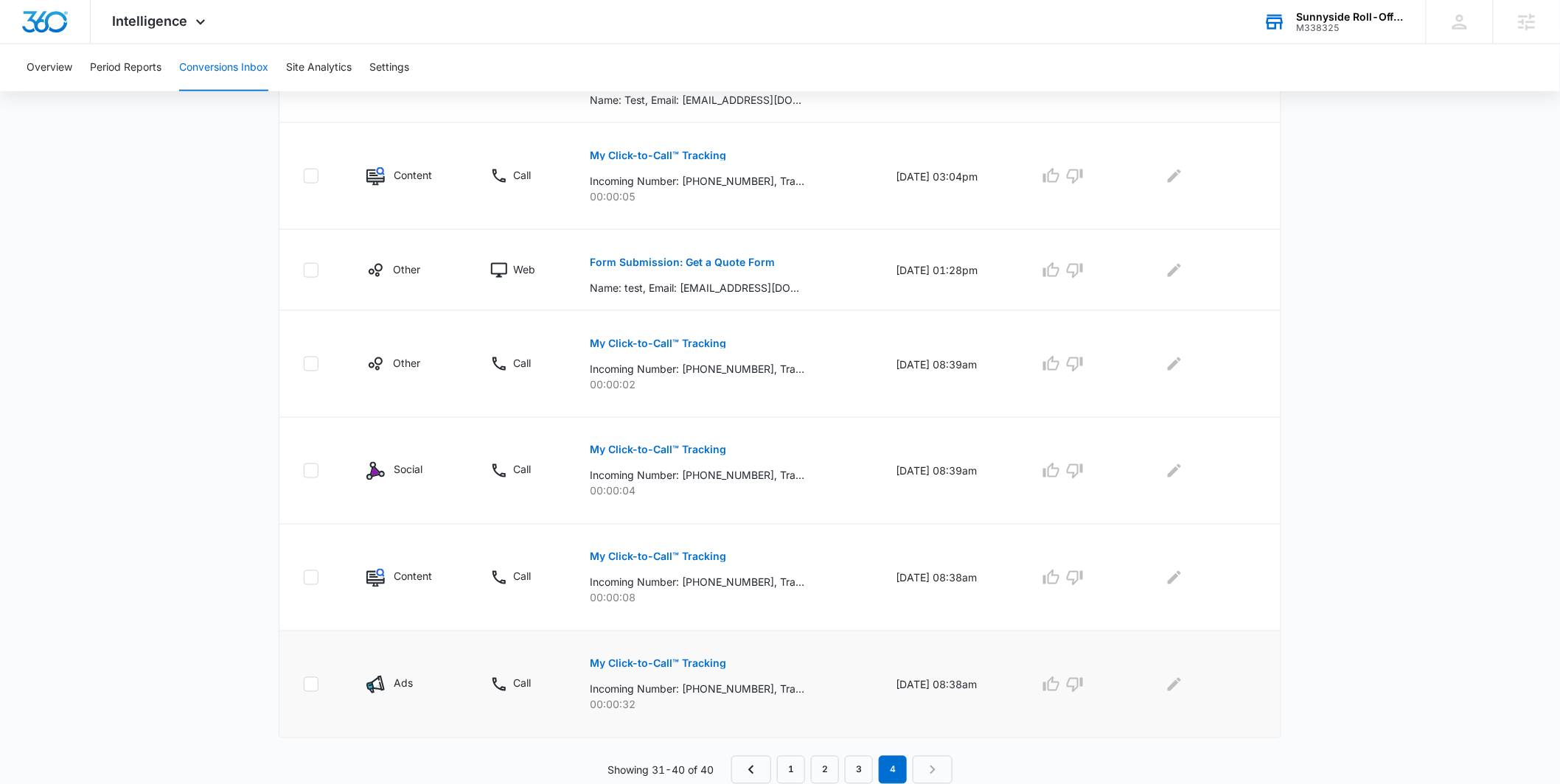
click at [651, 660] on p "My Click-to-Call™ Tracking" at bounding box center [658, 664] width 136 height 11
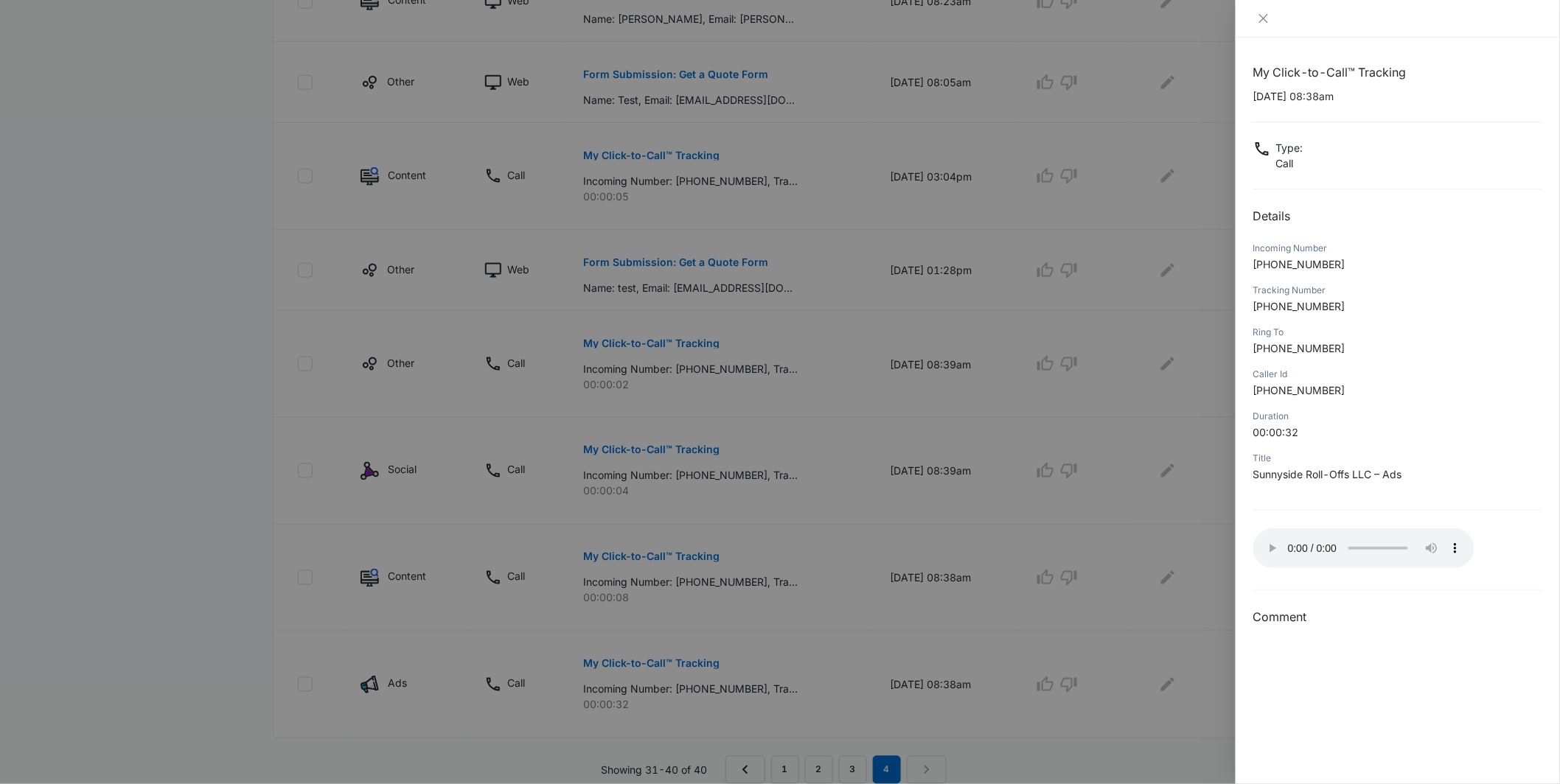
click at [1134, 674] on div at bounding box center [780, 392] width 1560 height 784
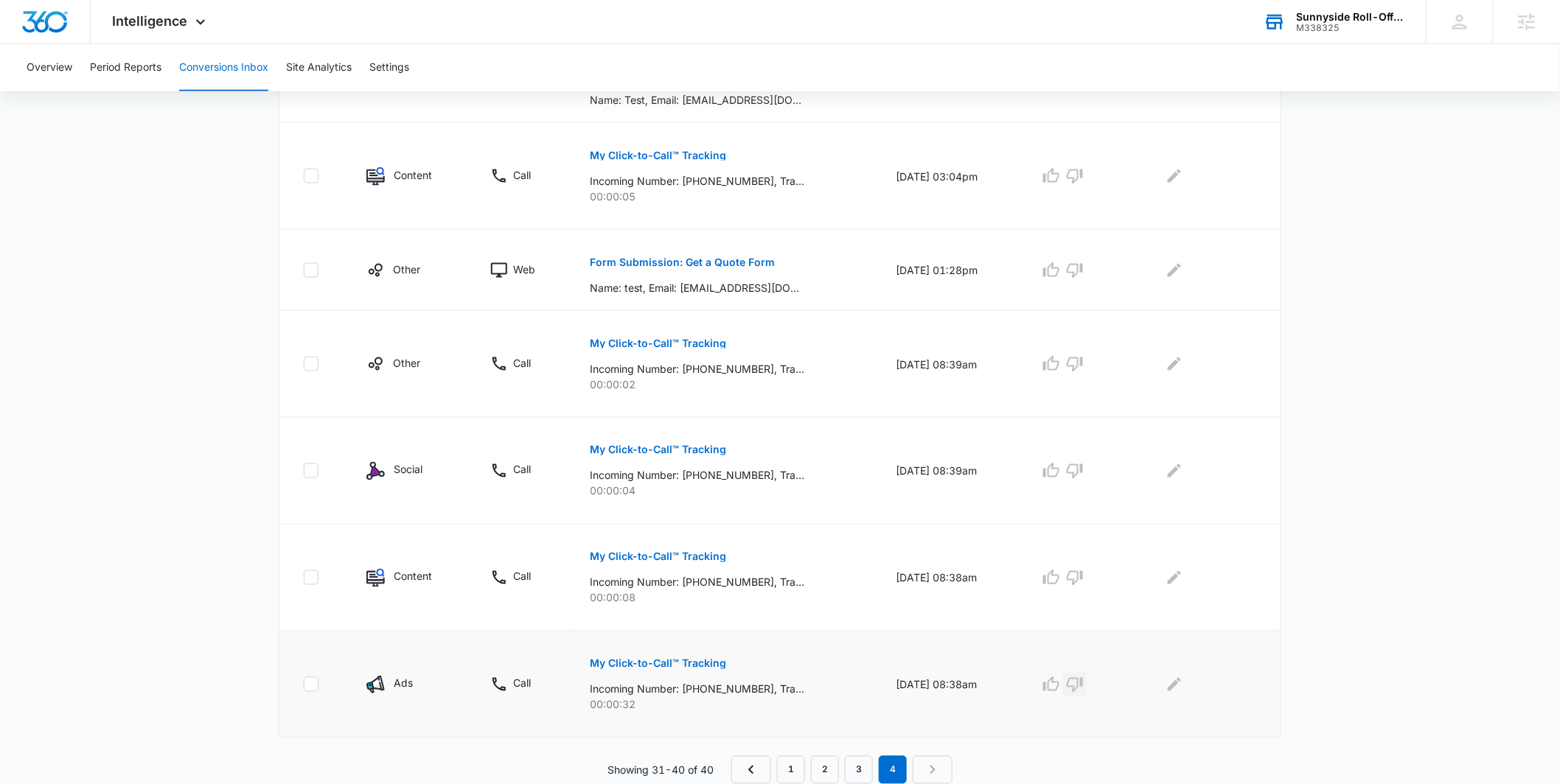
click at [1084, 685] on icon "button" at bounding box center [1076, 686] width 16 height 14
click at [850, 767] on link "3" at bounding box center [859, 770] width 28 height 28
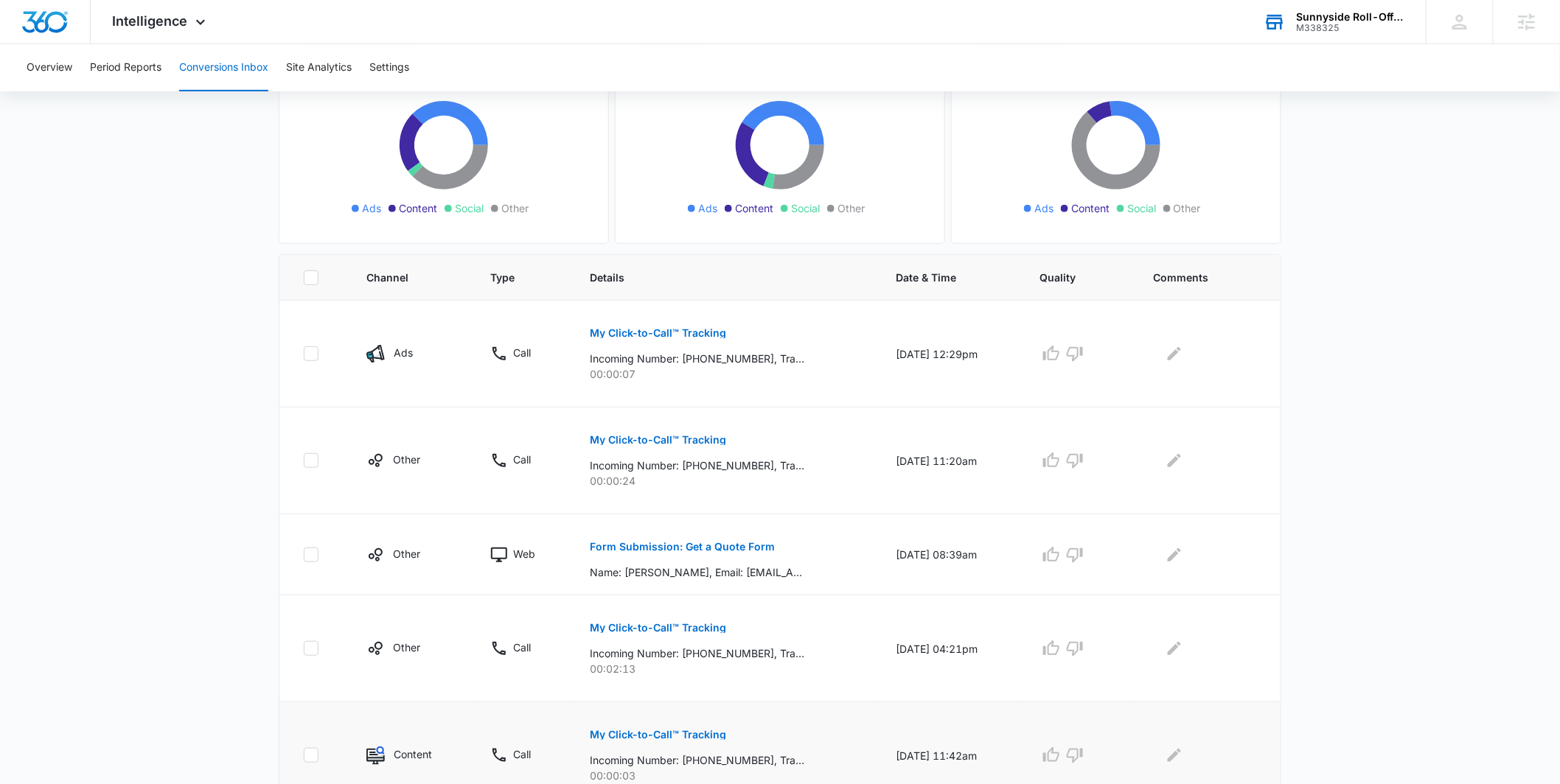
scroll to position [0, 0]
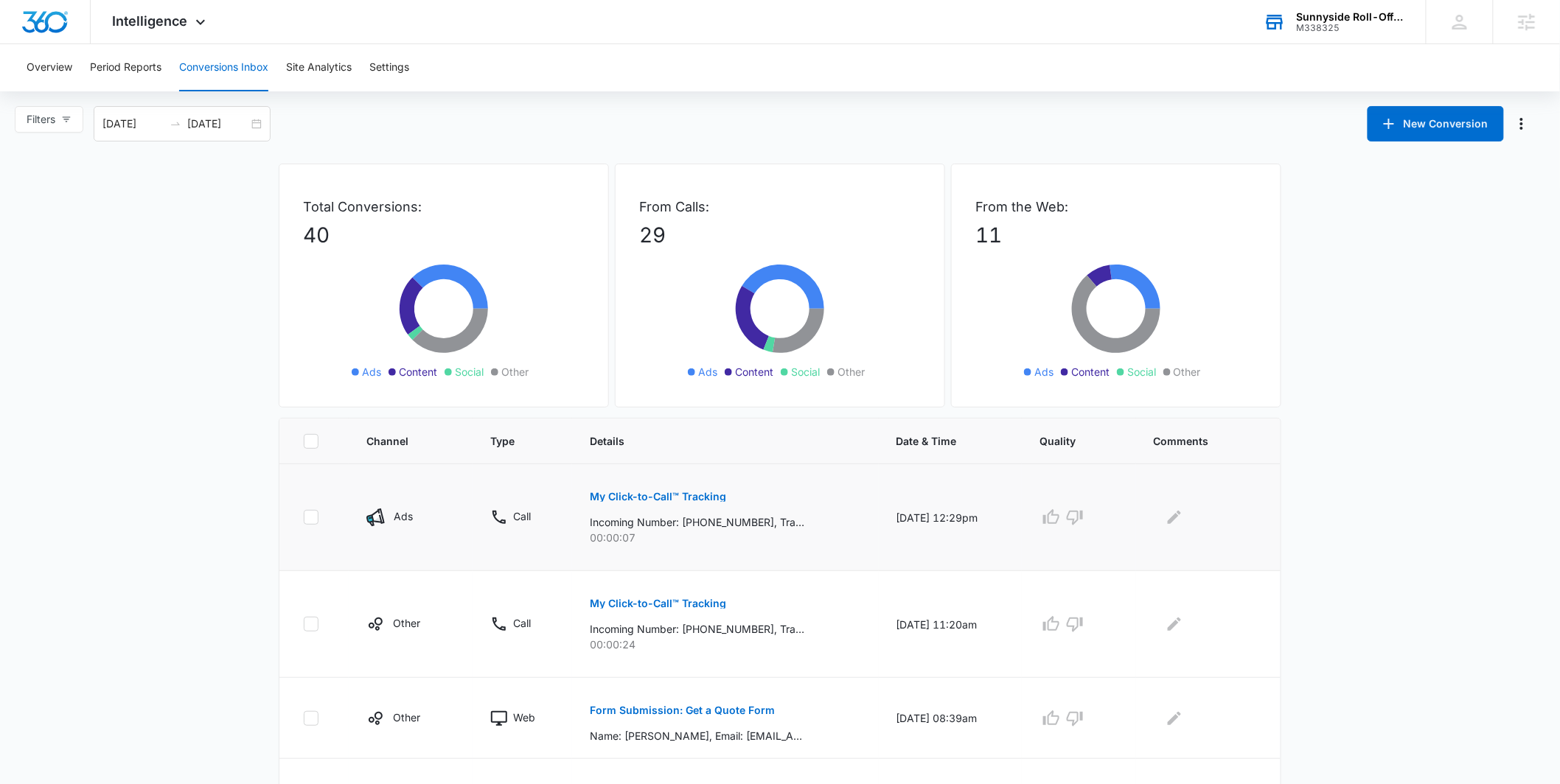
click at [612, 498] on p "My Click-to-Call™ Tracking" at bounding box center [658, 497] width 136 height 11
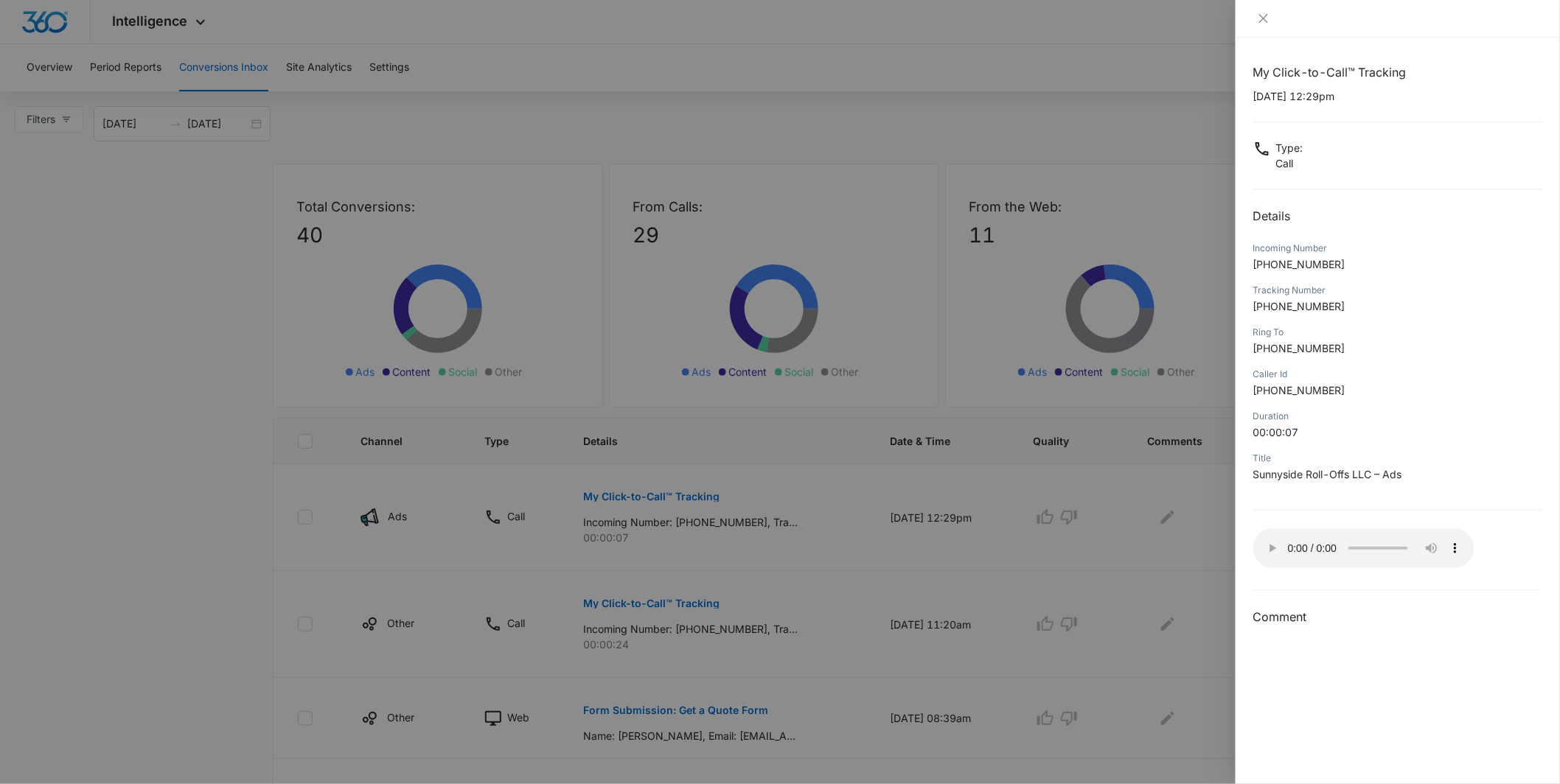
click at [1259, 27] on div at bounding box center [1398, 19] width 324 height 38
click at [1264, 21] on icon "close" at bounding box center [1264, 18] width 12 height 12
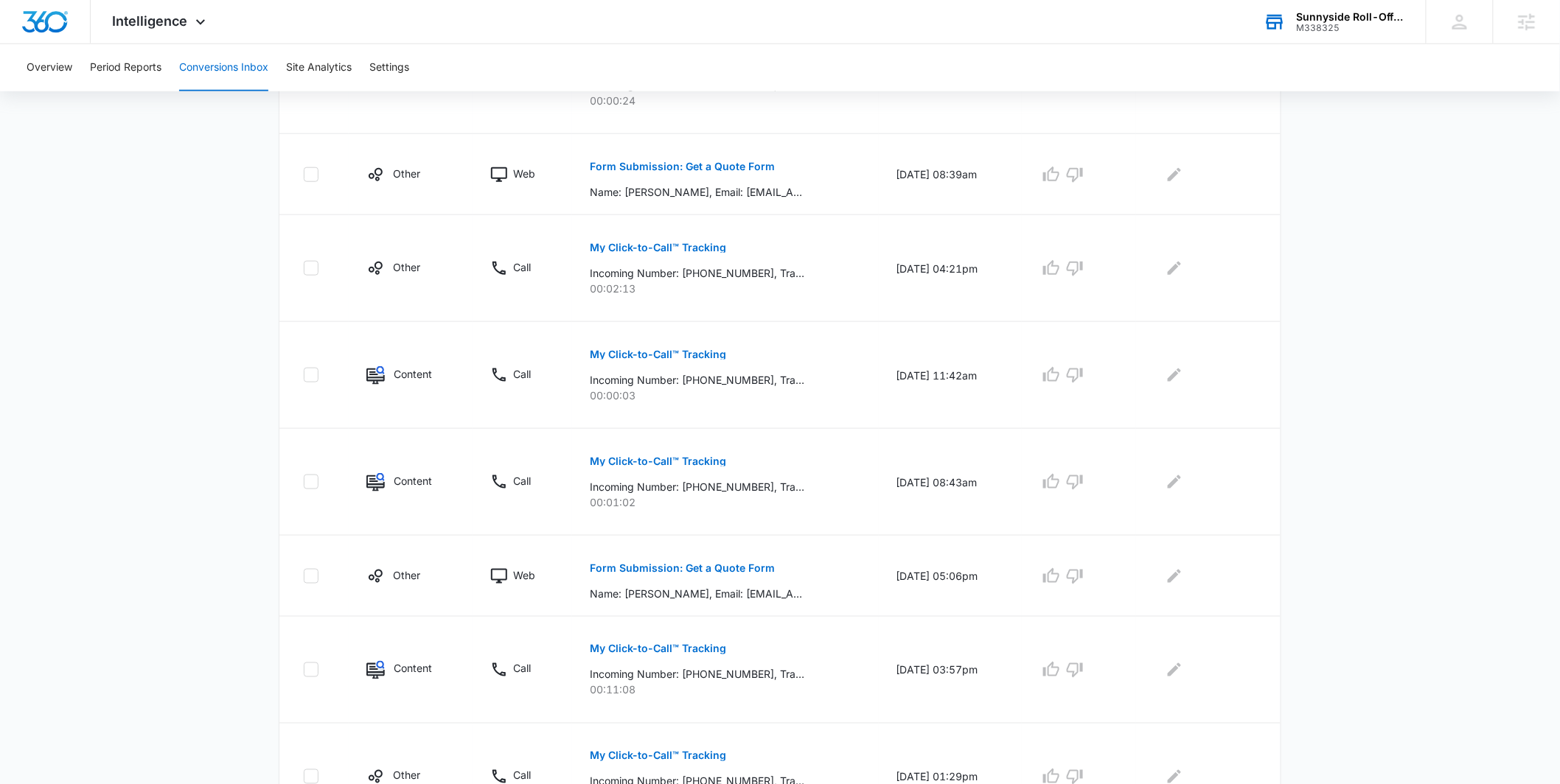
scroll to position [743, 0]
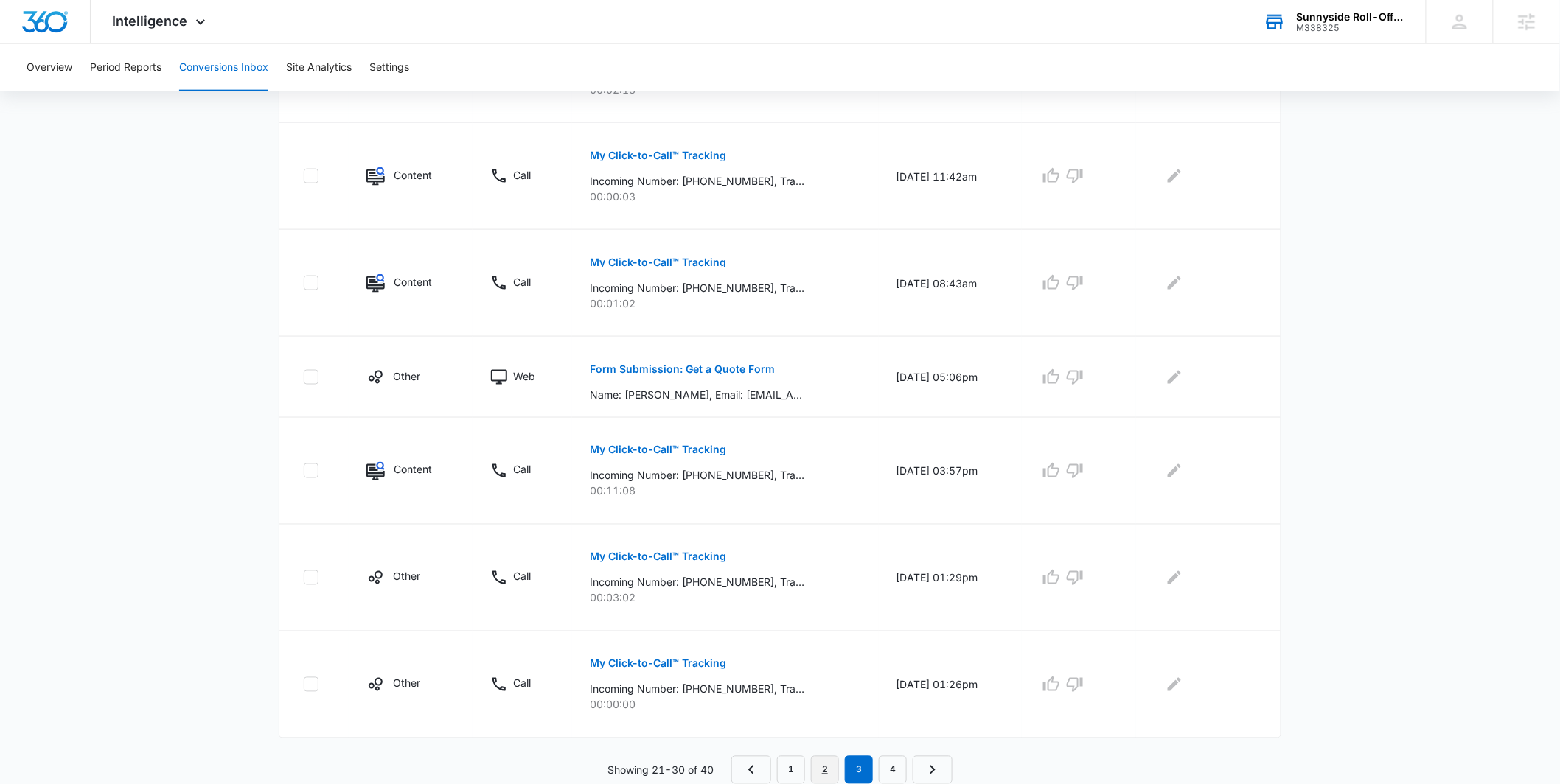
click at [826, 774] on link "2" at bounding box center [825, 770] width 28 height 28
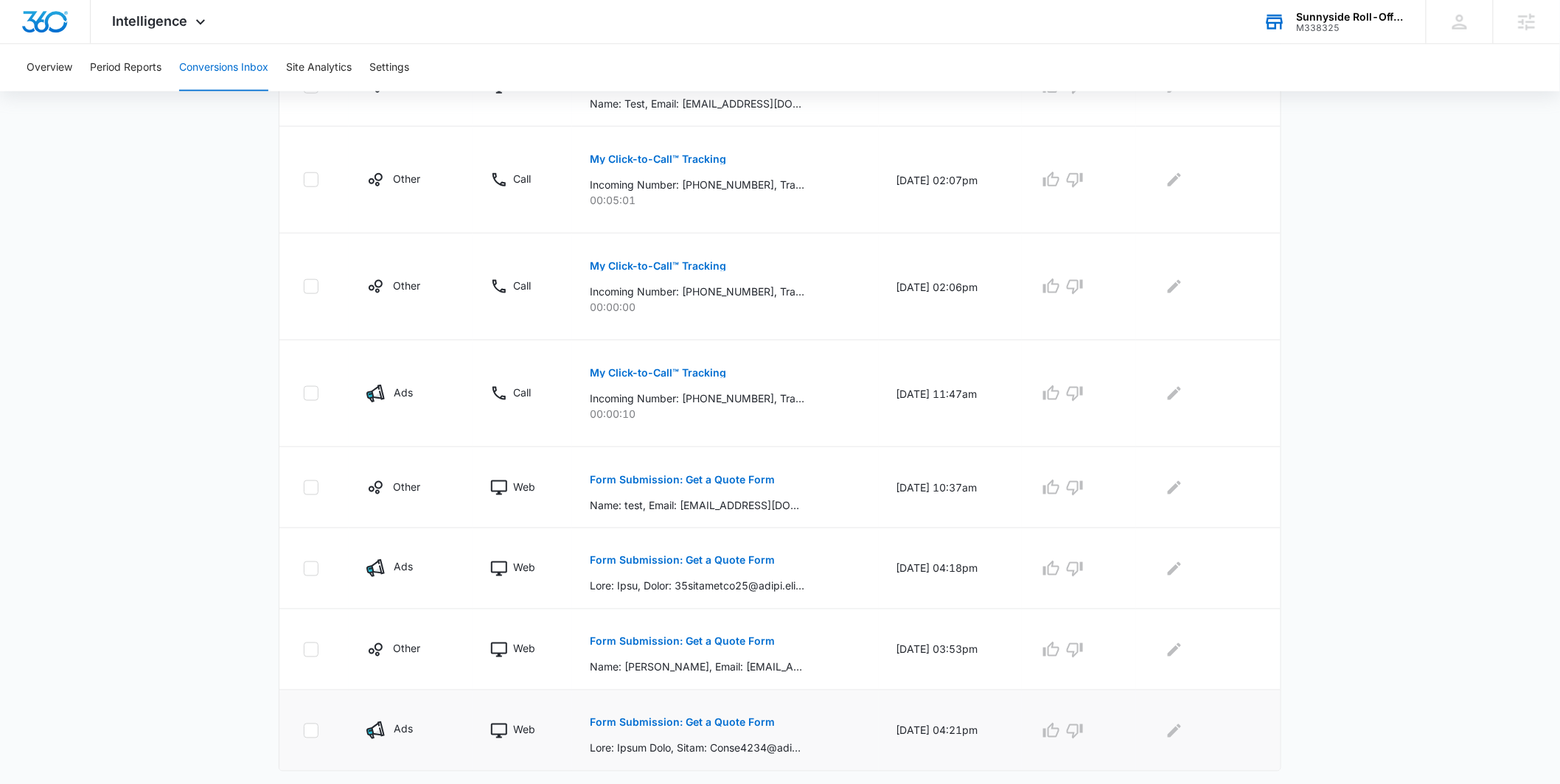
scroll to position [666, 0]
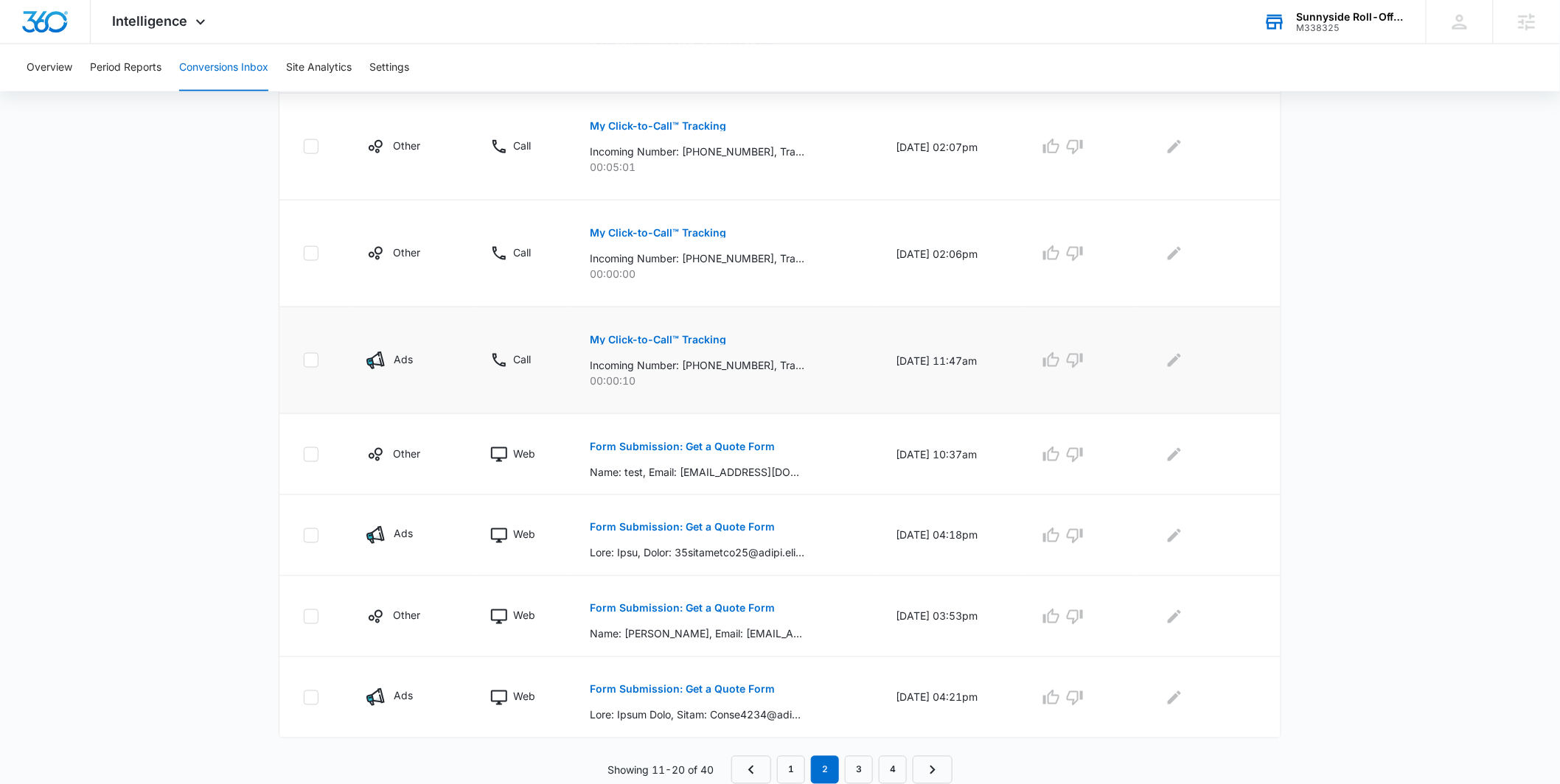
click at [699, 341] on p "My Click-to-Call™ Tracking" at bounding box center [658, 340] width 136 height 11
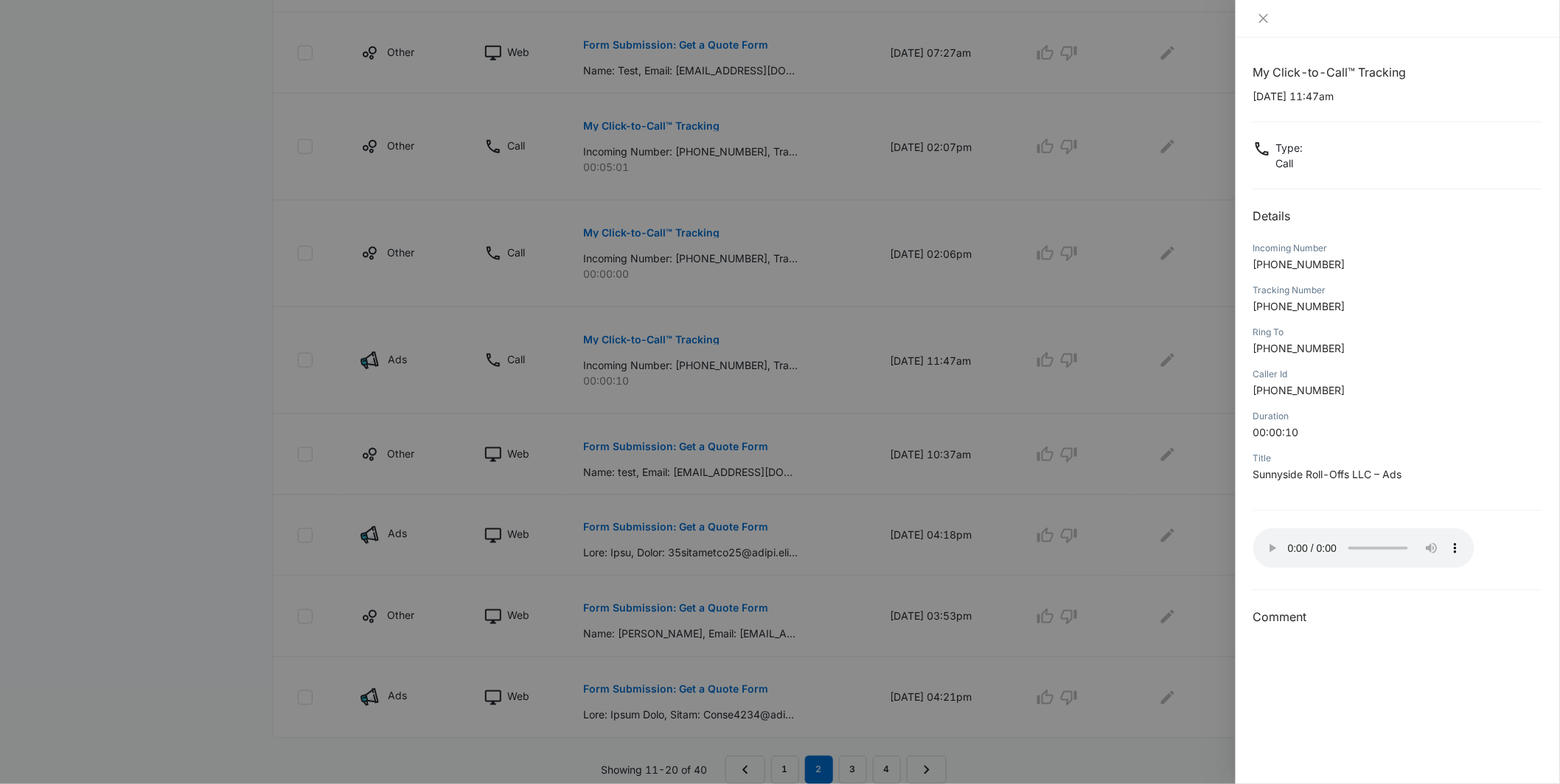
click at [1118, 499] on div at bounding box center [780, 392] width 1560 height 784
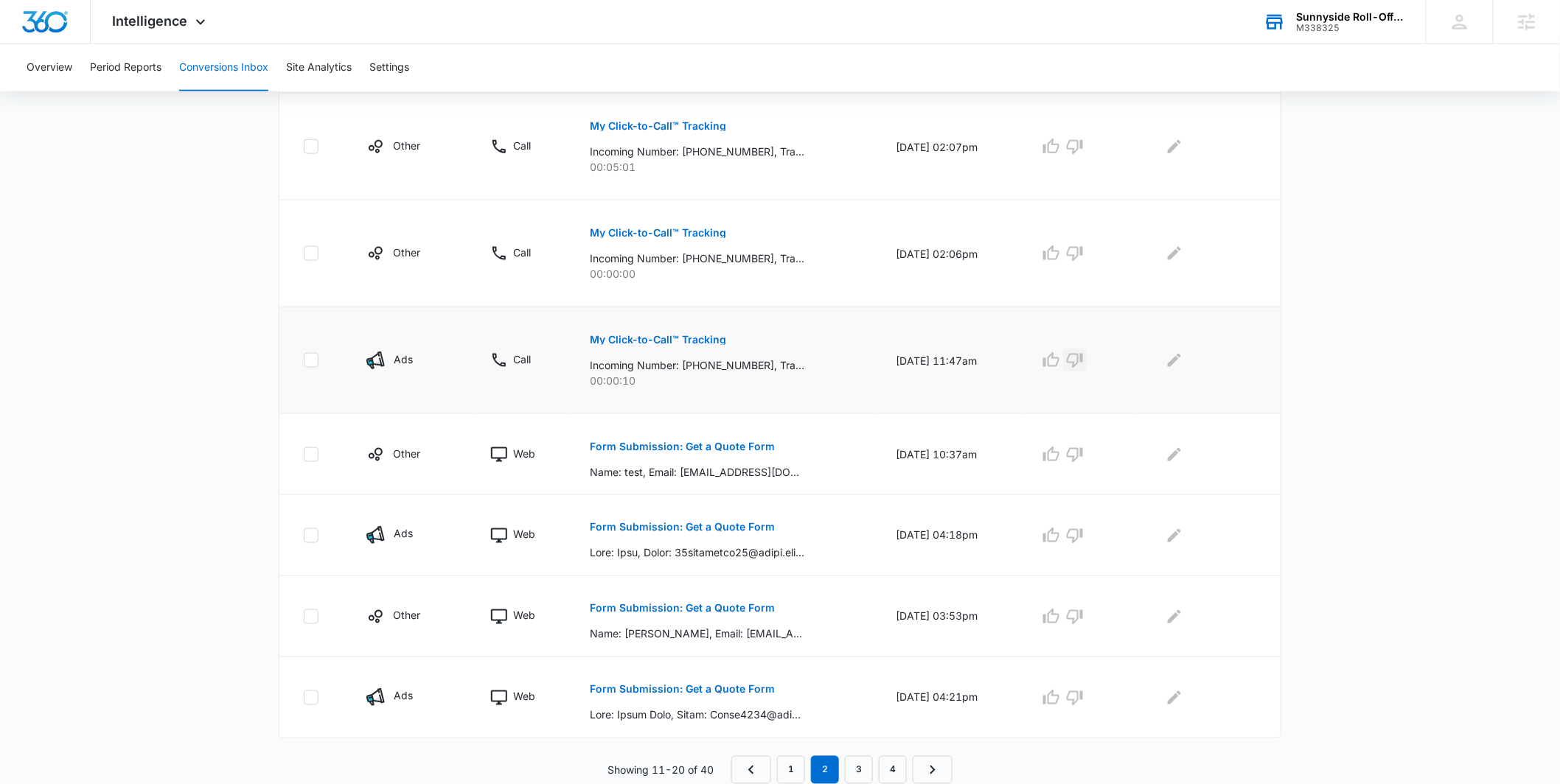
click at [1087, 353] on button "button" at bounding box center [1075, 360] width 23 height 23
click at [1171, 365] on icon "Edit Comments" at bounding box center [1175, 361] width 18 height 18
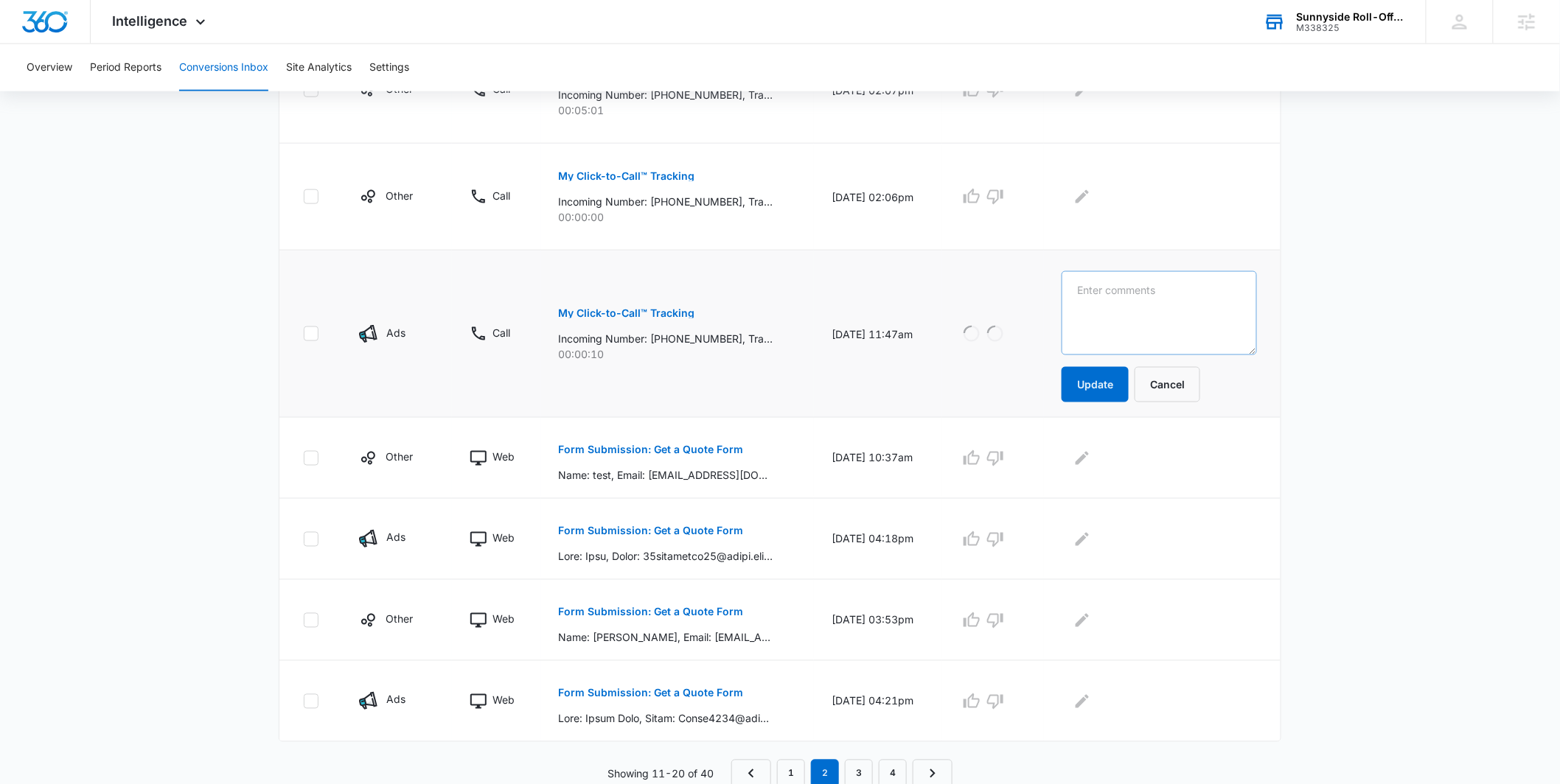
scroll to position [726, 0]
click at [1140, 295] on textarea at bounding box center [1160, 310] width 195 height 84
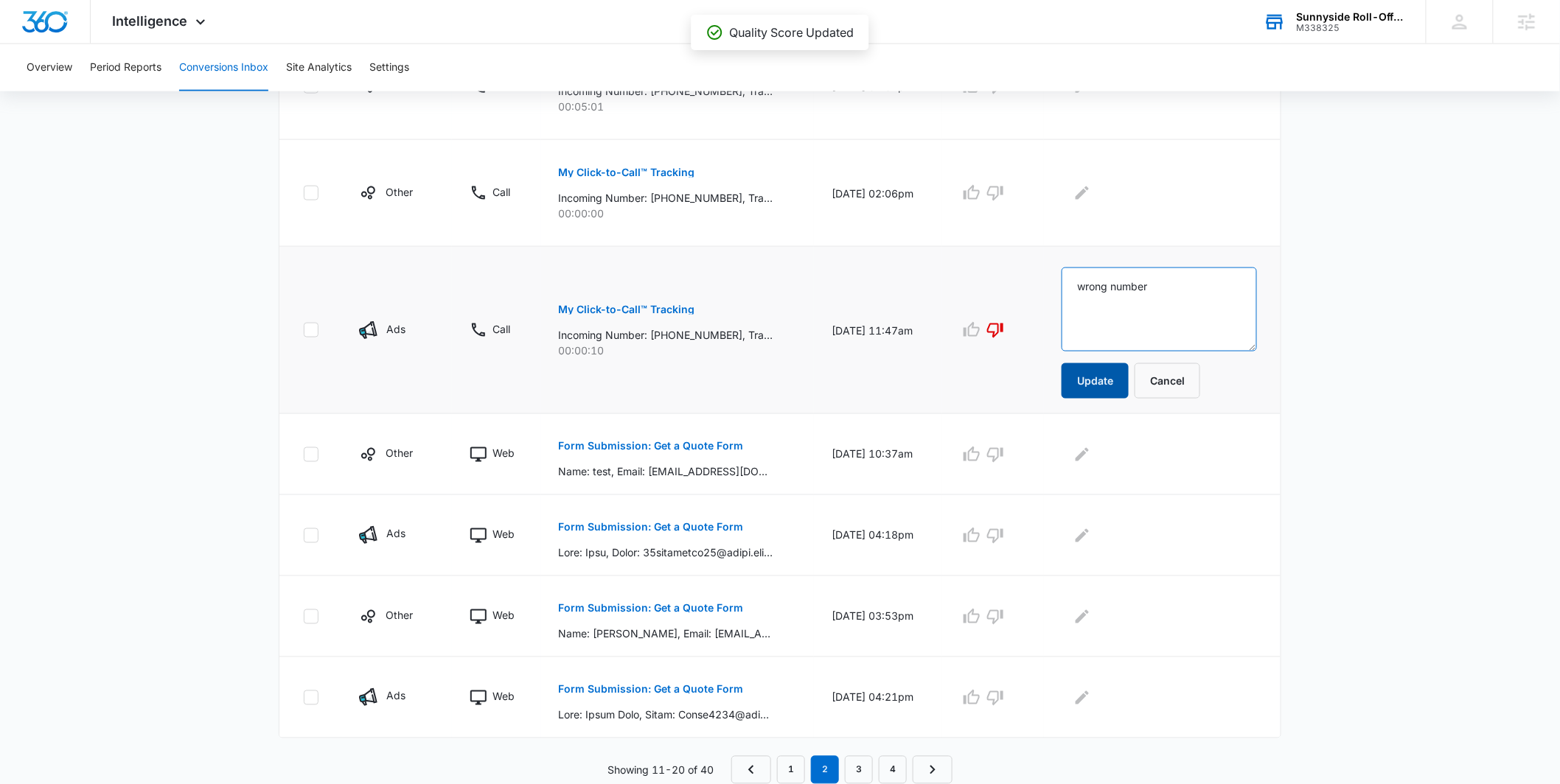
type textarea "wrong number"
click at [1129, 389] on button "Update" at bounding box center [1095, 381] width 67 height 36
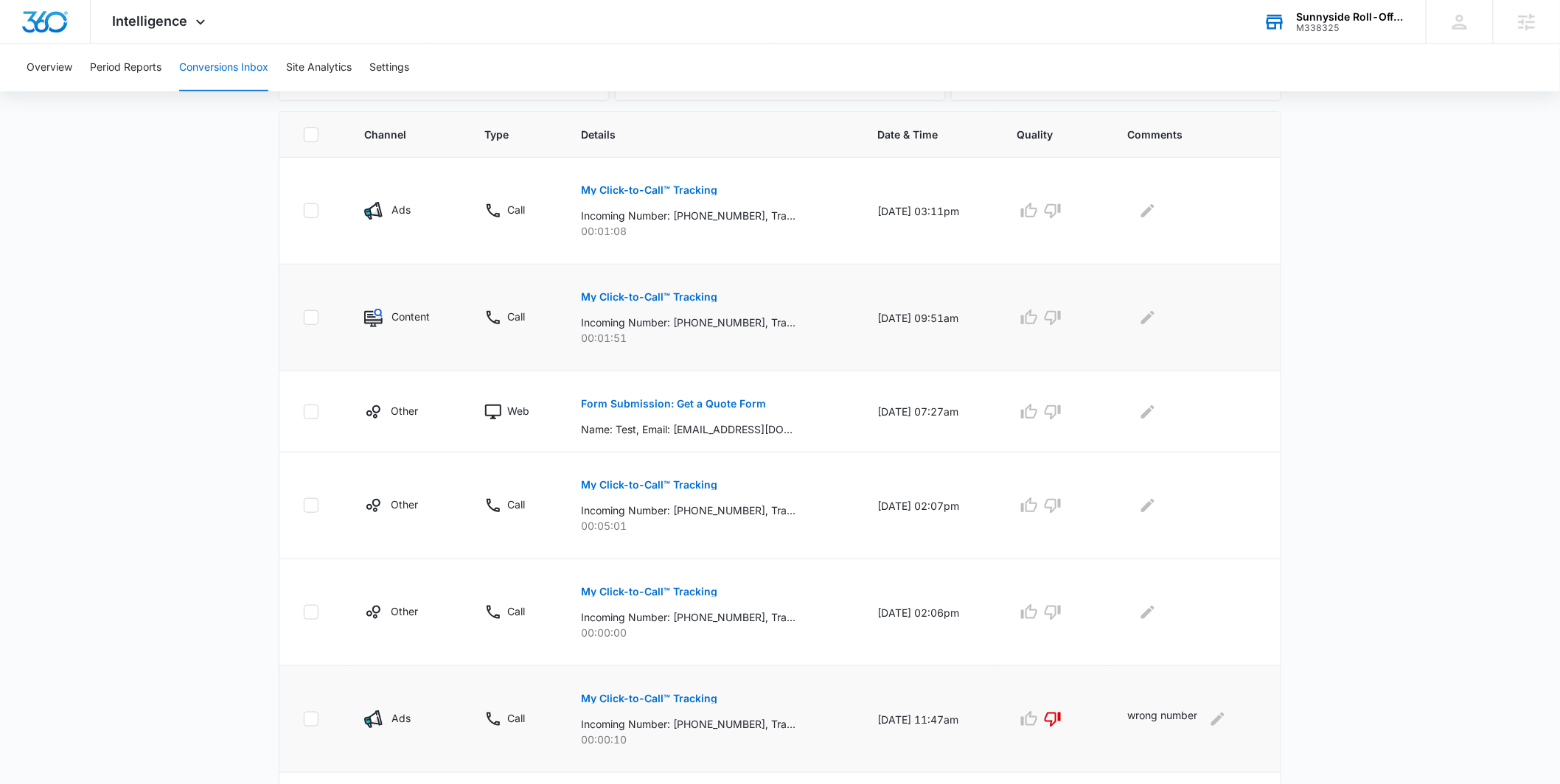
scroll to position [193, 0]
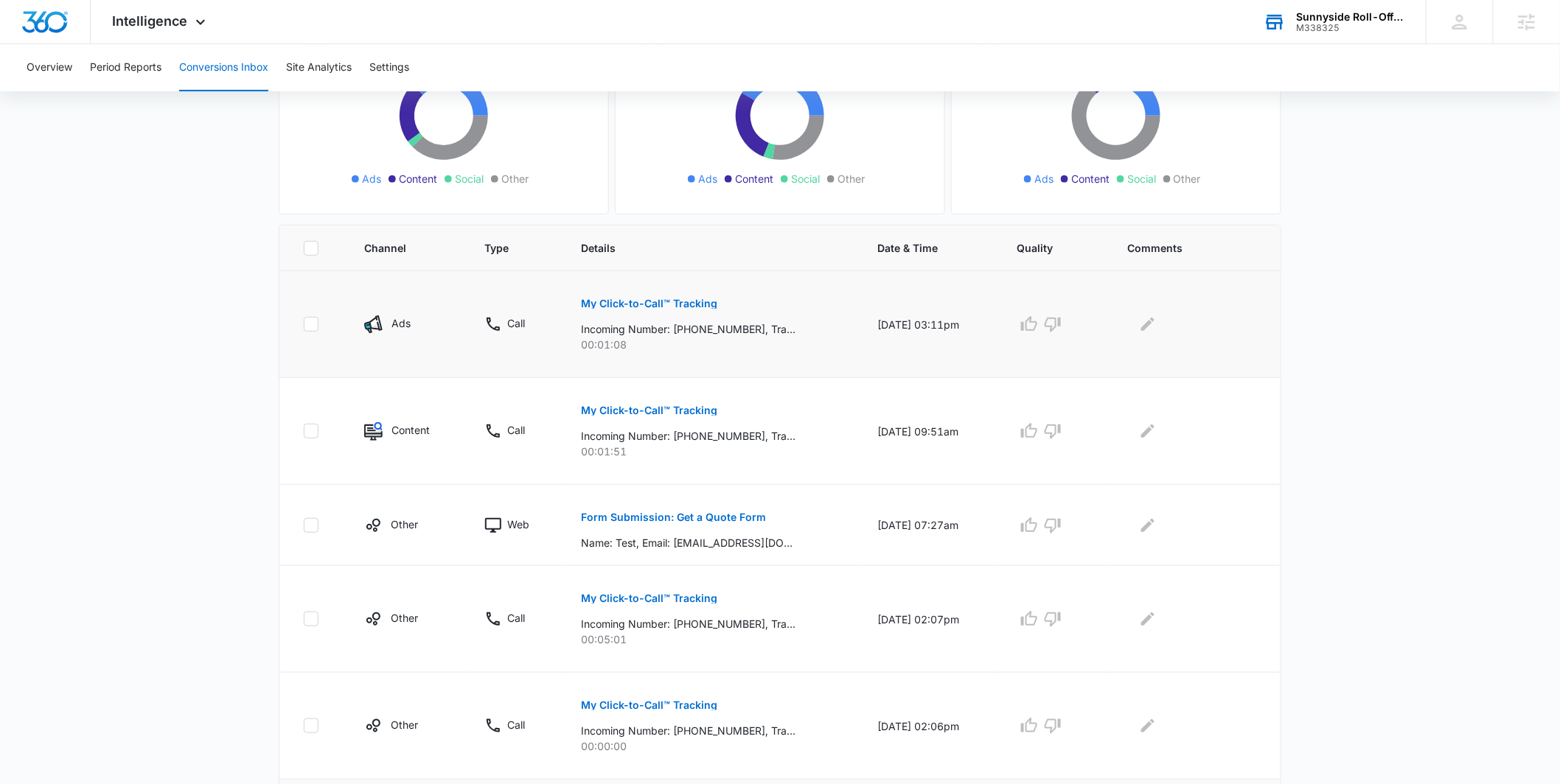
click at [688, 304] on p "My Click-to-Call™ Tracking" at bounding box center [649, 304] width 136 height 11
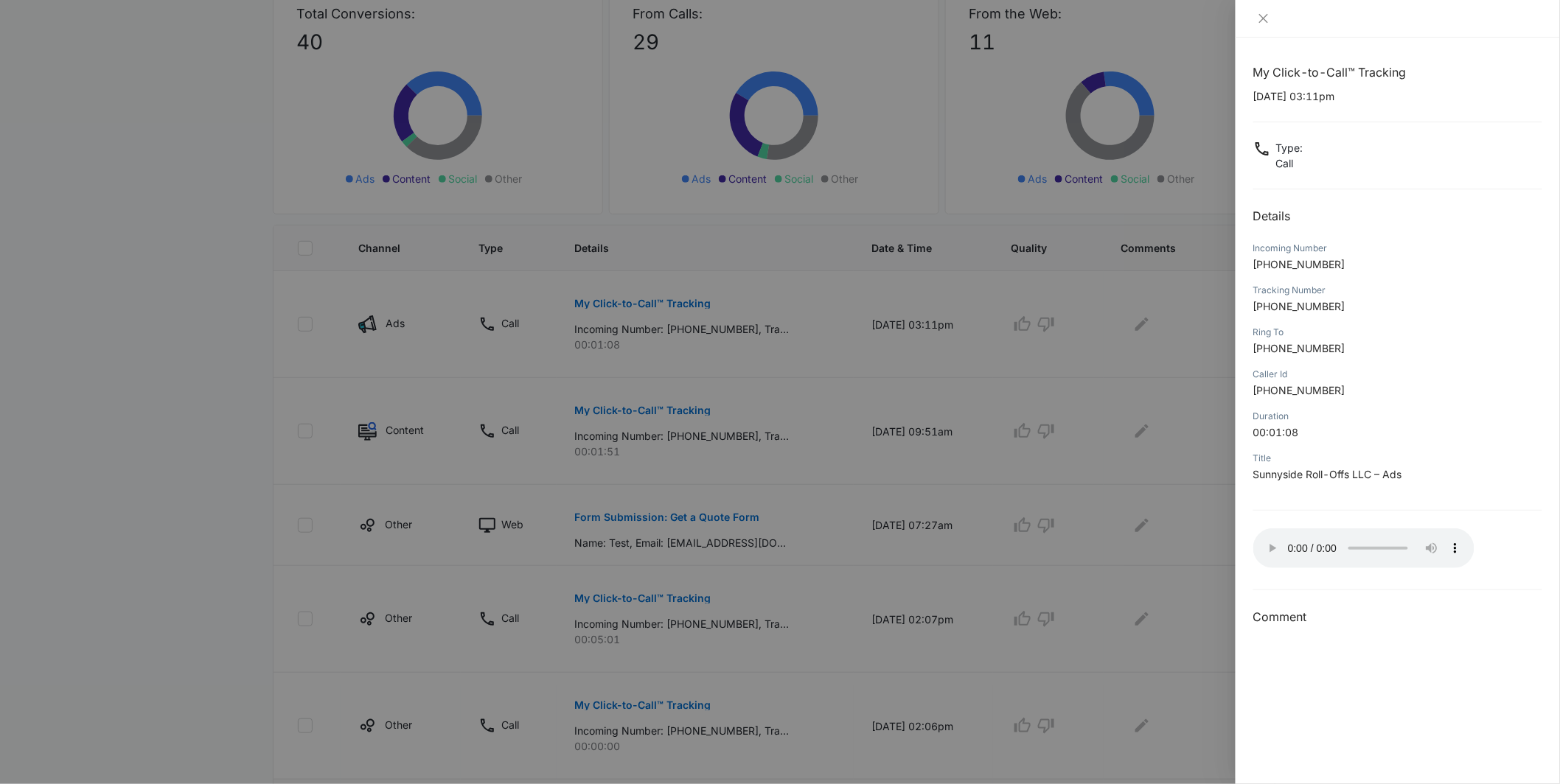
click at [1079, 381] on div at bounding box center [780, 392] width 1560 height 784
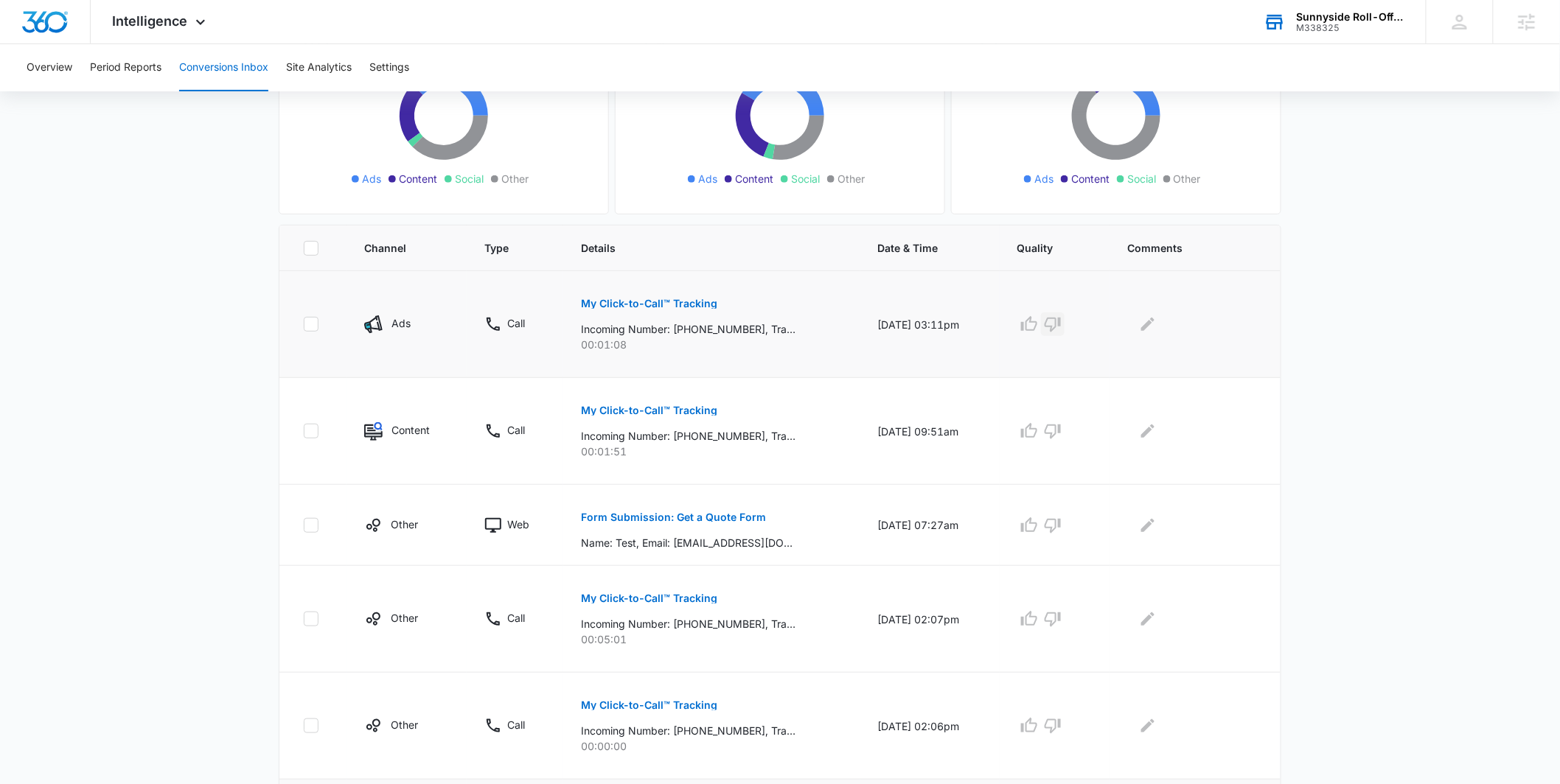
click at [1061, 313] on button "button" at bounding box center [1053, 324] width 23 height 23
click at [1144, 324] on icon "Edit Comments" at bounding box center [1148, 324] width 18 height 18
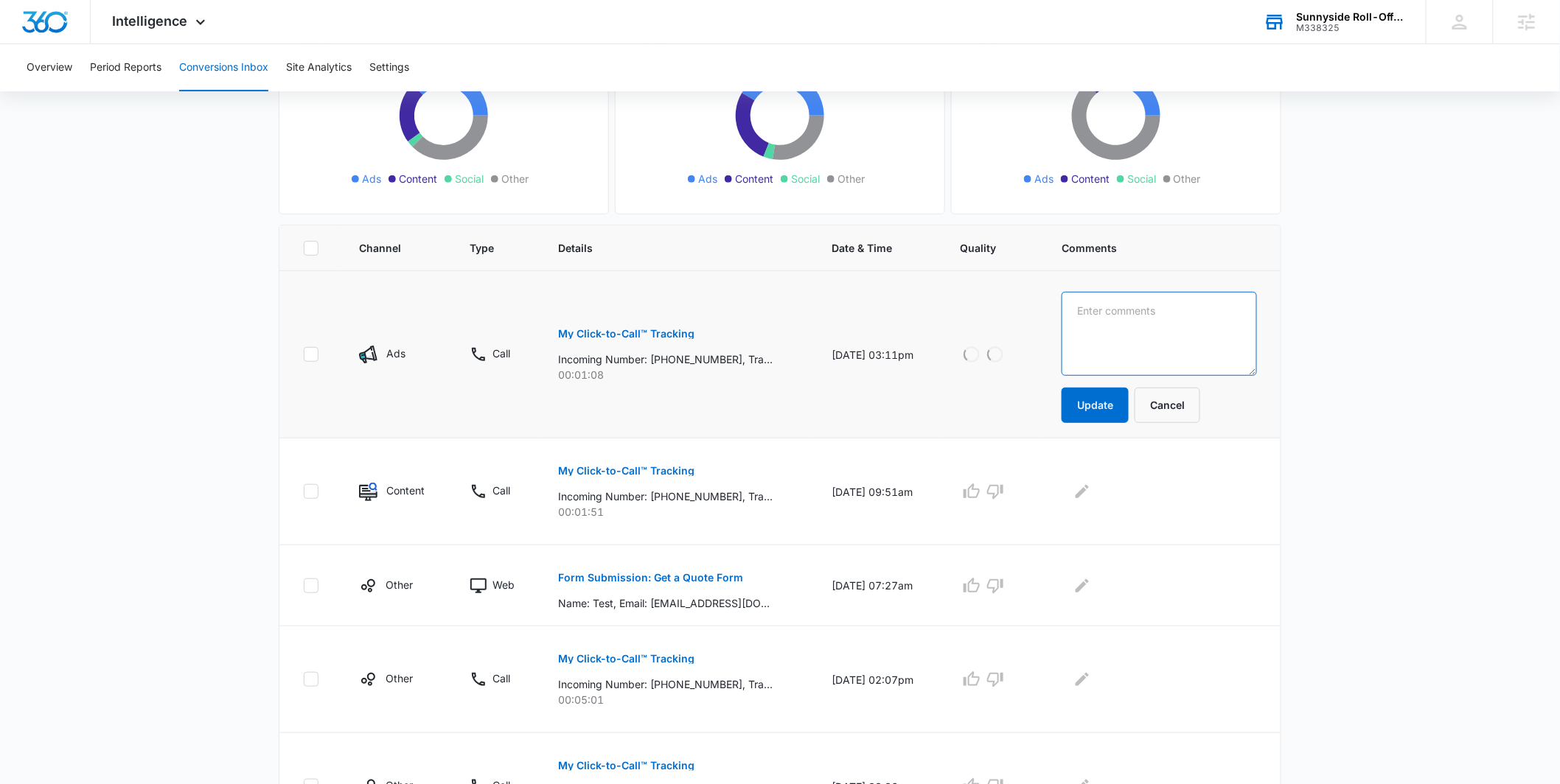
click at [1153, 326] on textarea at bounding box center [1160, 334] width 195 height 84
type textarea "waste management"
click at [1129, 401] on button "Update" at bounding box center [1095, 405] width 67 height 36
click at [1110, 413] on button "Update" at bounding box center [1095, 405] width 67 height 36
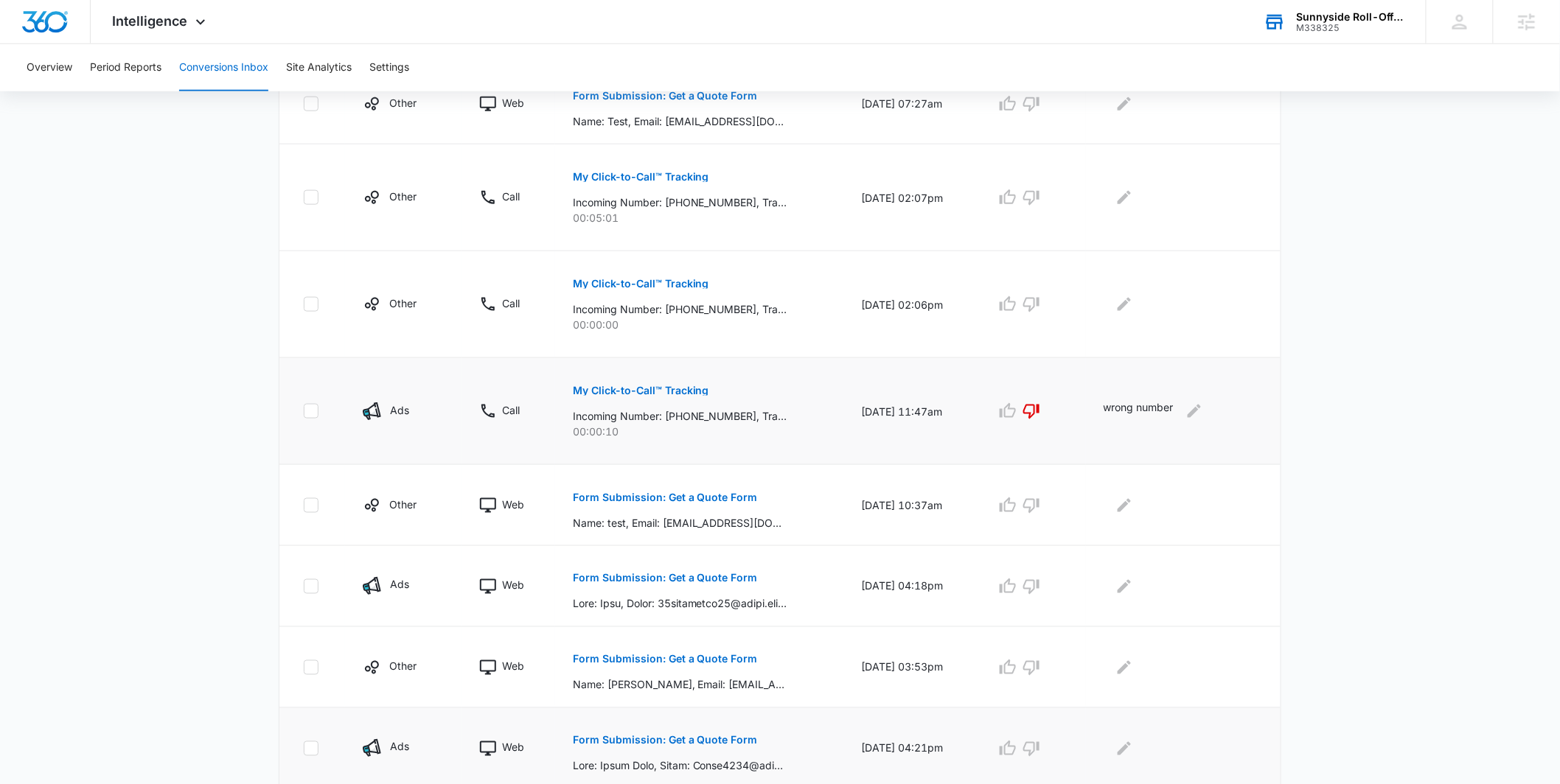
scroll to position [666, 0]
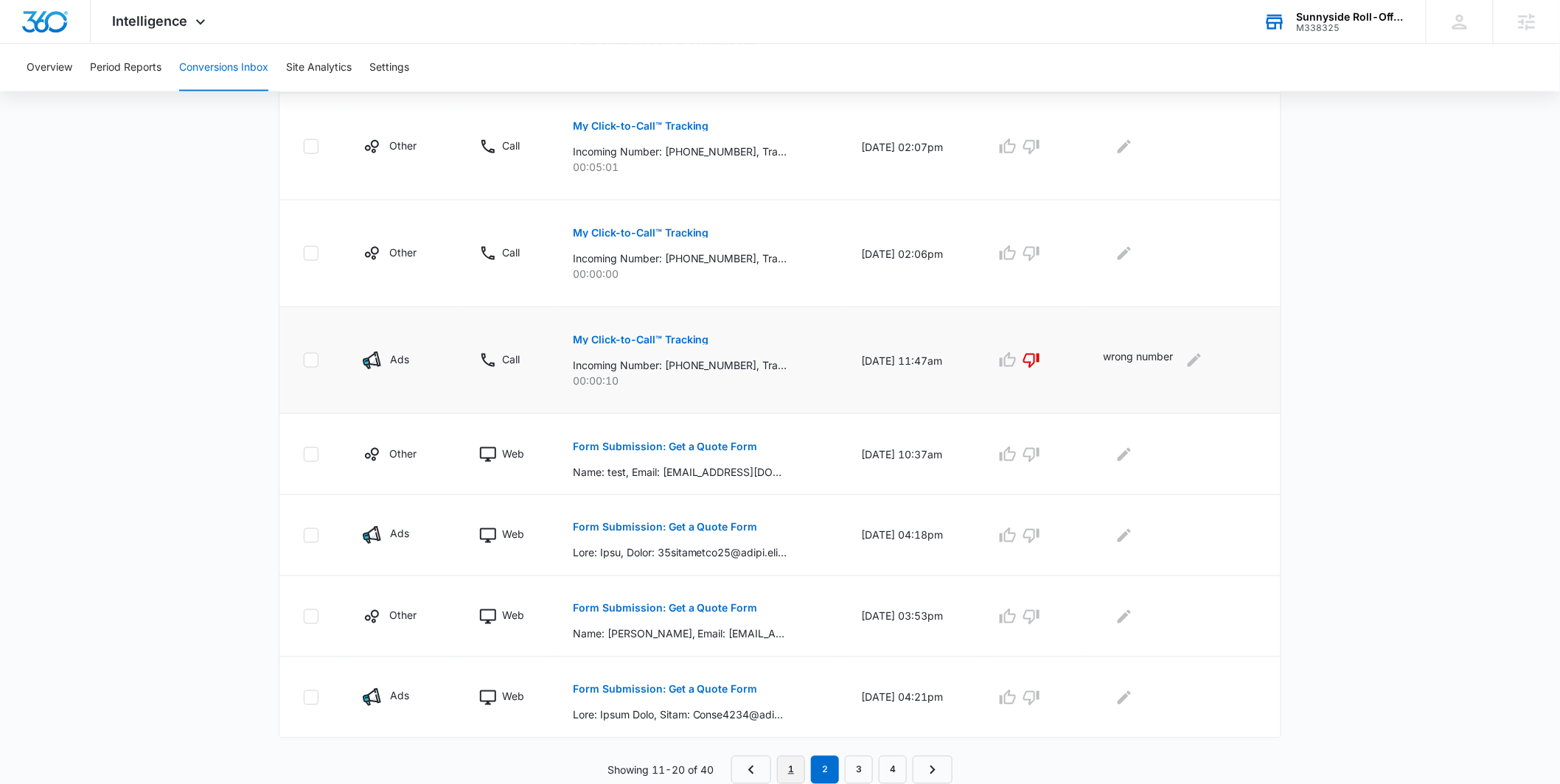
click at [800, 771] on link "1" at bounding box center [791, 770] width 28 height 28
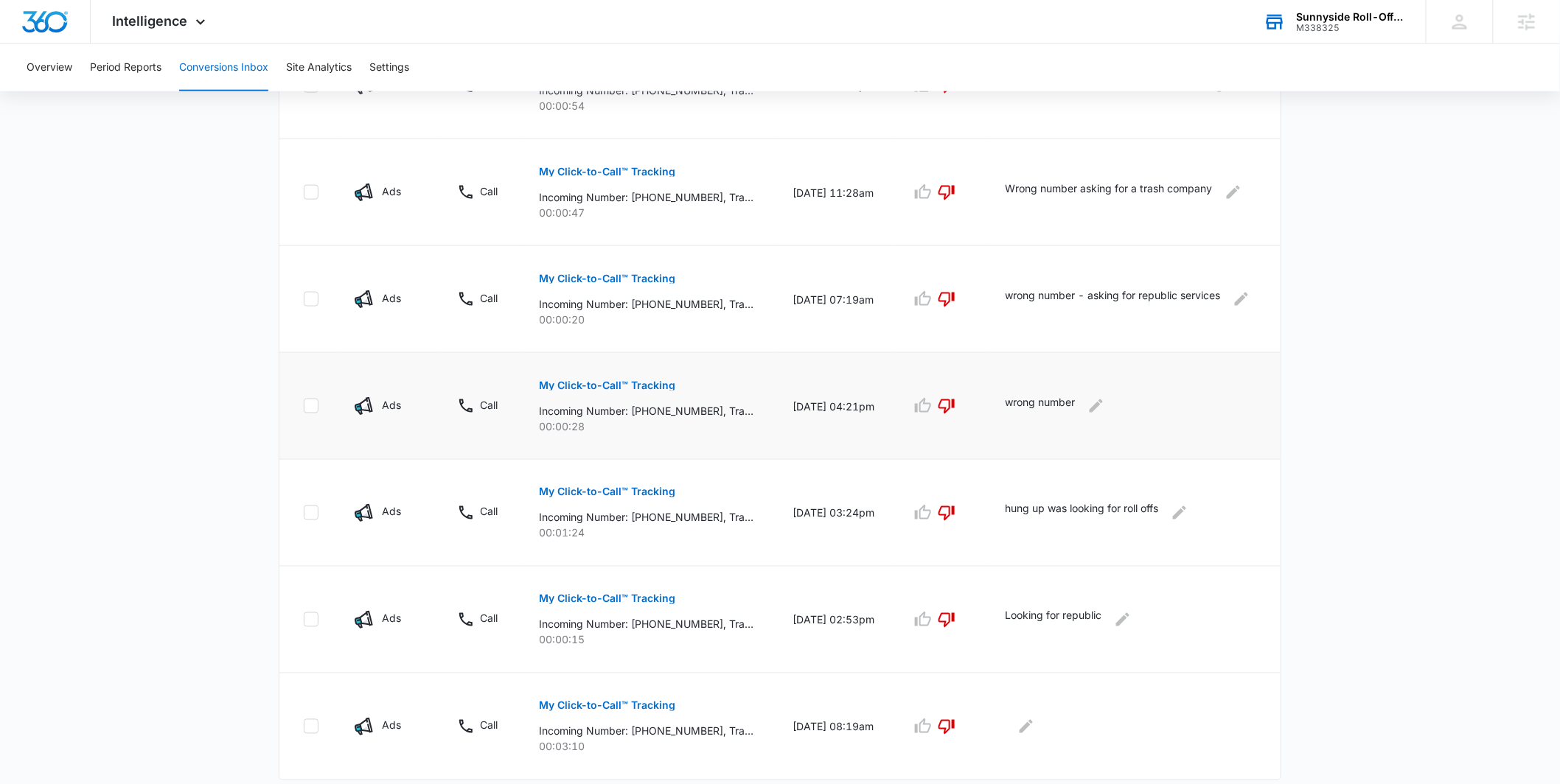
scroll to position [631, 0]
